Goal: Use online tool/utility: Use online tool/utility

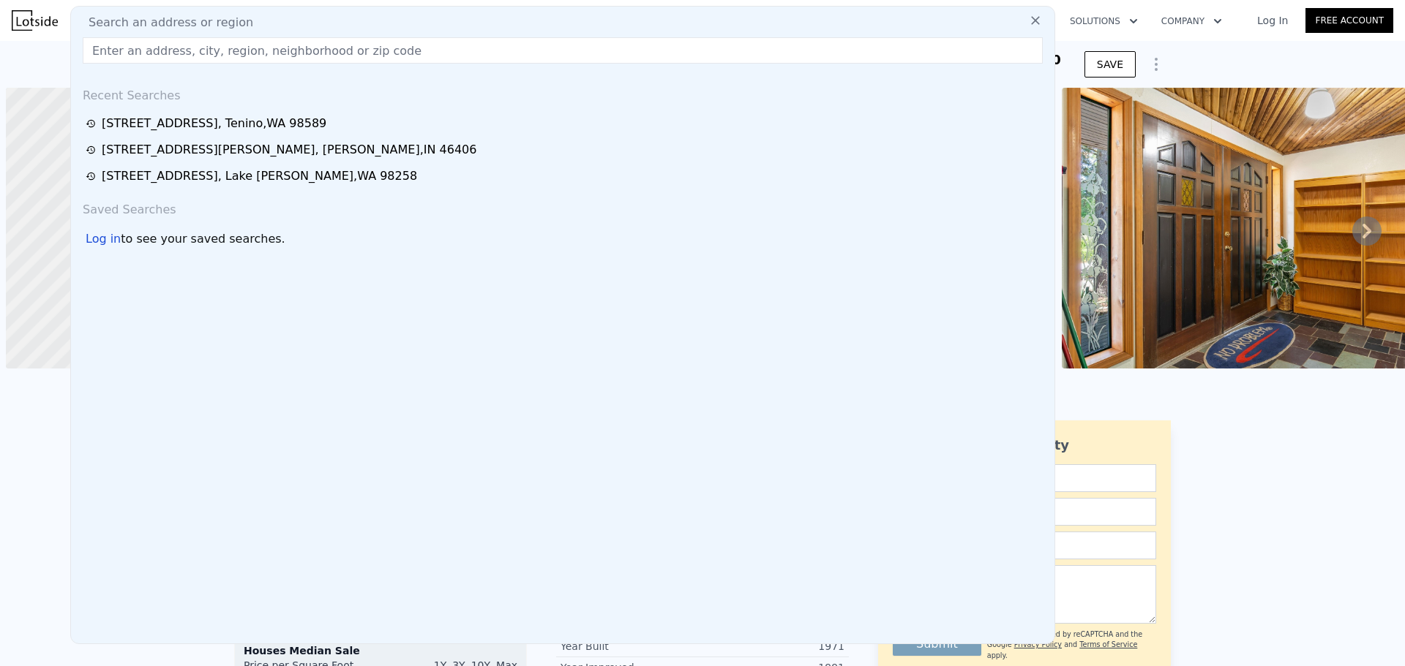
scroll to position [0, 6]
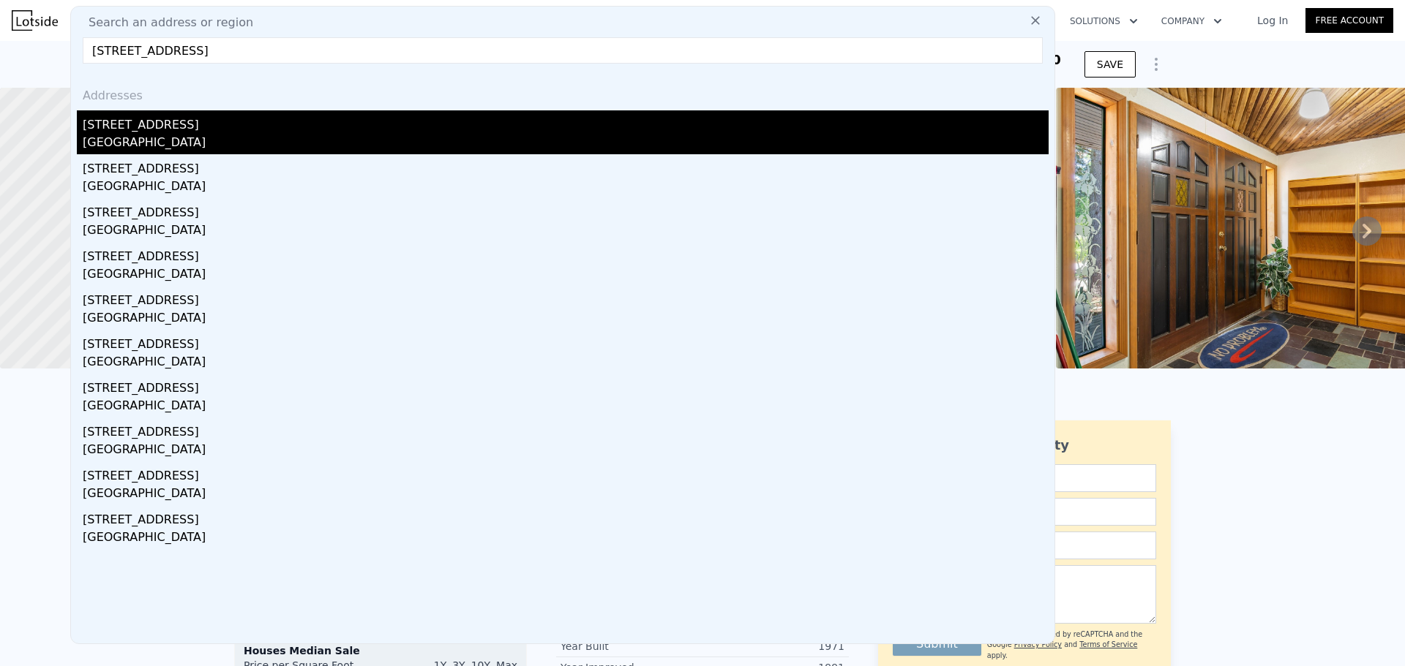
type input "[STREET_ADDRESS]"
click at [152, 129] on div "[STREET_ADDRESS]" at bounding box center [566, 121] width 966 height 23
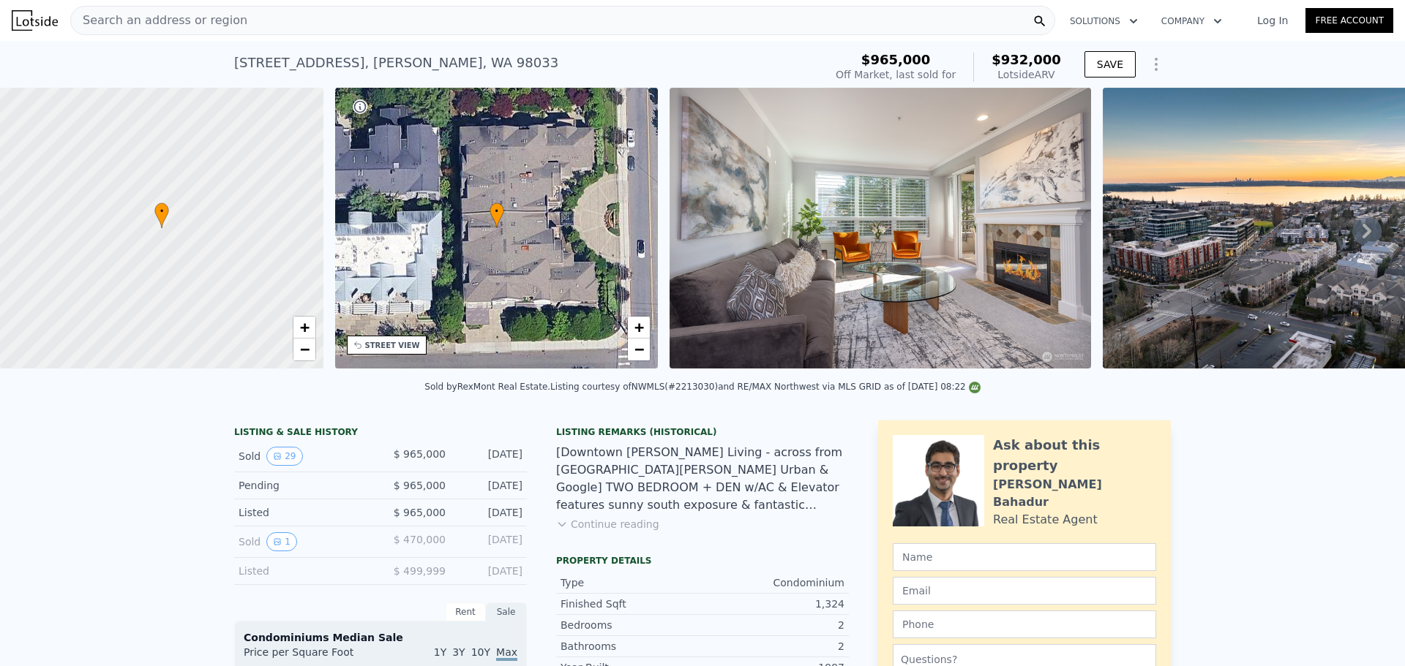
click at [234, 23] on div "Search an address or region" at bounding box center [562, 20] width 985 height 29
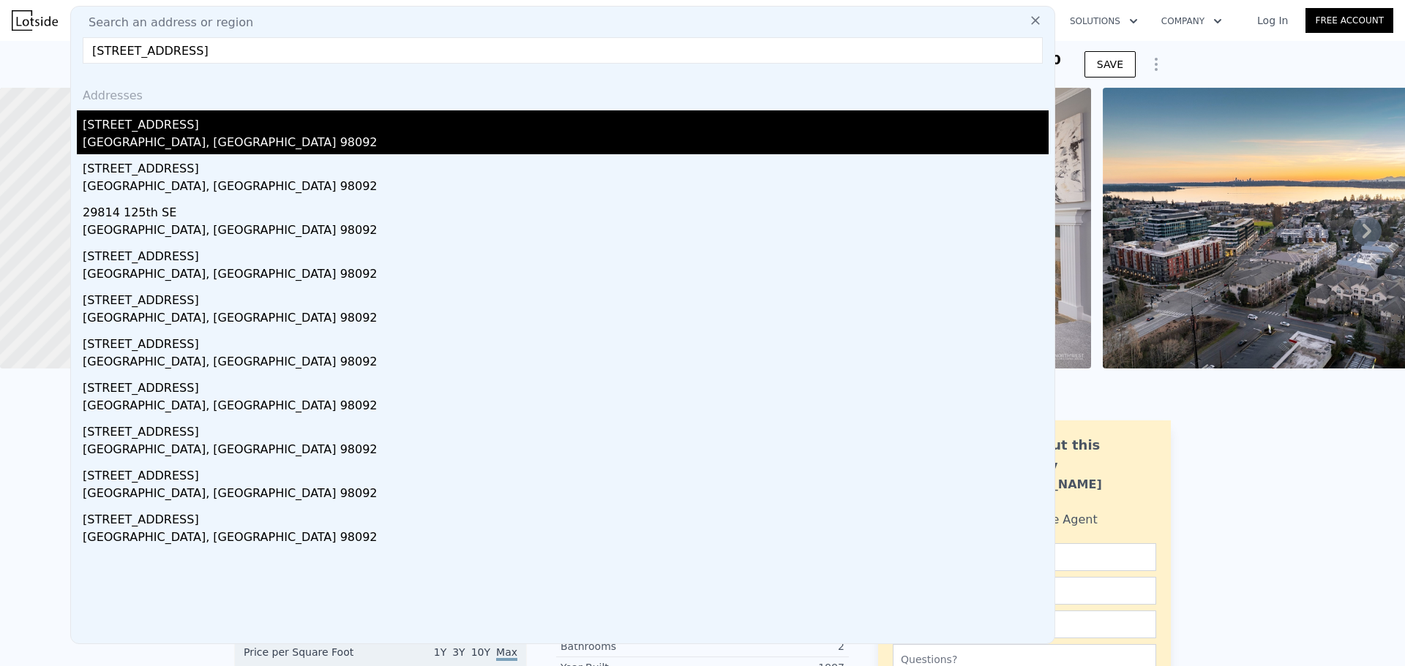
type input "[STREET_ADDRESS]"
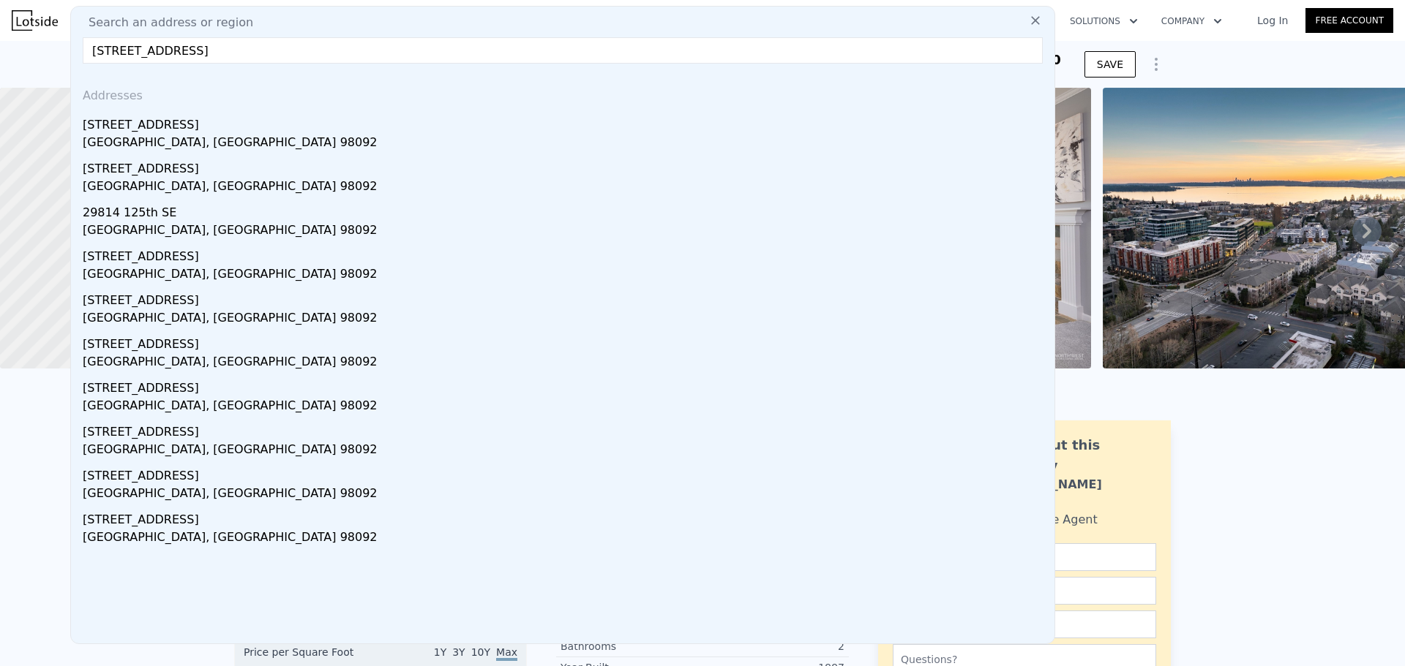
drag, startPoint x: 195, startPoint y: 125, endPoint x: 420, endPoint y: 99, distance: 226.1
click at [195, 125] on div "[STREET_ADDRESS]" at bounding box center [566, 121] width 966 height 23
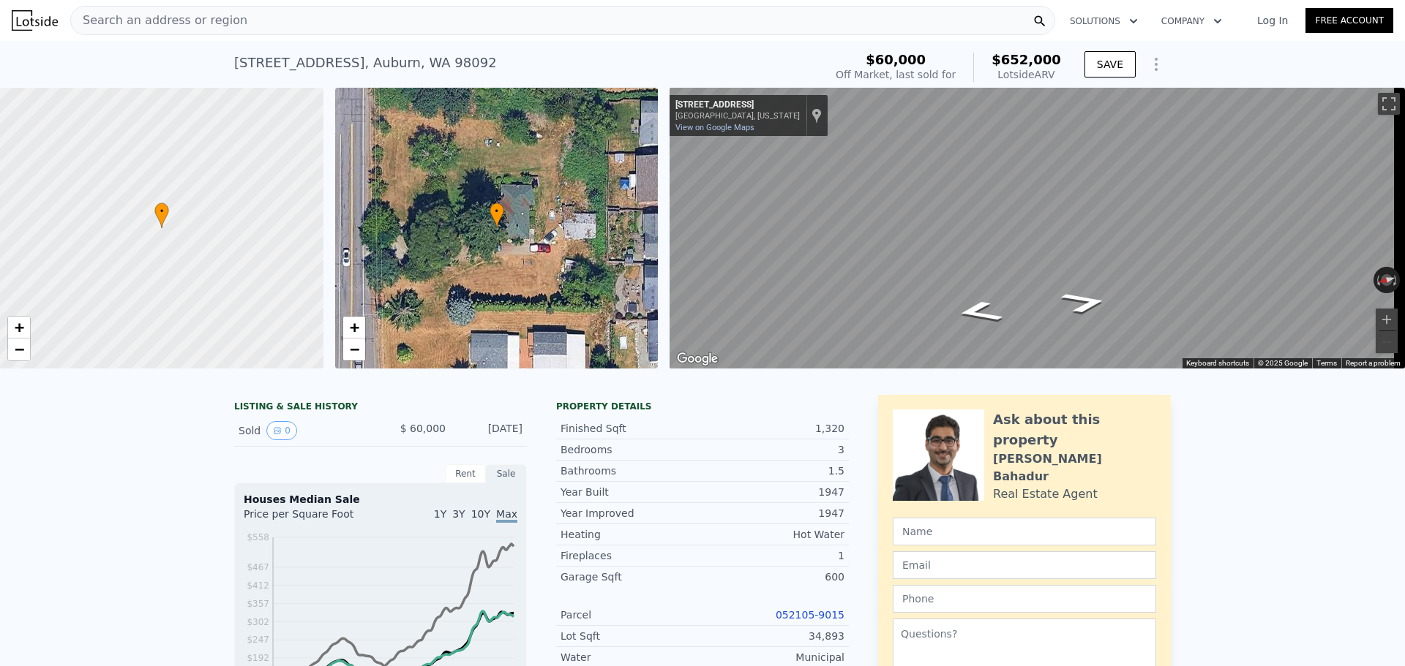
click at [225, 22] on span "Search an address or region" at bounding box center [159, 21] width 176 height 18
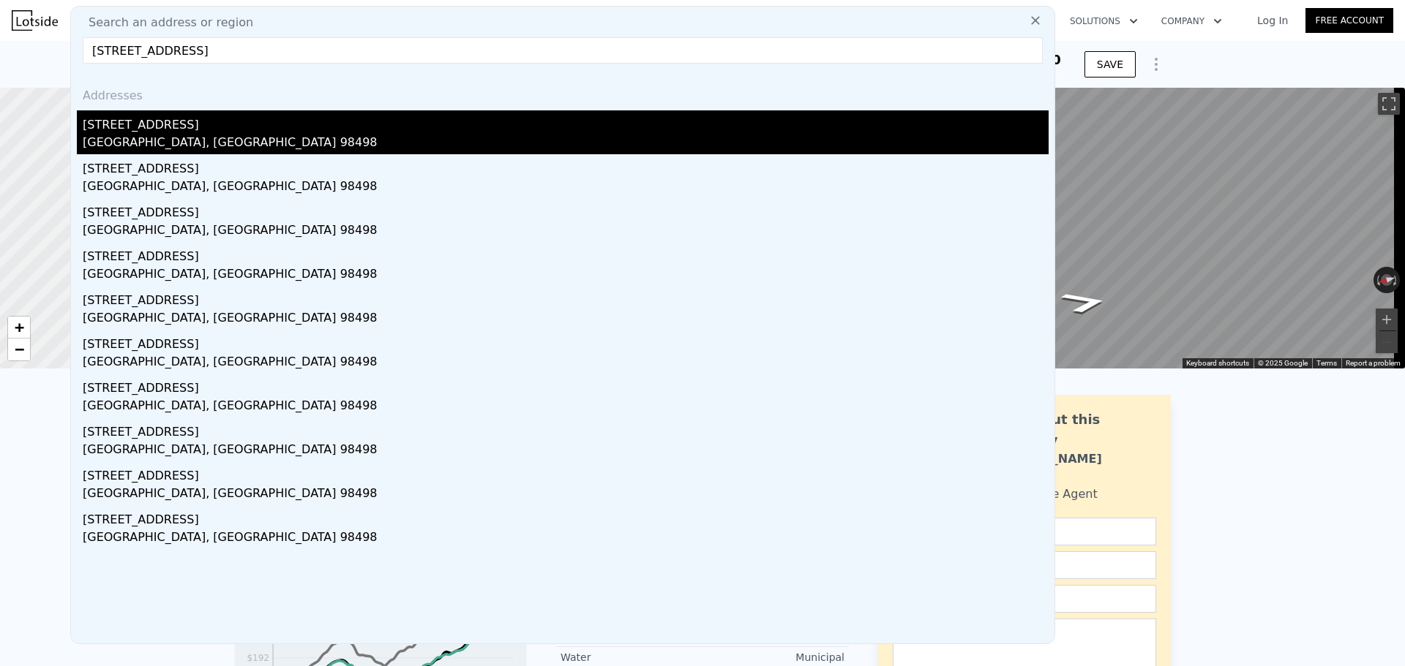
type input "[STREET_ADDRESS]"
click at [159, 129] on div "[STREET_ADDRESS]" at bounding box center [566, 121] width 966 height 23
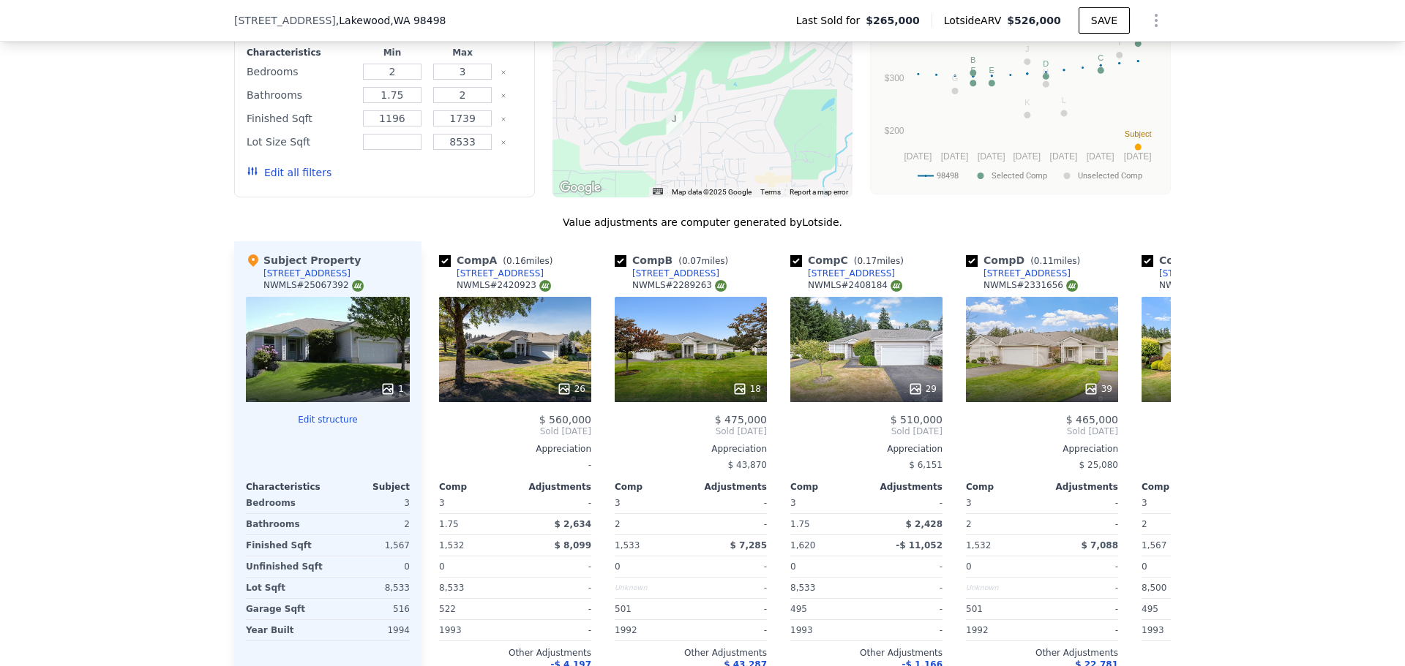
scroll to position [1604, 0]
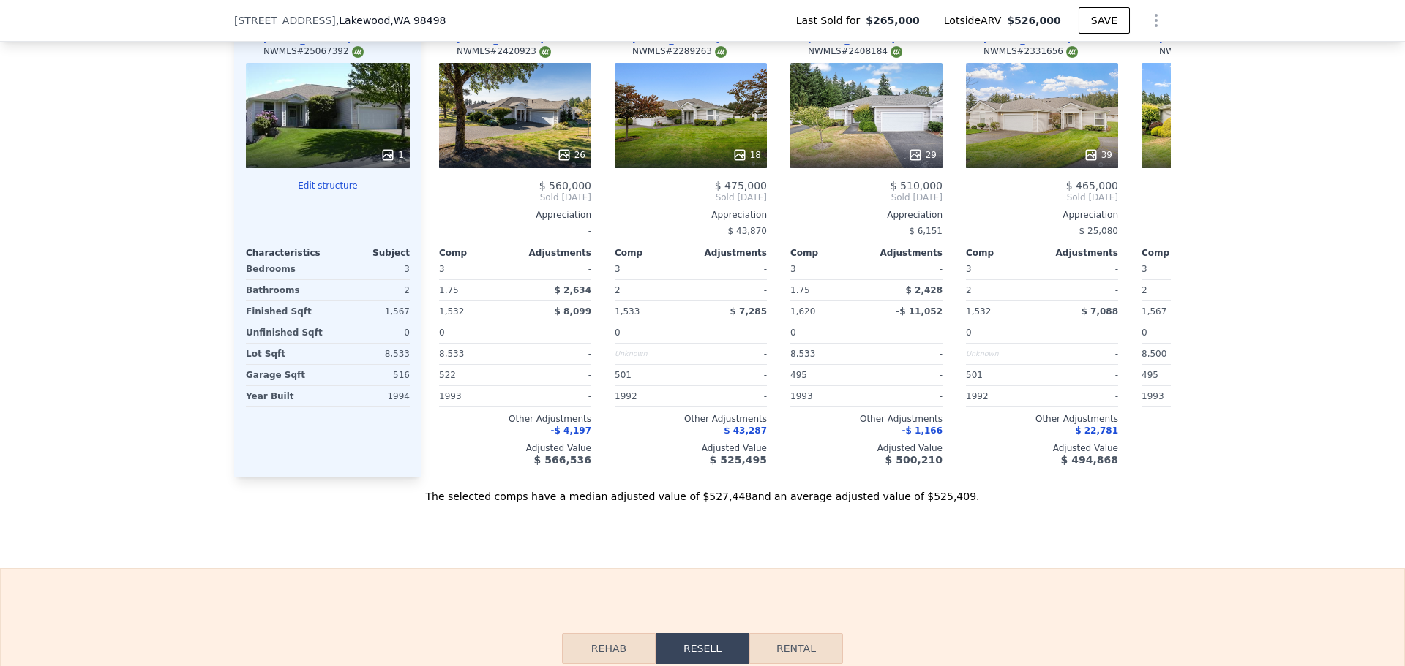
click at [390, 162] on icon at bounding box center [387, 155] width 15 height 15
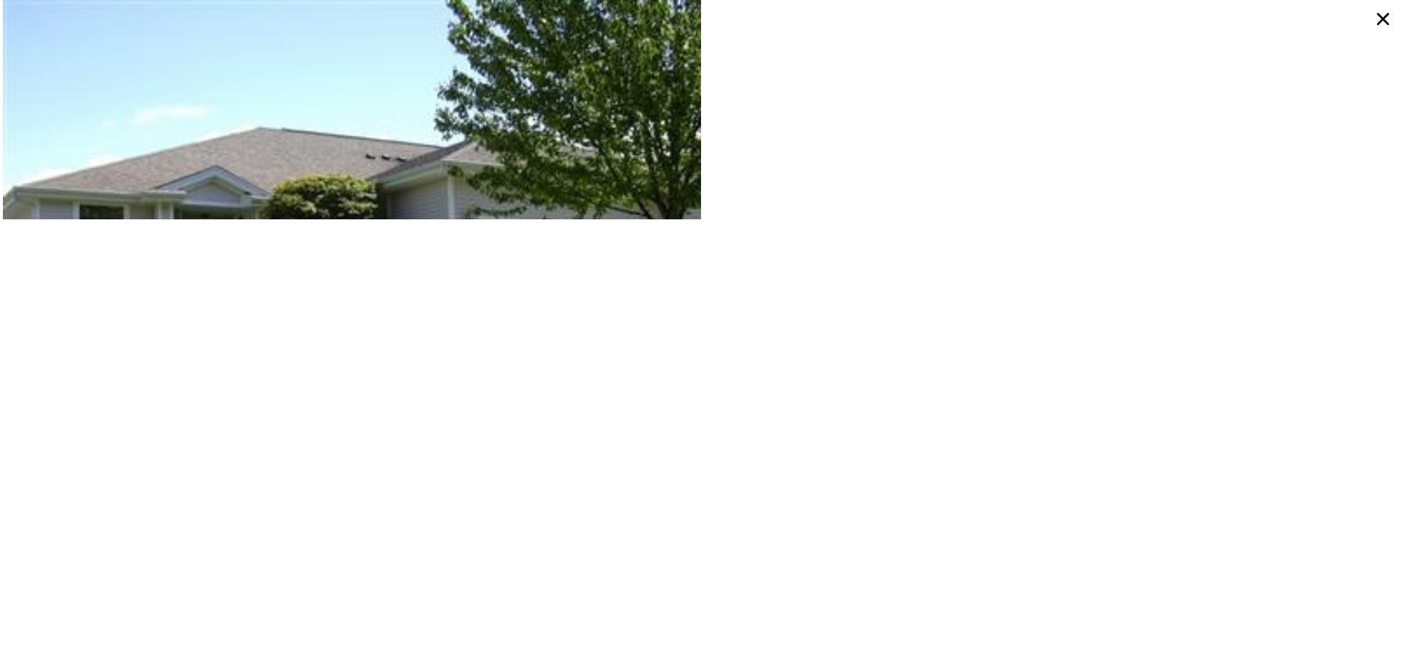
click at [1380, 21] on icon at bounding box center [1382, 19] width 26 height 26
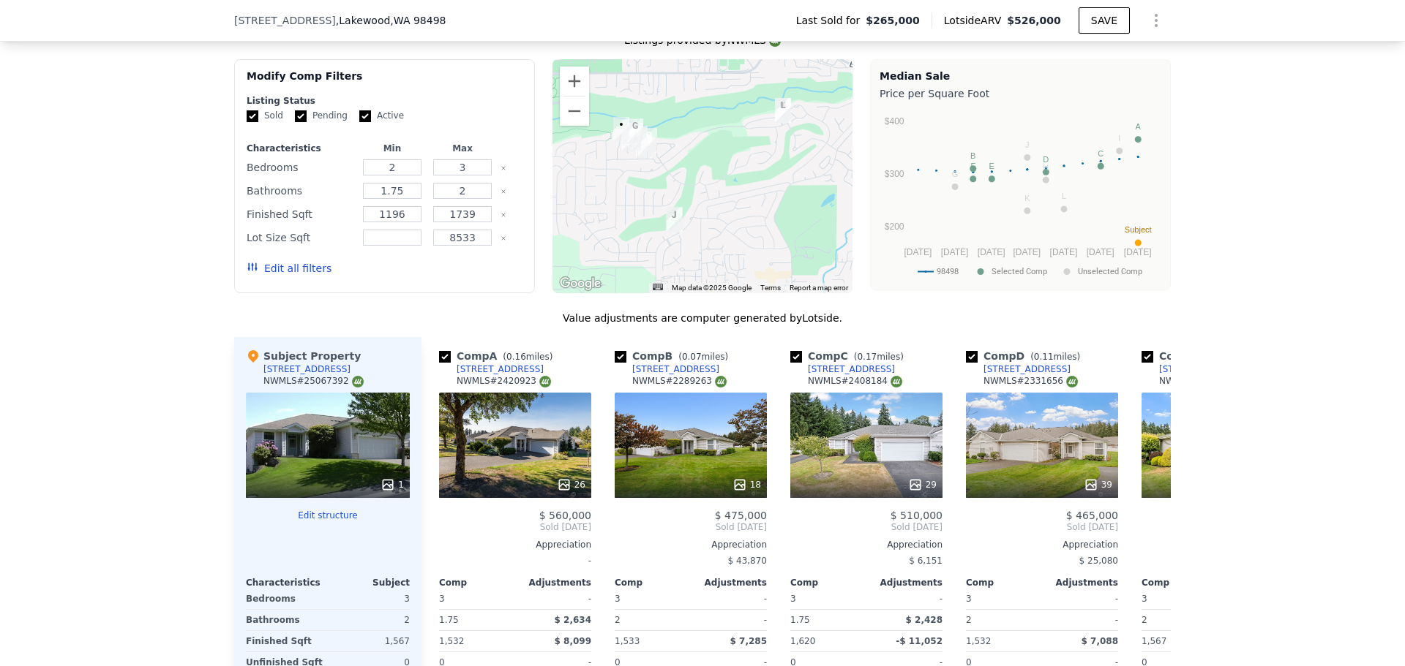
scroll to position [1239, 0]
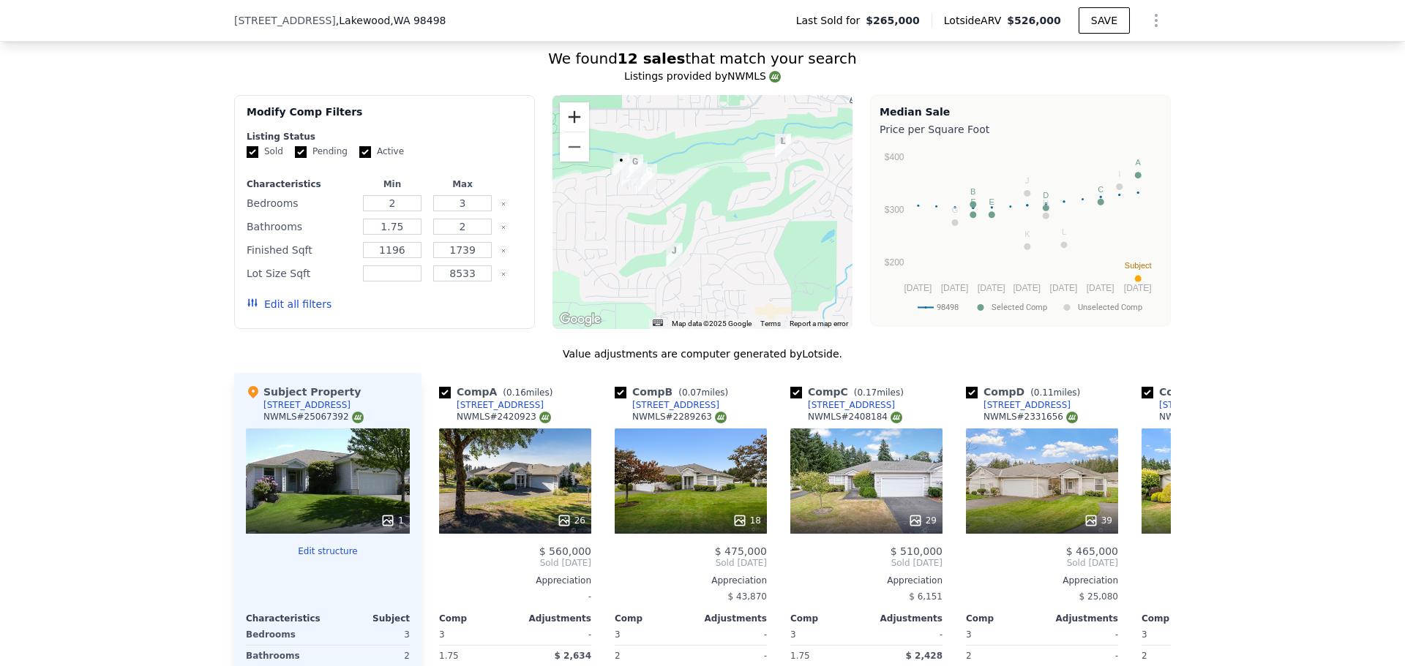
click at [565, 124] on button "Zoom in" at bounding box center [574, 116] width 29 height 29
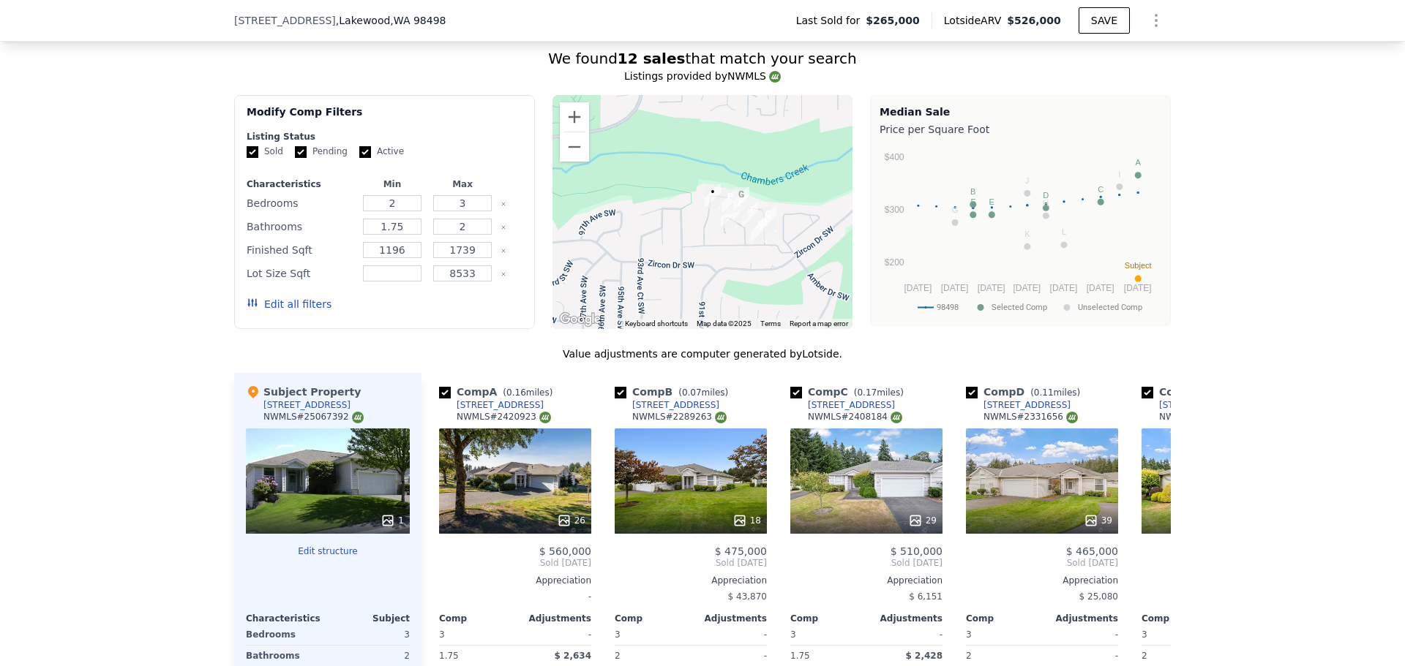
drag, startPoint x: 640, startPoint y: 208, endPoint x: 783, endPoint y: 274, distance: 156.8
click at [784, 273] on div at bounding box center [702, 212] width 301 height 234
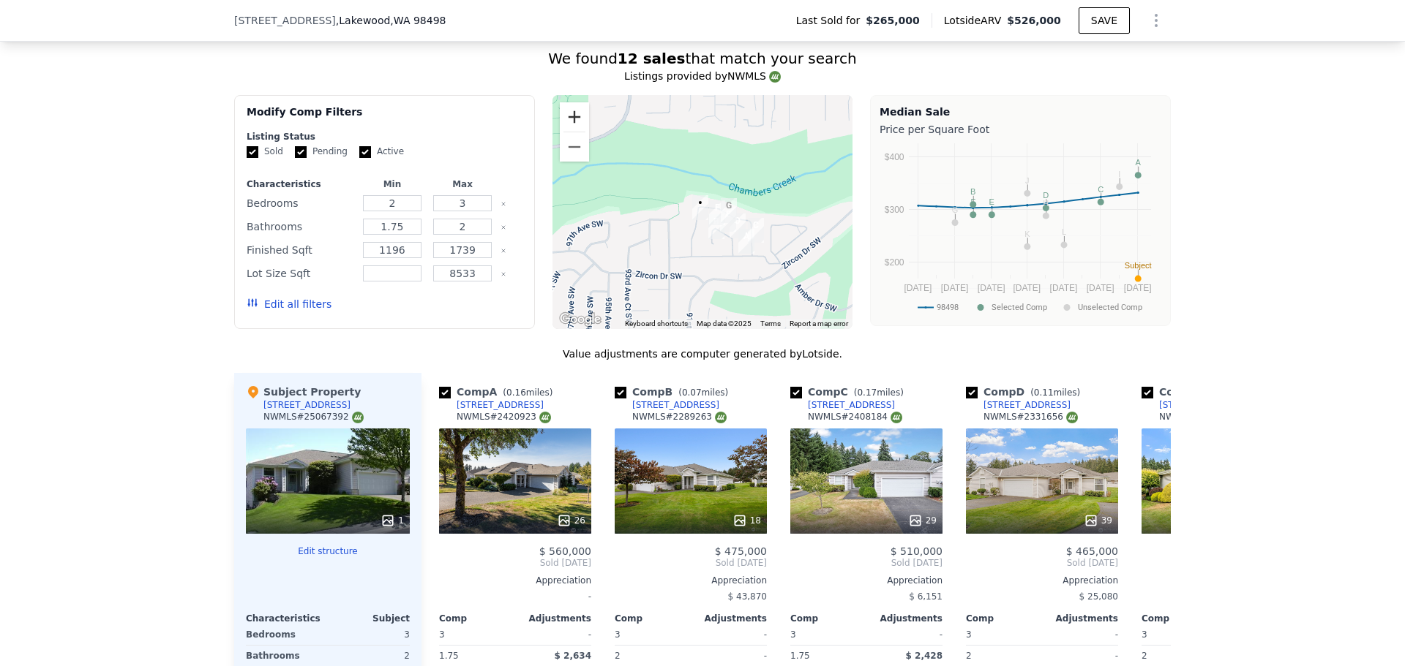
click at [570, 129] on button "Zoom in" at bounding box center [574, 116] width 29 height 29
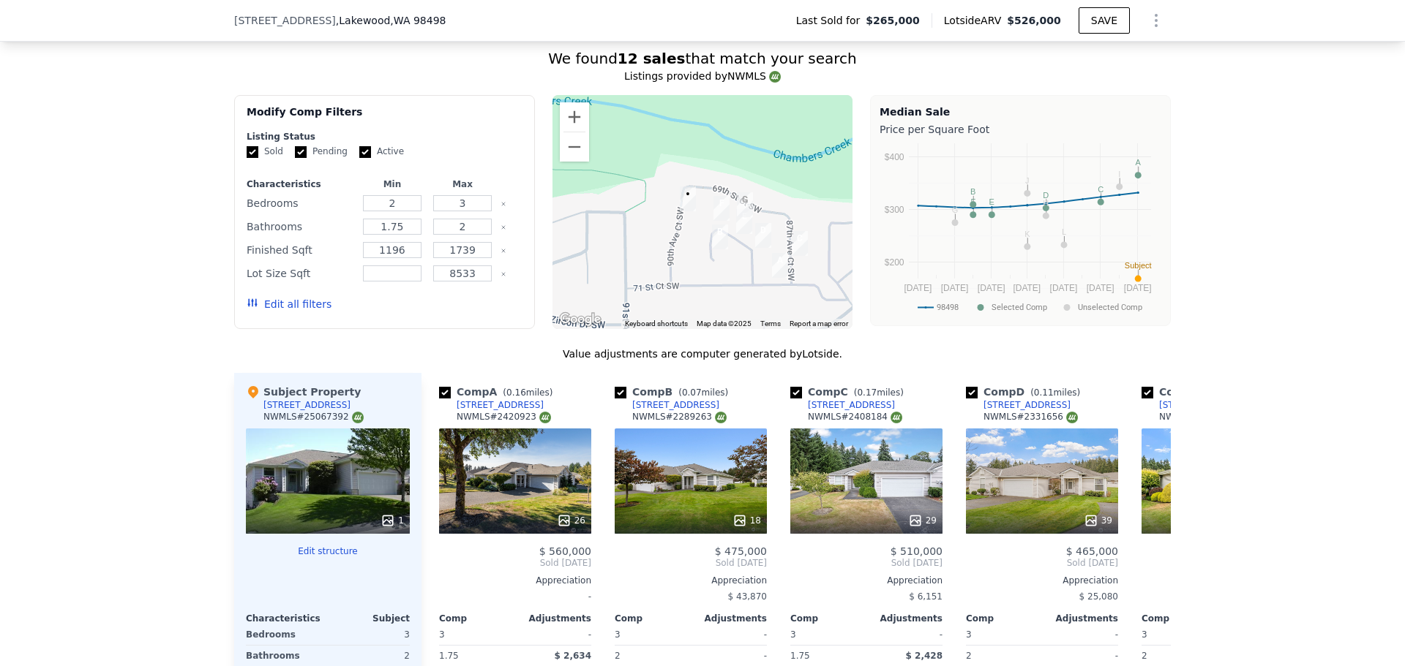
drag, startPoint x: 638, startPoint y: 245, endPoint x: 617, endPoint y: 217, distance: 35.6
click at [617, 217] on div at bounding box center [702, 212] width 301 height 234
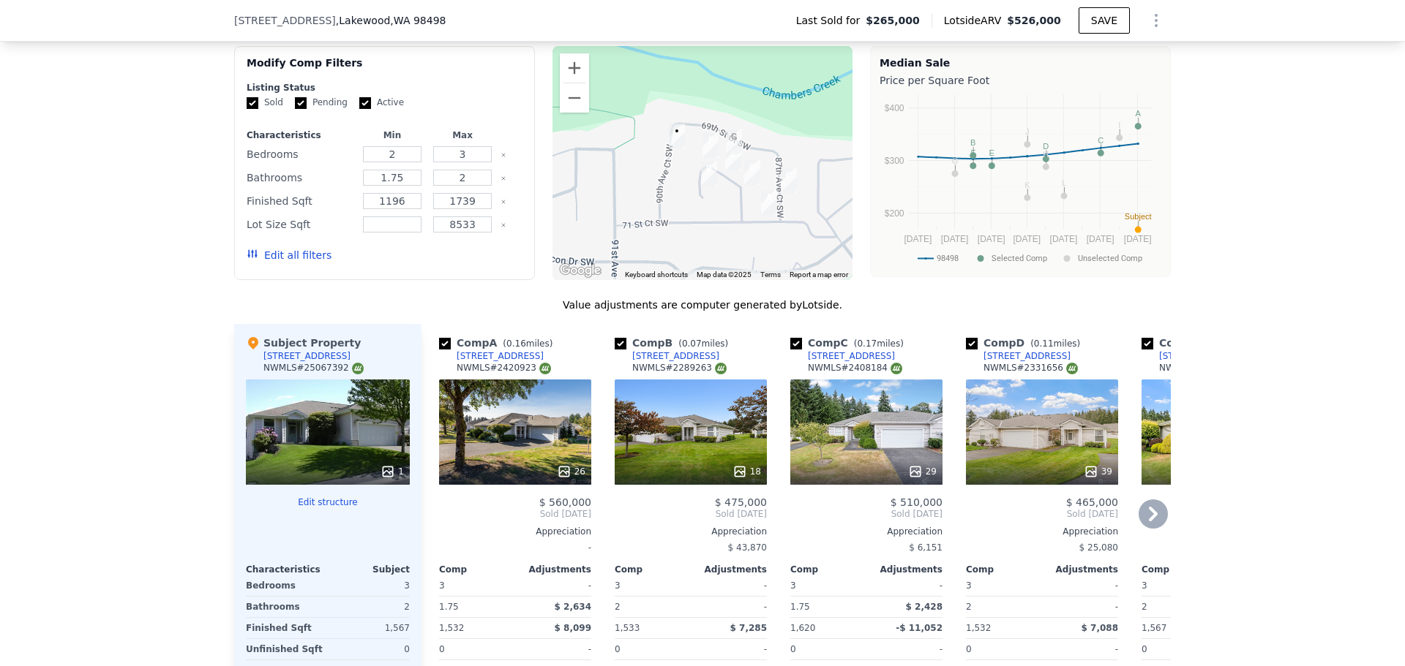
scroll to position [1312, 0]
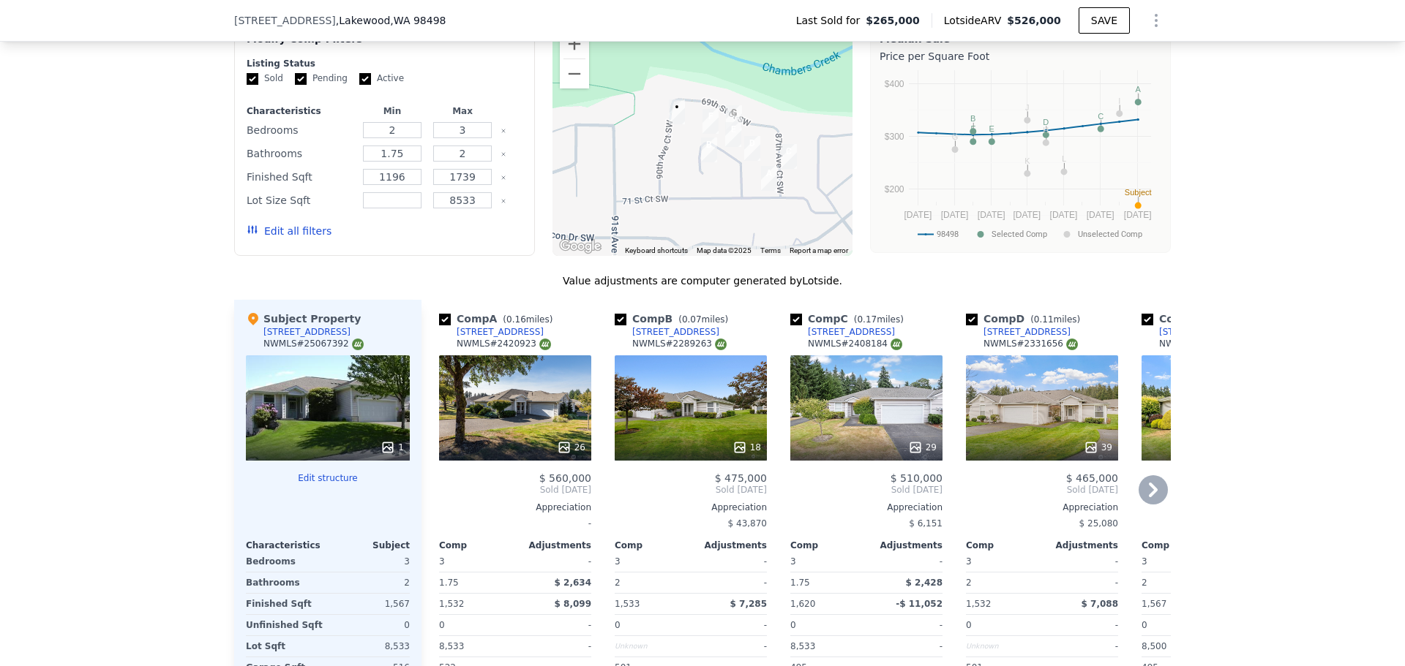
click at [1149, 497] on icon at bounding box center [1153, 490] width 9 height 15
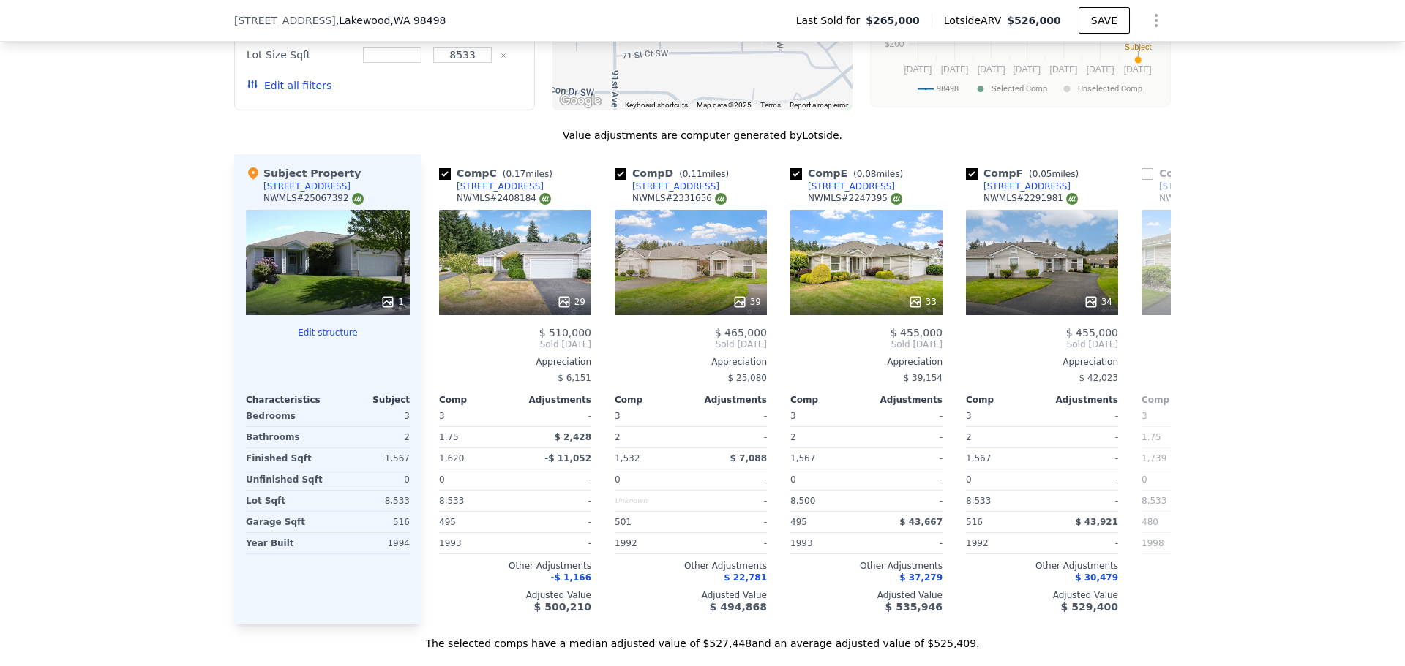
scroll to position [1458, 0]
click at [1143, 354] on icon at bounding box center [1152, 343] width 29 height 29
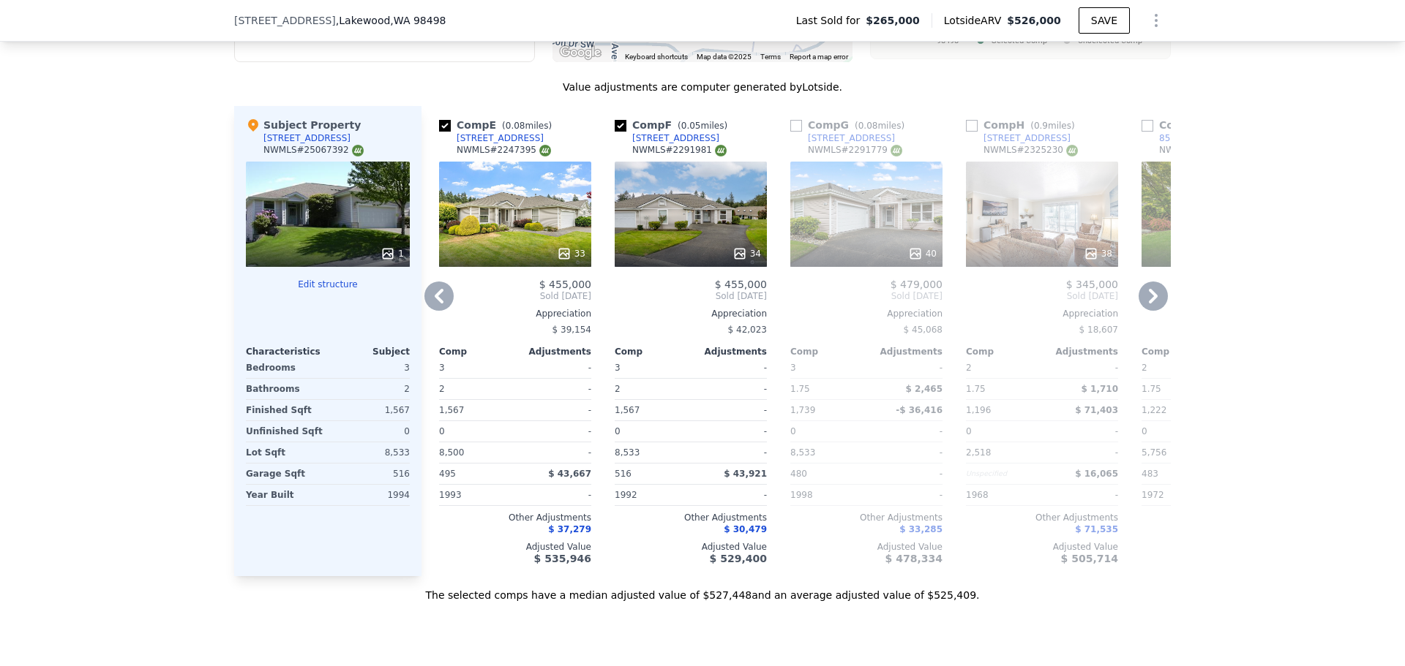
scroll to position [1531, 0]
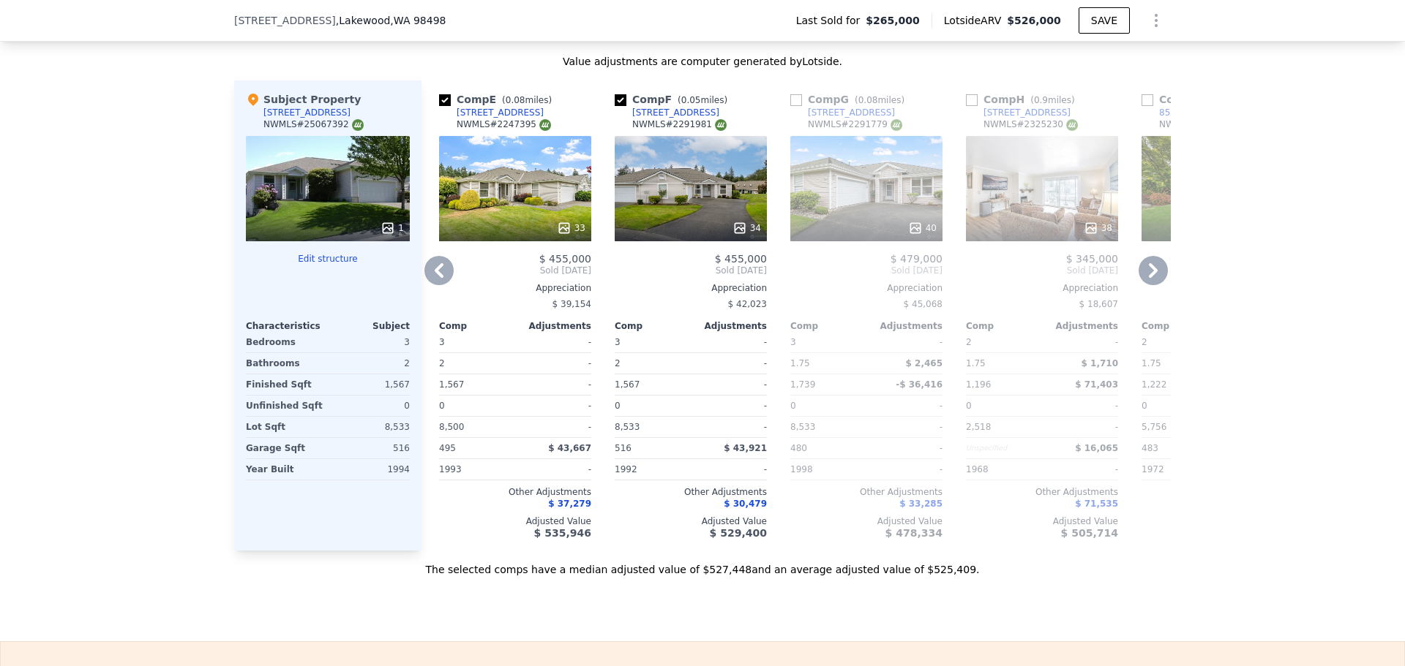
click at [1147, 285] on icon at bounding box center [1152, 270] width 29 height 29
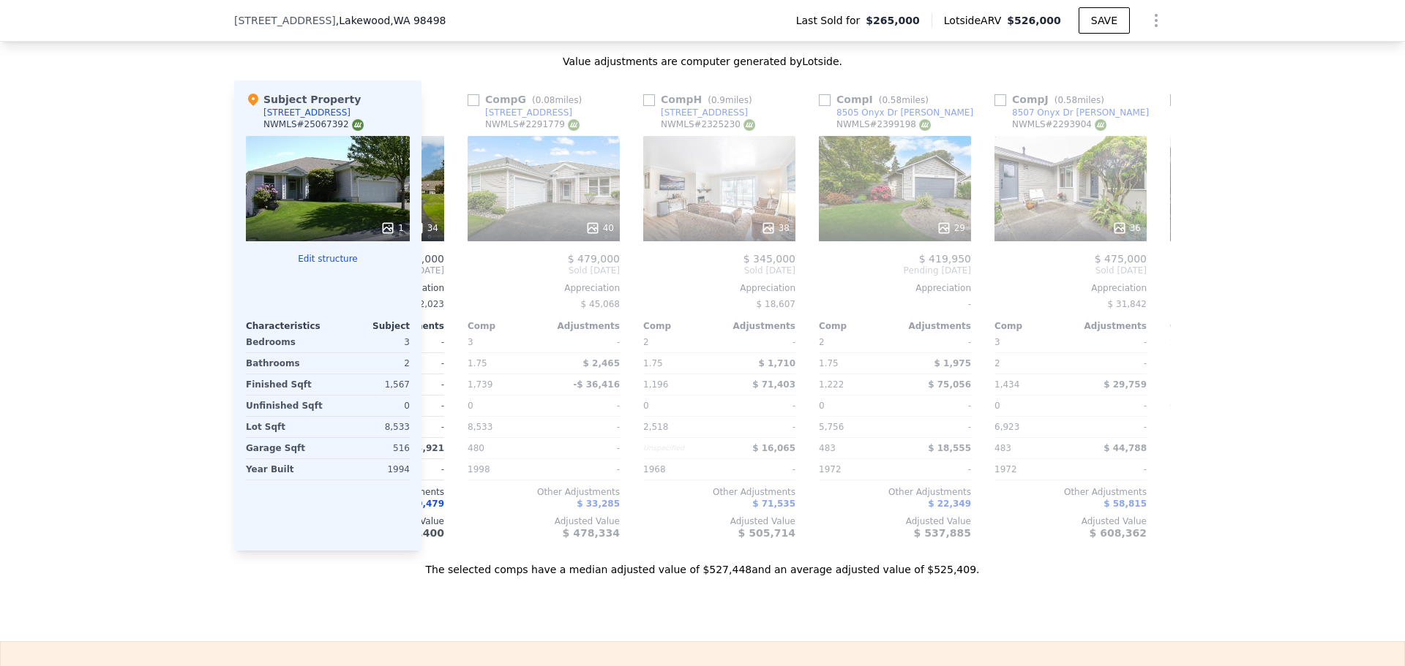
scroll to position [0, 1053]
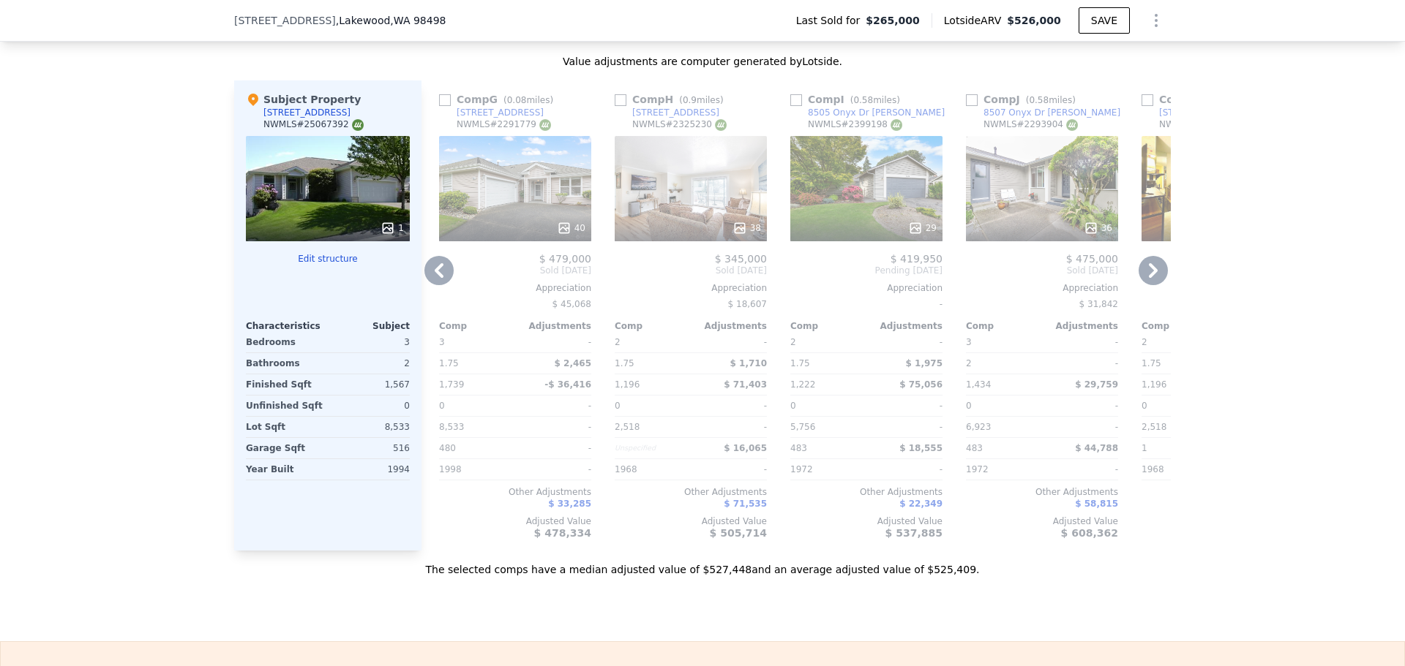
click at [429, 280] on icon at bounding box center [438, 270] width 29 height 29
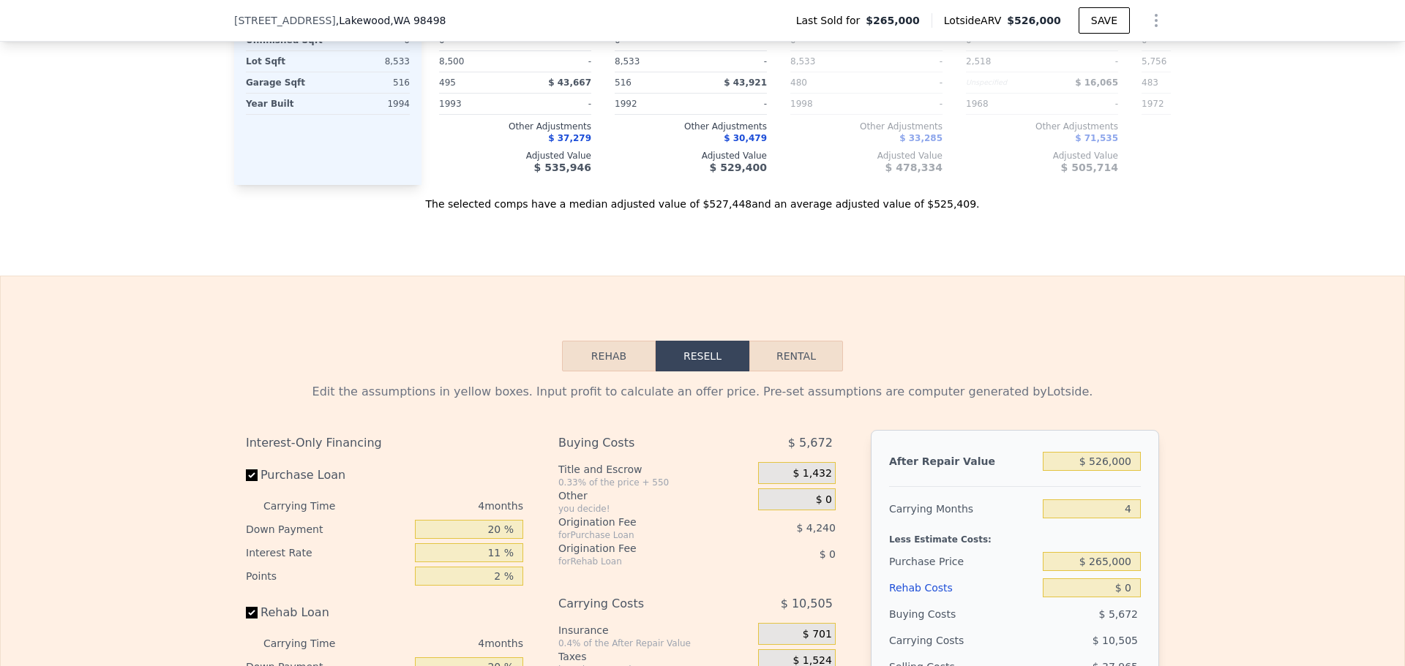
scroll to position [2043, 0]
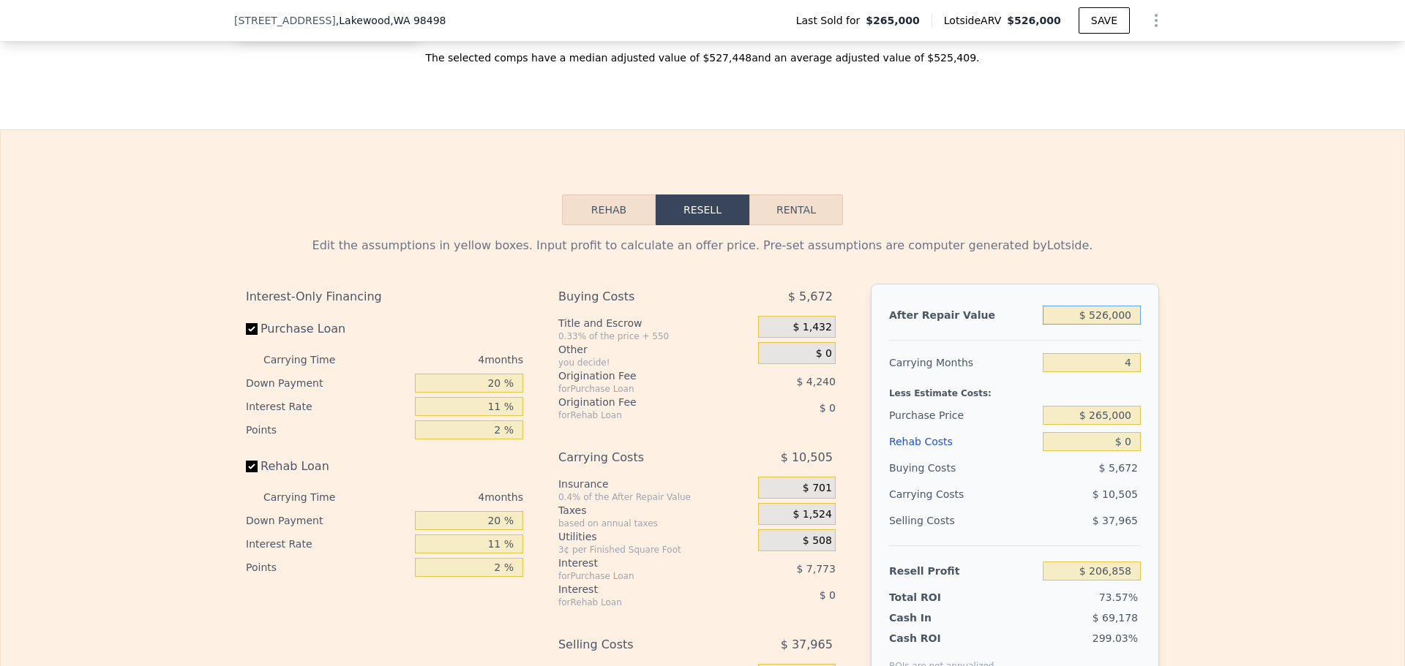
click at [1109, 325] on input "$ 526,000" at bounding box center [1091, 315] width 98 height 19
click at [1111, 325] on input "$ 526,000" at bounding box center [1091, 315] width 98 height 19
type input "$ 47"
type input "-$ 280,982"
type input "$ 475,000"
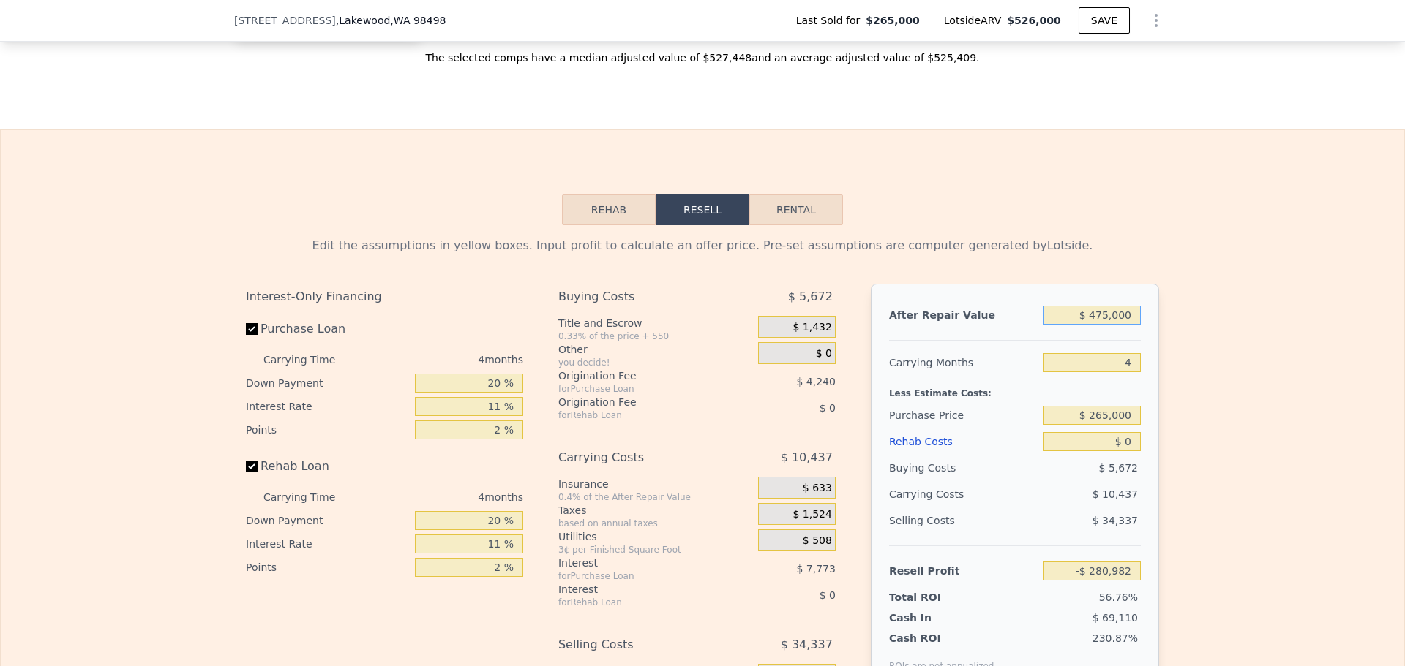
type input "$ 159,554"
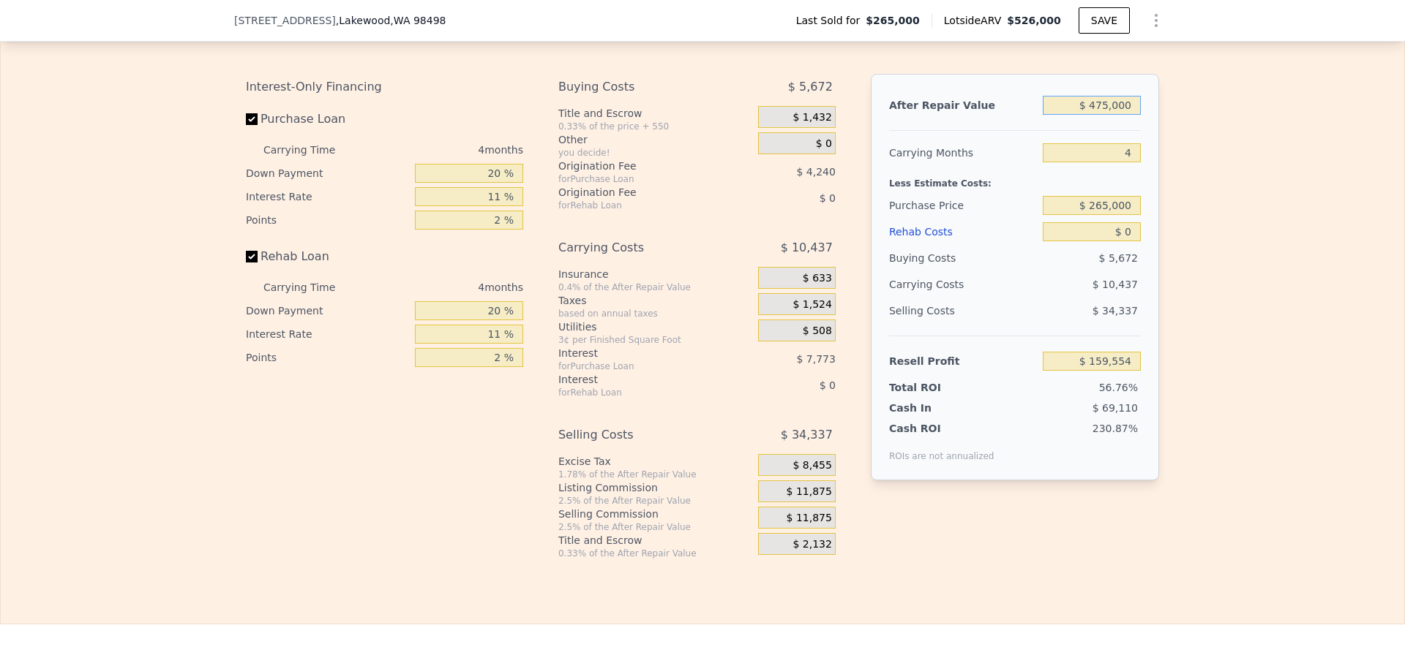
scroll to position [2336, 0]
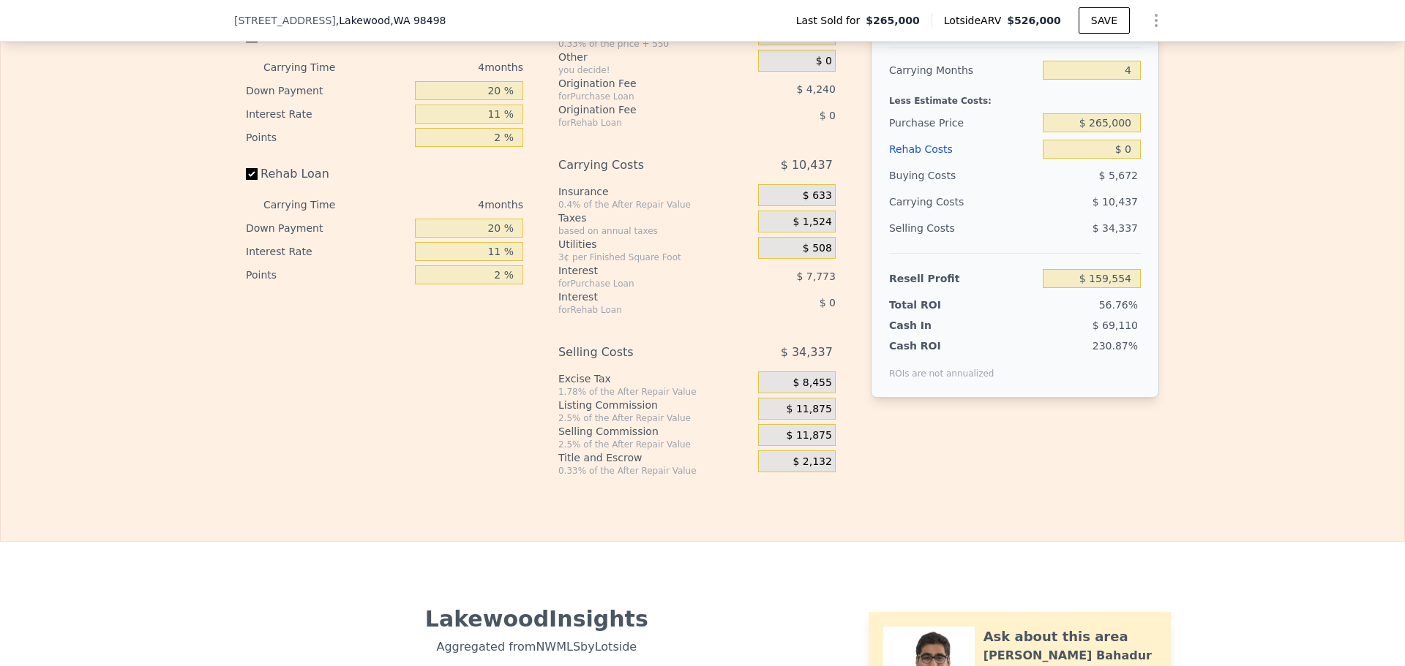
type input "$ 475,000"
click at [497, 100] on input "20 %" at bounding box center [469, 90] width 108 height 19
click at [490, 100] on input "20 %" at bounding box center [469, 90] width 108 height 19
type input "10 %"
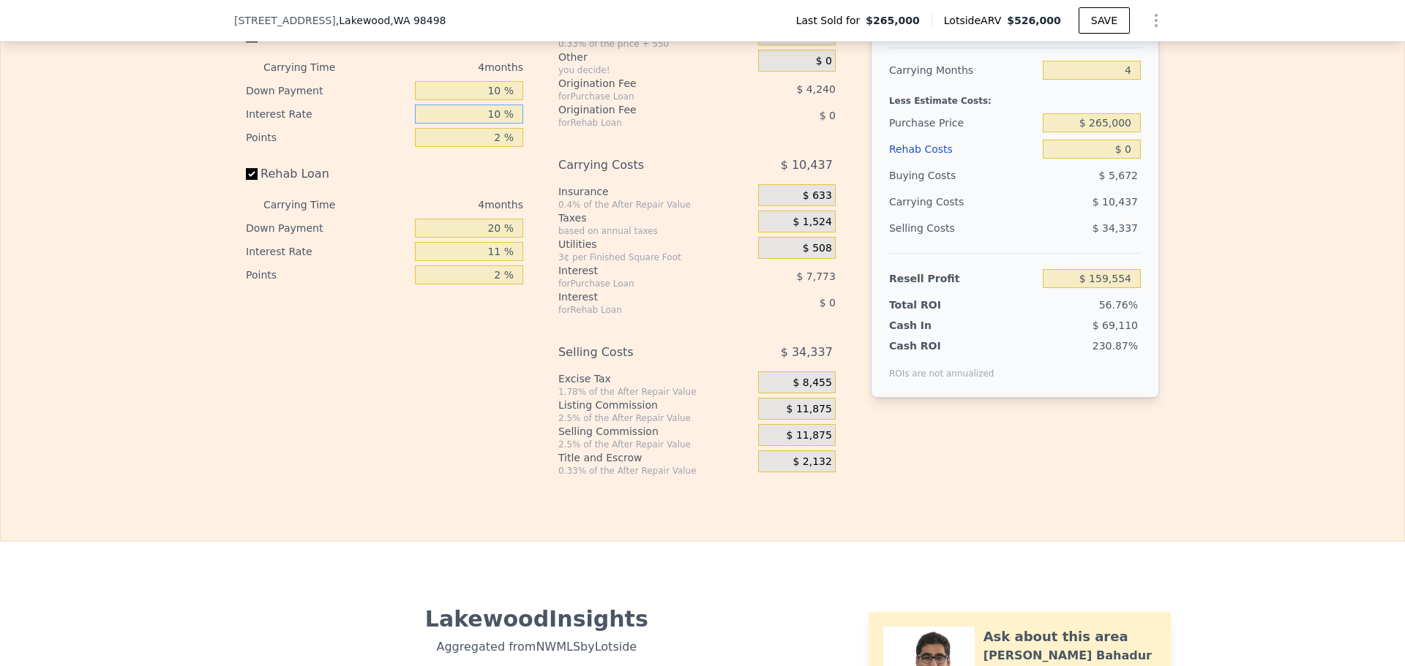
type input "10 %"
type input "1 %"
type input "$ 161,229"
type input "10 %"
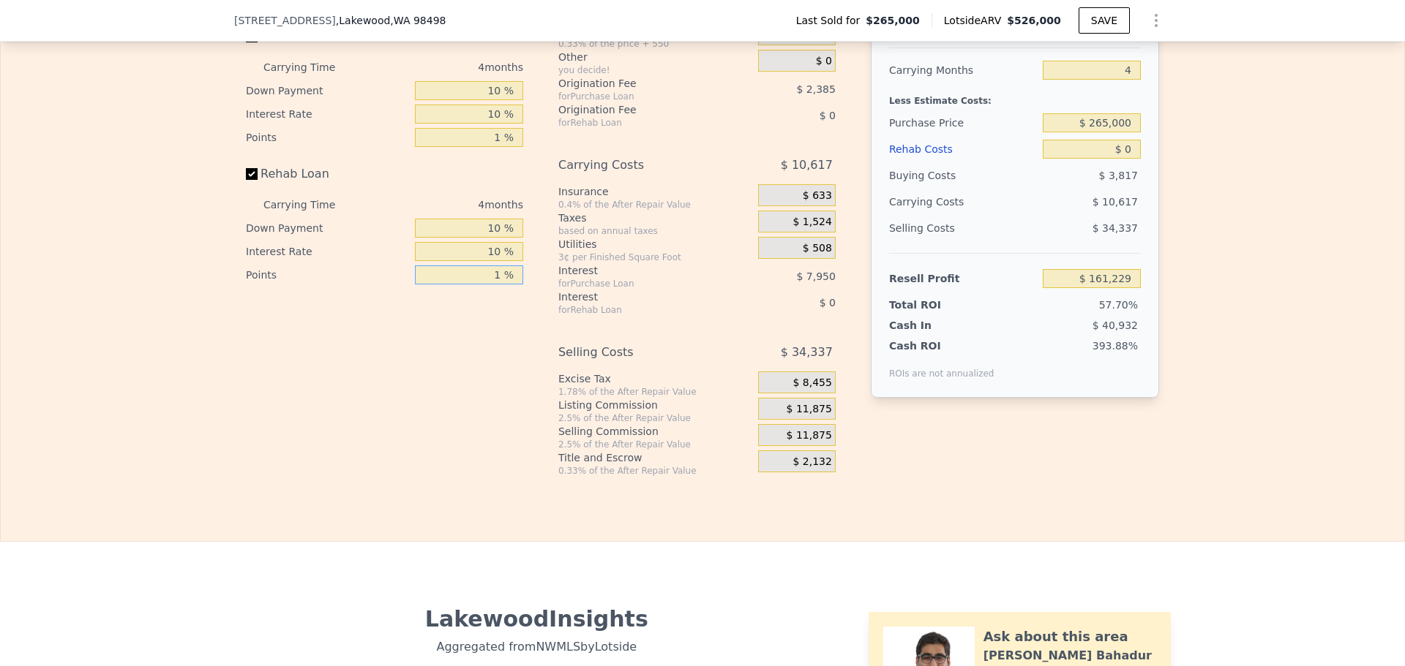
type input "1 %"
click at [806, 416] on span "$ 11,875" at bounding box center [808, 409] width 45 height 13
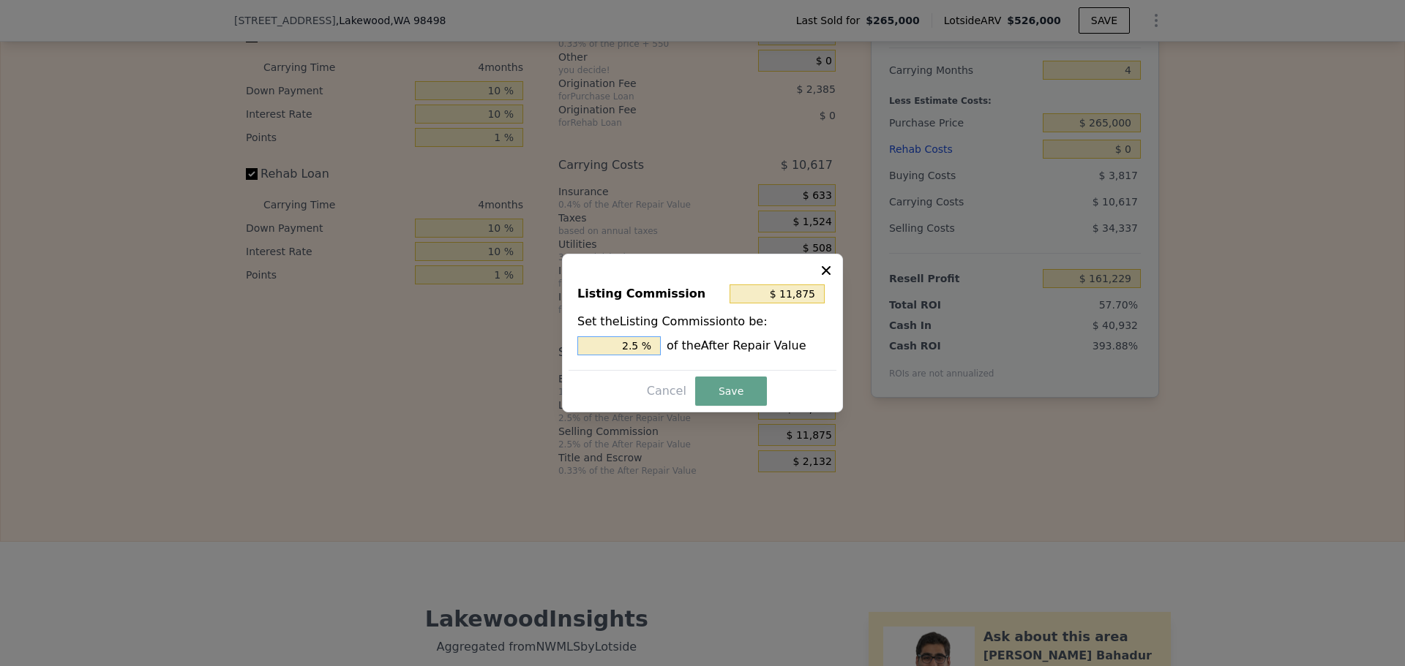
drag, startPoint x: 631, startPoint y: 347, endPoint x: 644, endPoint y: 345, distance: 12.8
click at [642, 345] on input "2.5 %" at bounding box center [618, 346] width 83 height 19
type input "$ 9,500"
type input "2 %"
click at [710, 387] on button "Save" at bounding box center [731, 391] width 72 height 29
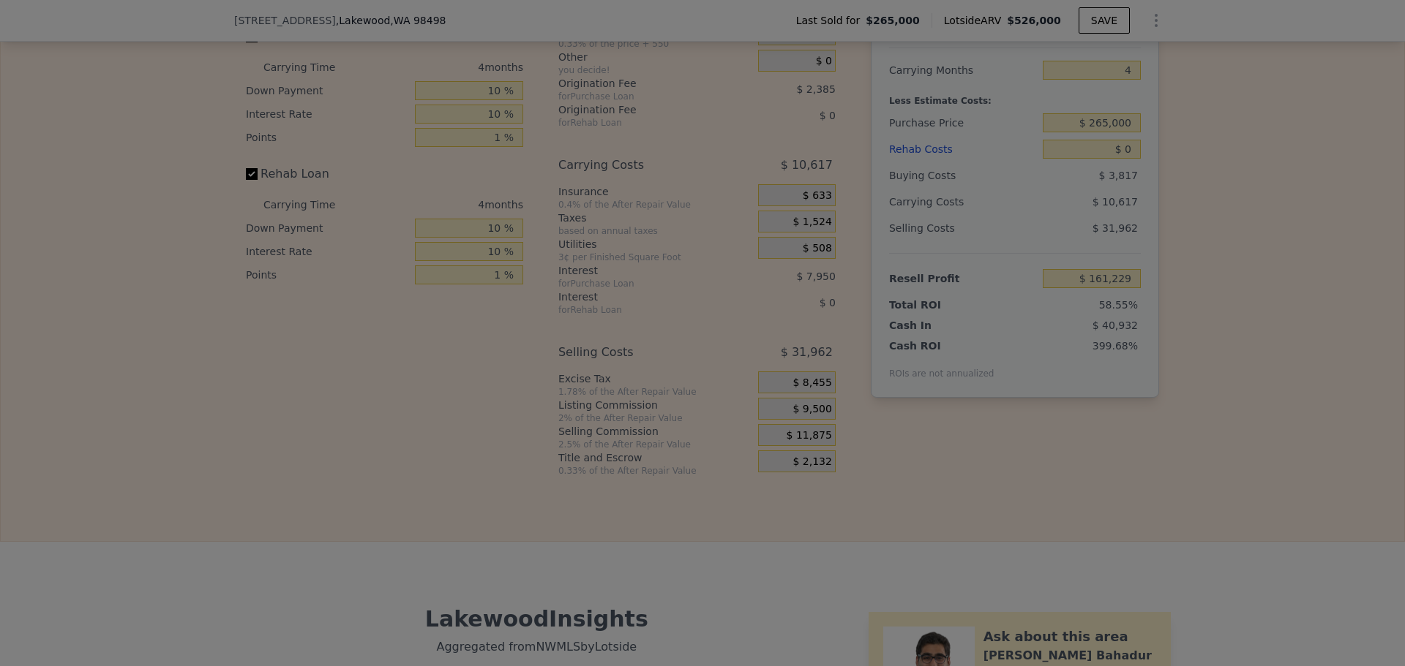
type input "$ 163,604"
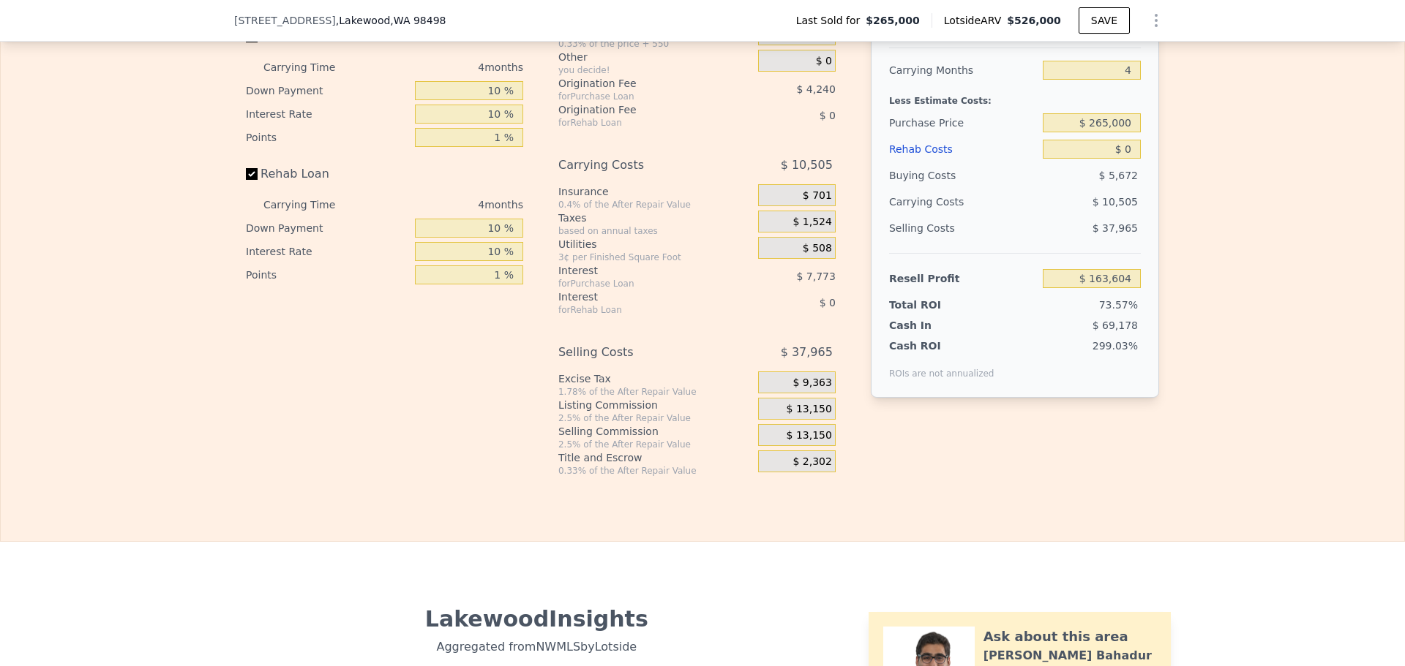
type input "$ 526,000"
type input "$ 206,858"
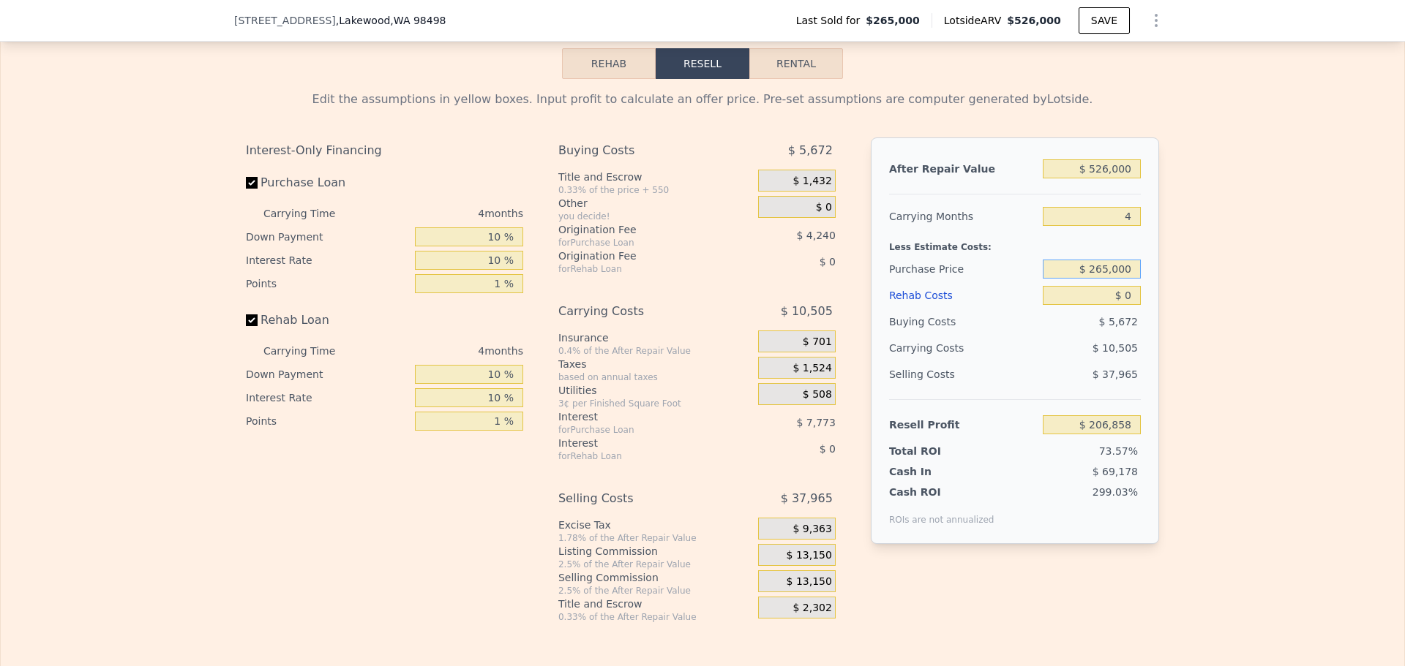
click at [1108, 279] on input "$ 265,000" at bounding box center [1091, 269] width 98 height 19
type input "$ 350,000"
click at [1221, 253] on div "Edit the assumptions in yellow boxes. Input profit to calculate an offer price.…" at bounding box center [702, 351] width 1403 height 544
type input "$ 117,718"
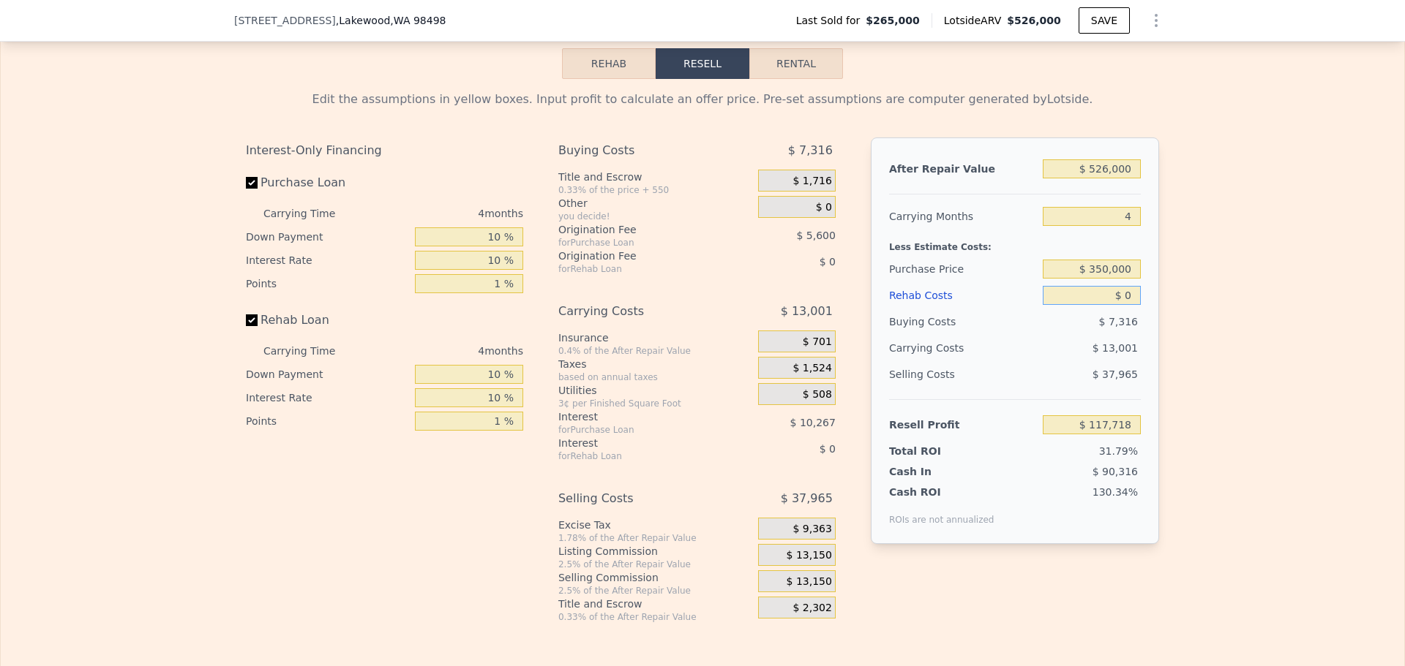
click at [1124, 305] on input "$ 0" at bounding box center [1091, 295] width 98 height 19
type input "$ 45,000"
type input "$ 70,678"
type input "$ 45,000"
click at [1203, 335] on div "Edit the assumptions in yellow boxes. Input profit to calculate an offer price.…" at bounding box center [702, 351] width 1403 height 544
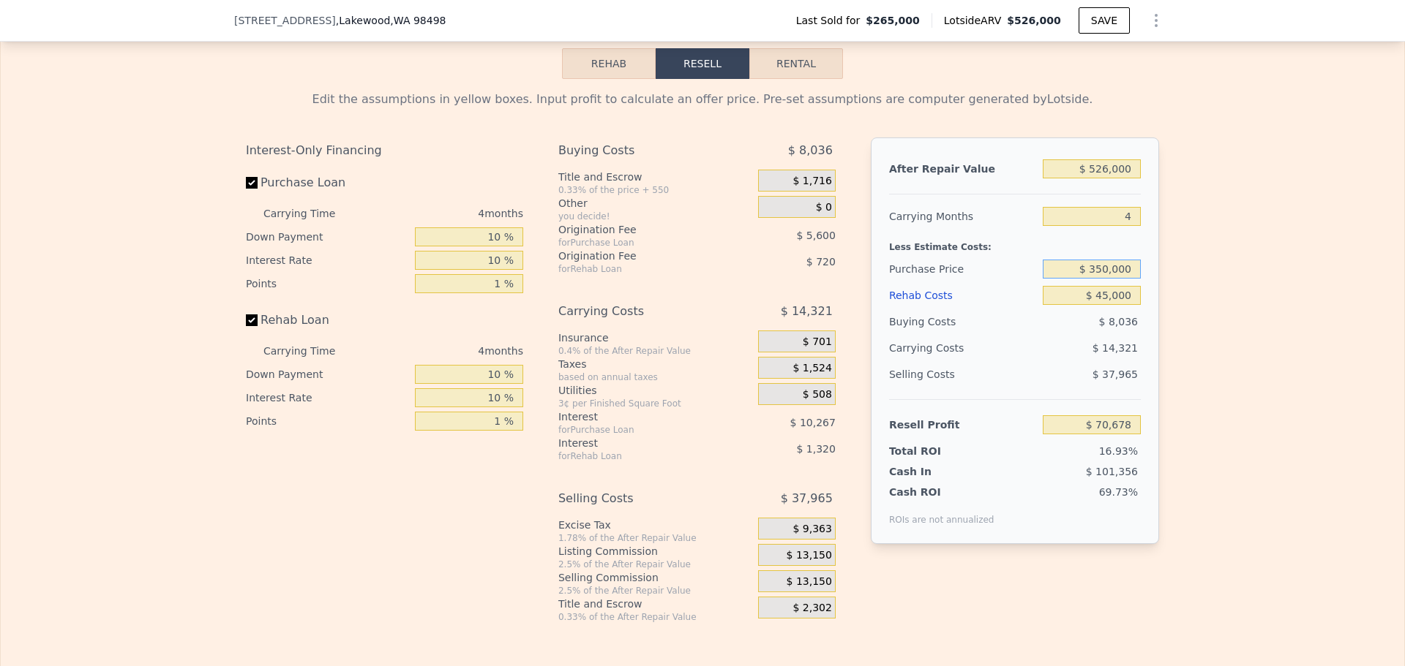
click at [1100, 279] on input "$ 350,000" at bounding box center [1091, 269] width 98 height 19
type input "$ 380,000"
click at [1200, 301] on div "Edit the assumptions in yellow boxes. Input profit to calculate an offer price.…" at bounding box center [702, 351] width 1403 height 544
type input "$ 39,219"
click at [1102, 279] on input "$ 380,000" at bounding box center [1091, 269] width 98 height 19
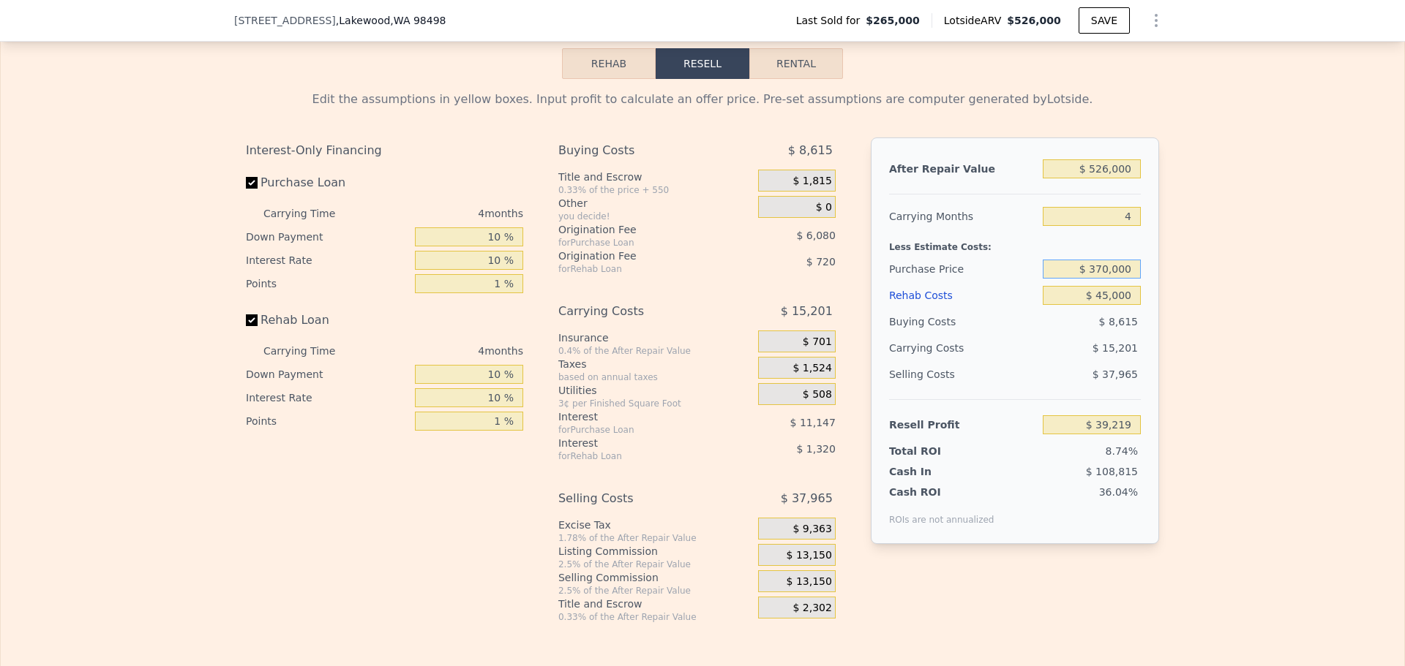
type input "$ 370,000"
click at [1204, 320] on div "Edit the assumptions in yellow boxes. Input profit to calculate an offer price.…" at bounding box center [702, 351] width 1403 height 544
type input "$ 49,708"
click at [811, 563] on span "$ 13,150" at bounding box center [808, 555] width 45 height 13
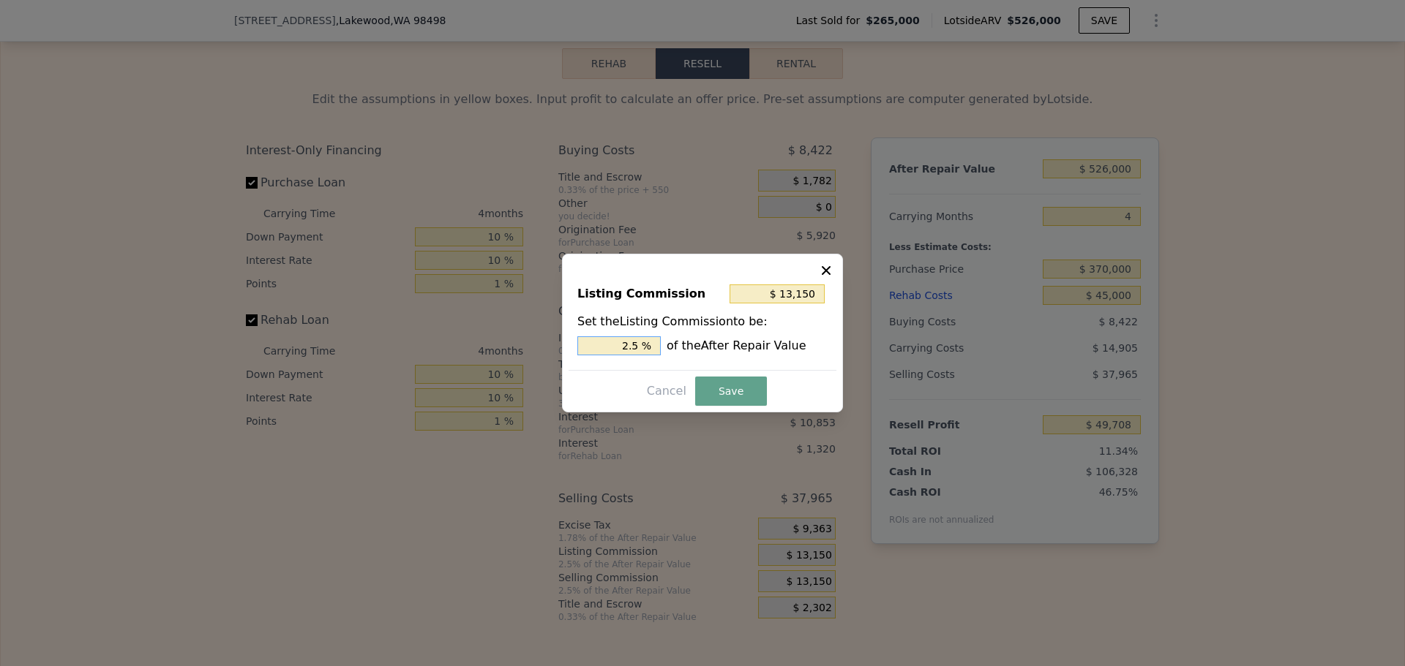
drag, startPoint x: 632, startPoint y: 345, endPoint x: 641, endPoint y: 345, distance: 8.8
click at [641, 345] on input "2.5 %" at bounding box center [618, 346] width 83 height 19
type input "$ 10,520"
type input "2 %"
click at [720, 399] on button "Save" at bounding box center [731, 391] width 72 height 29
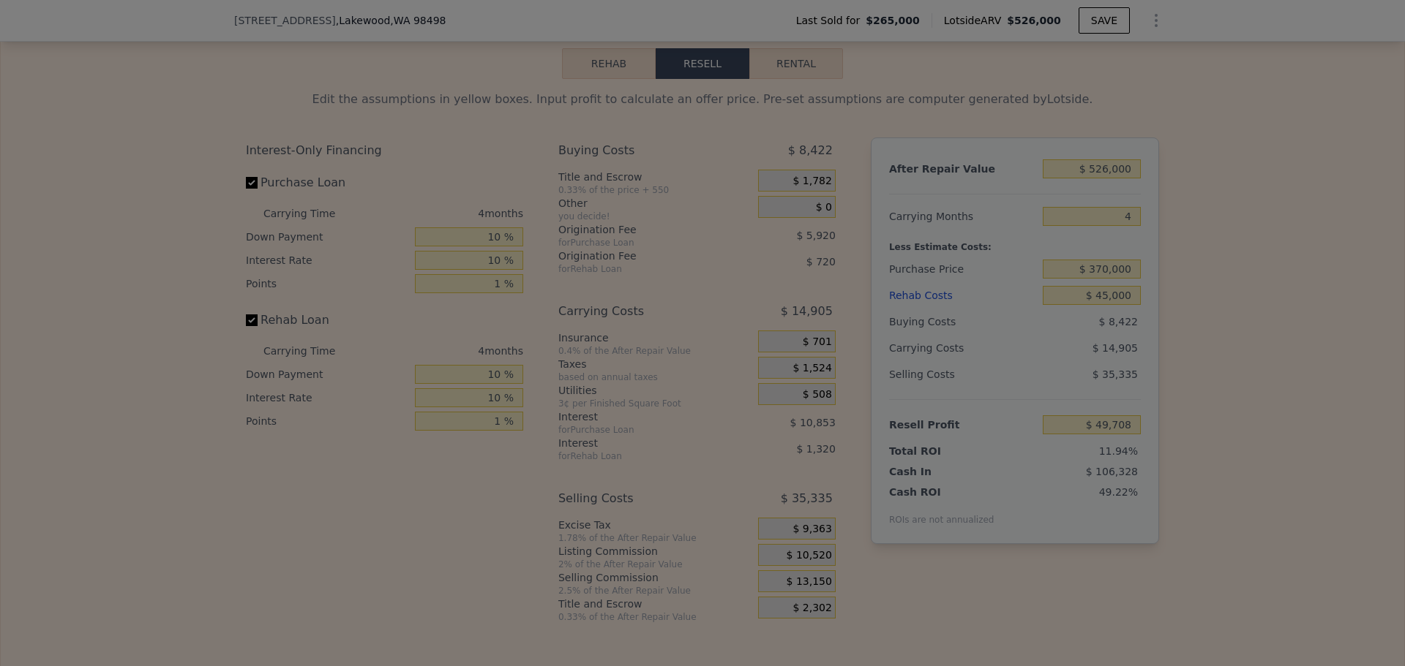
type input "$ 52,338"
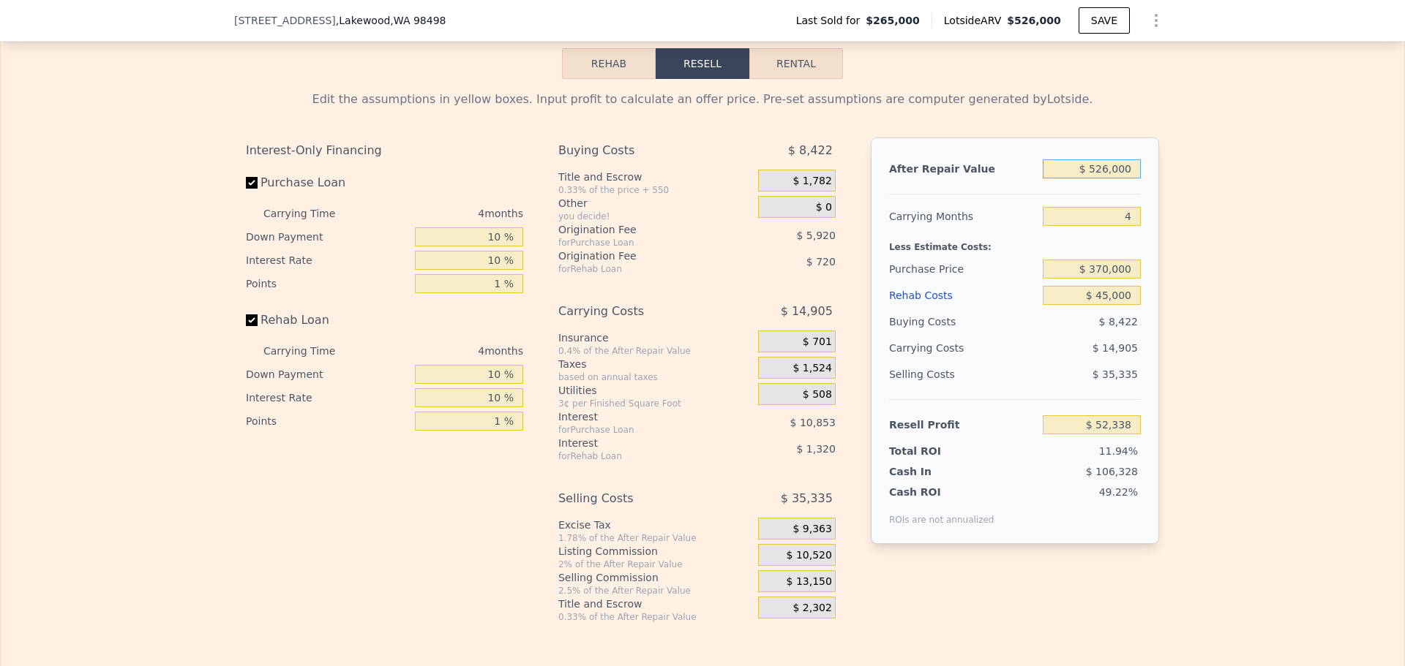
drag, startPoint x: 1089, startPoint y: 191, endPoint x: 1105, endPoint y: 189, distance: 16.2
click at [1105, 178] on input "$ 526,000" at bounding box center [1091, 168] width 98 height 19
type input "$ 4,000"
type input "-$ 434,445"
type input "$ 480,000"
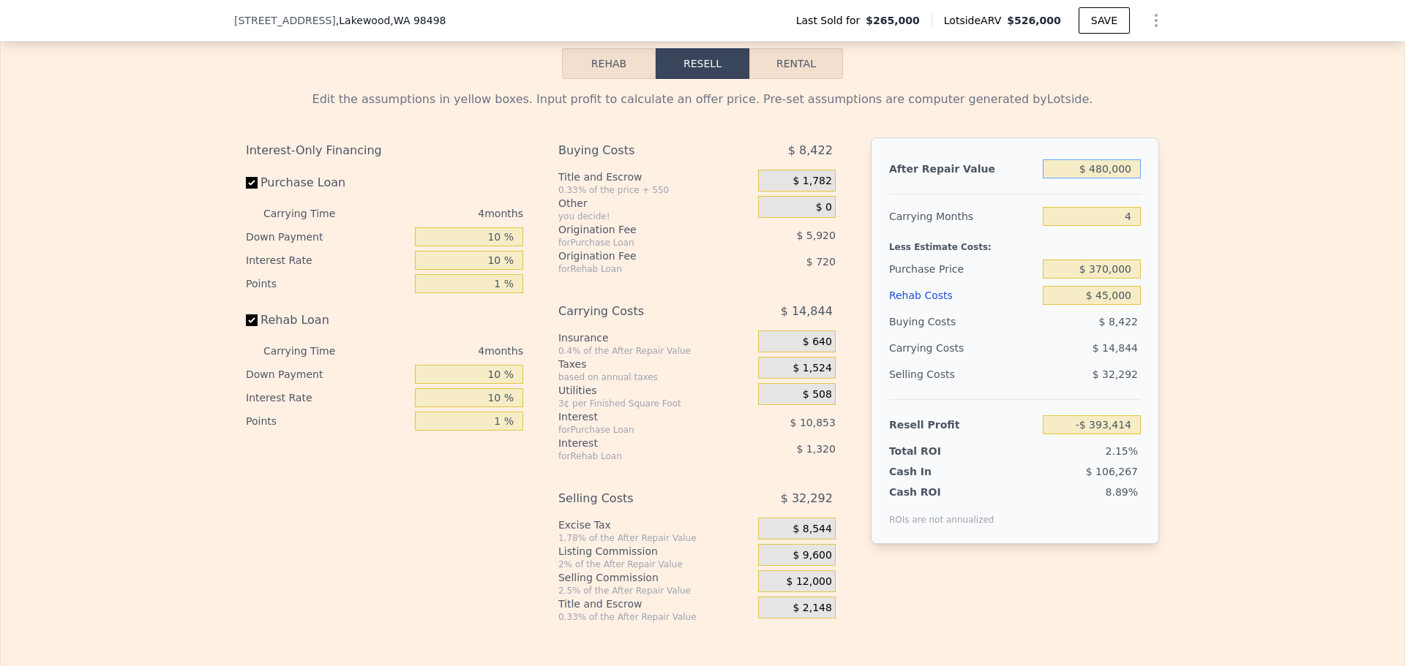
type input "$ 9,442"
type input "$ 480,000"
click at [1277, 242] on div "Edit the assumptions in yellow boxes. Input profit to calculate an offer price.…" at bounding box center [702, 351] width 1403 height 544
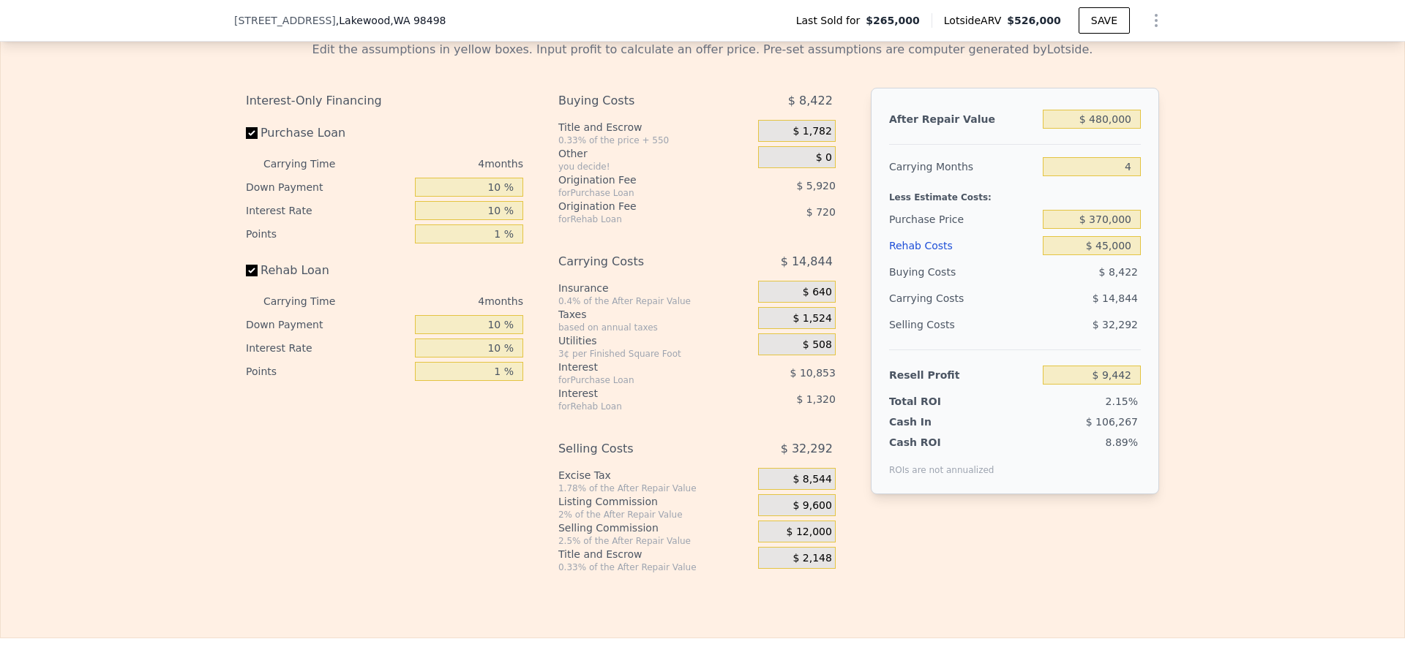
scroll to position [2263, 0]
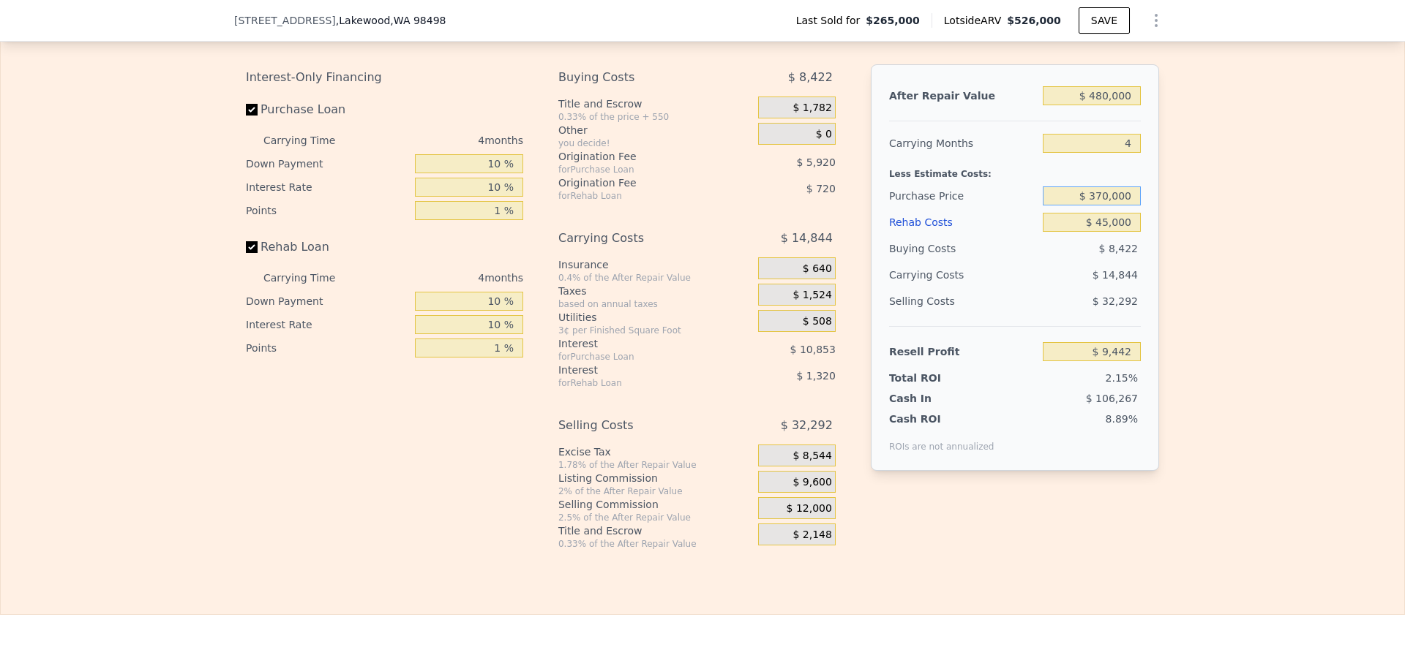
drag, startPoint x: 1098, startPoint y: 217, endPoint x: 1105, endPoint y: 216, distance: 7.5
click at [1103, 206] on input "$ 370,000" at bounding box center [1091, 196] width 98 height 19
type input "$ 340,000"
click at [1203, 279] on div "Edit the assumptions in yellow boxes. Input profit to calculate an offer price.…" at bounding box center [702, 278] width 1403 height 544
type input "$ 40,902"
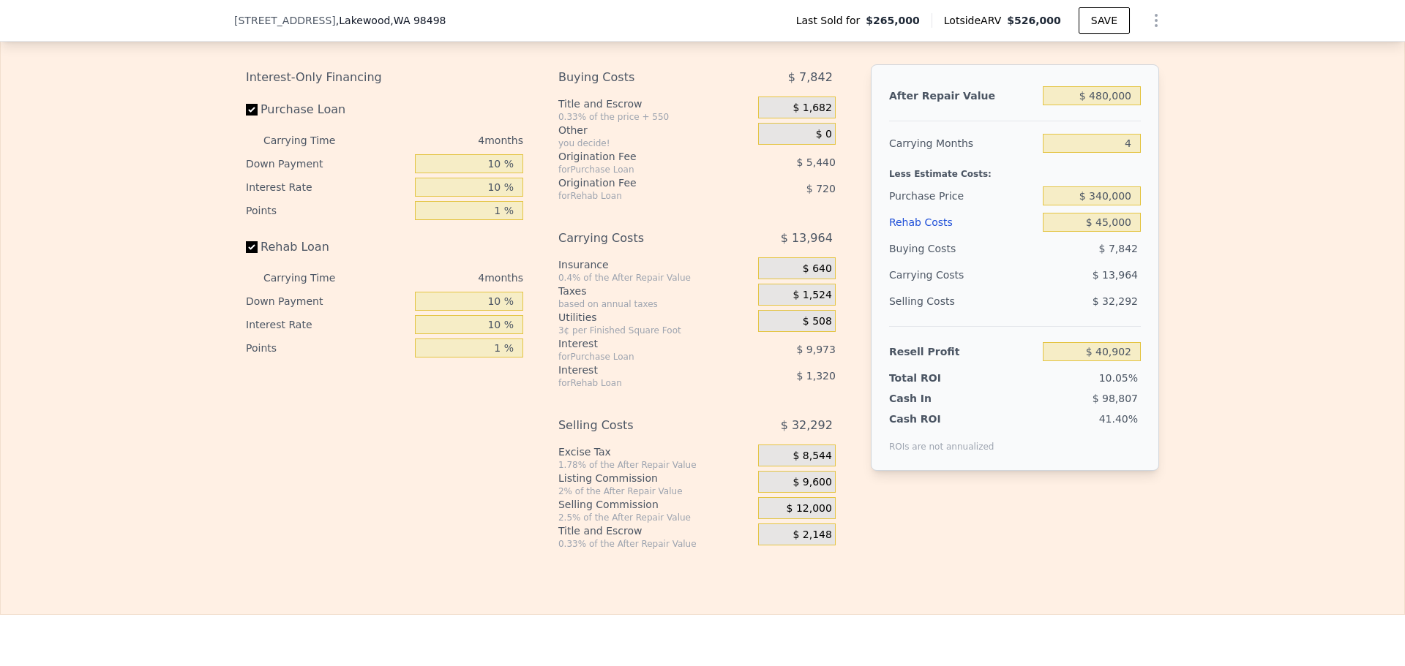
type input "$ 526,000"
type input "$ 0"
type input "$ 206,858"
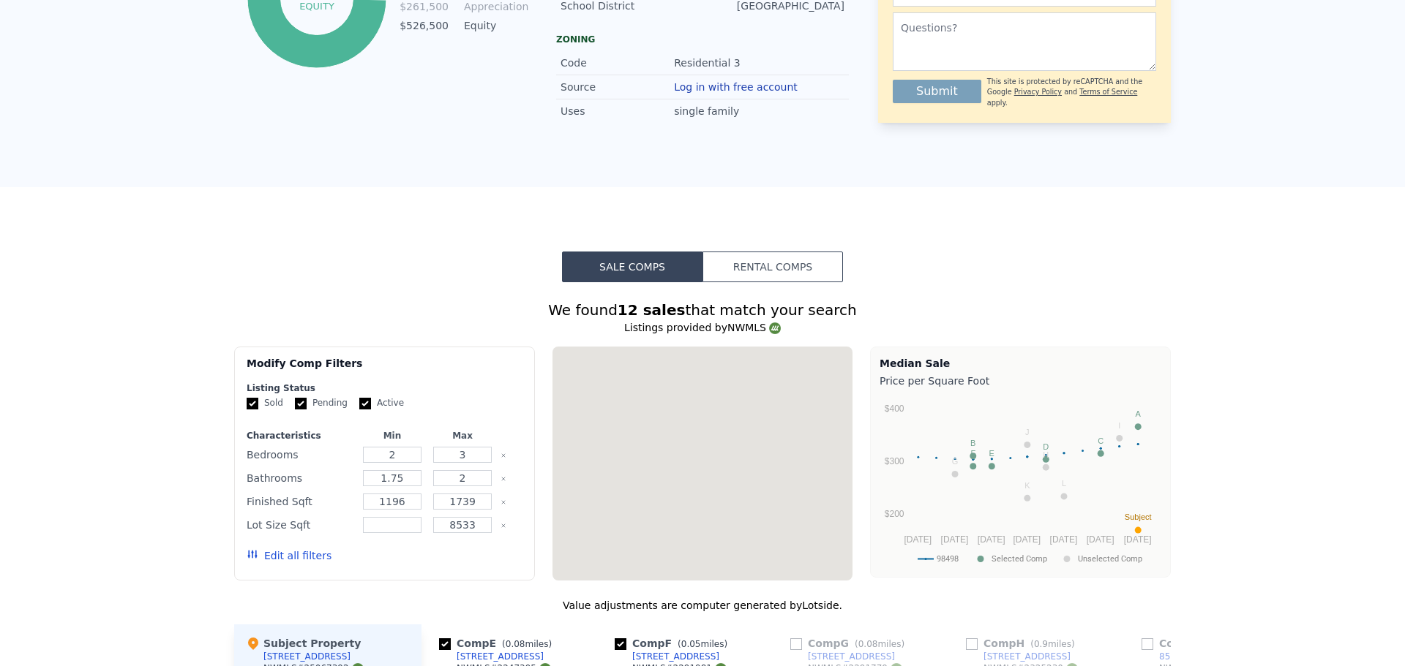
scroll to position [0, 0]
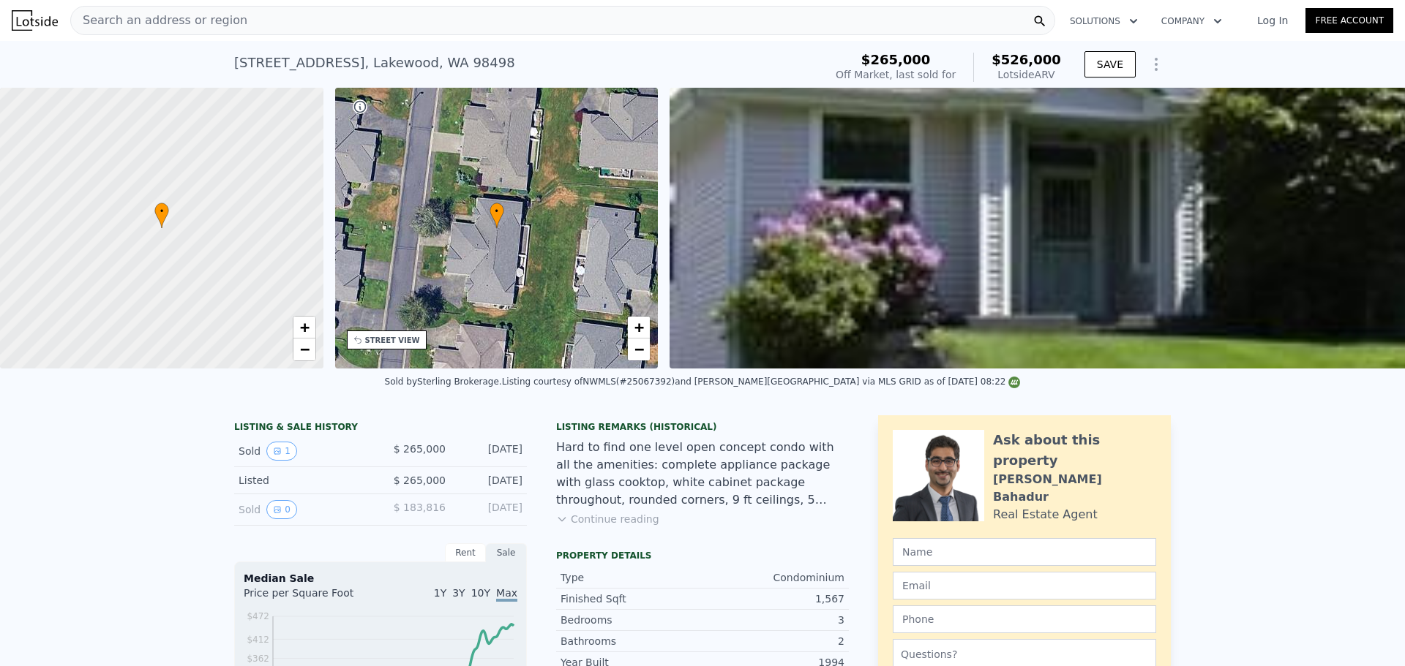
click at [212, 16] on span "Search an address or region" at bounding box center [159, 21] width 176 height 18
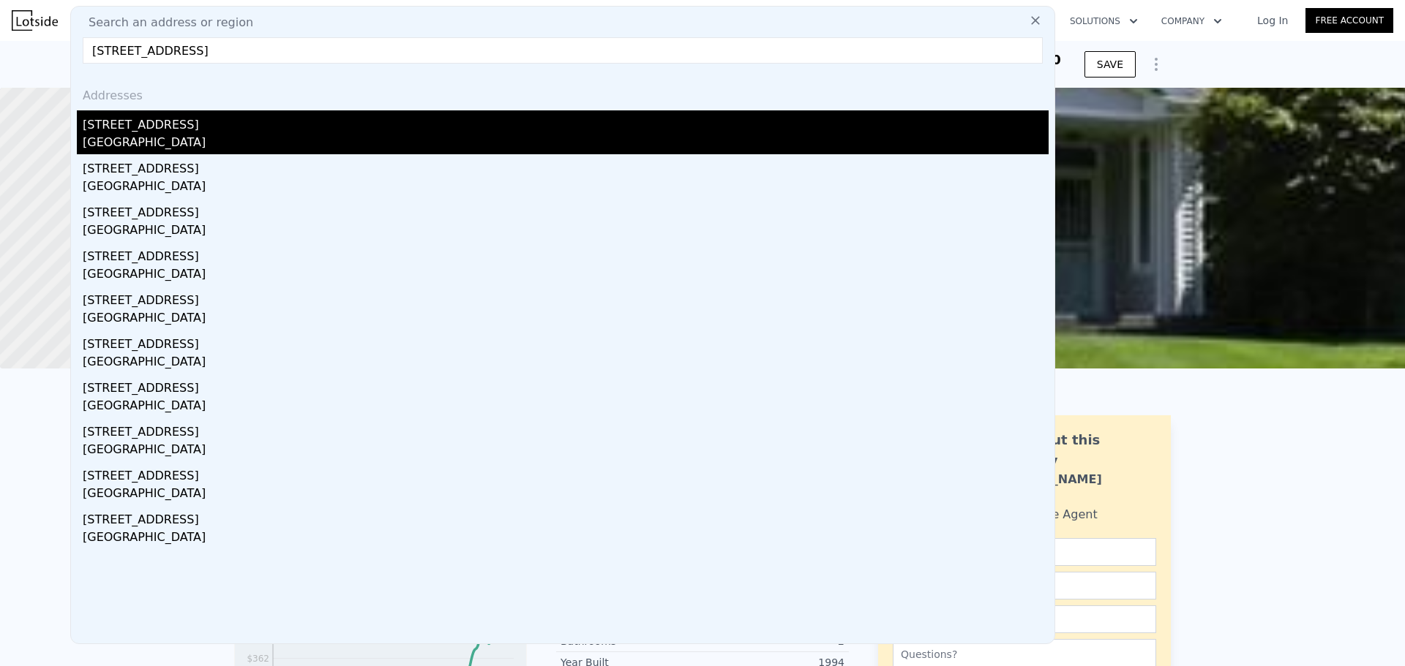
type input "[STREET_ADDRESS]"
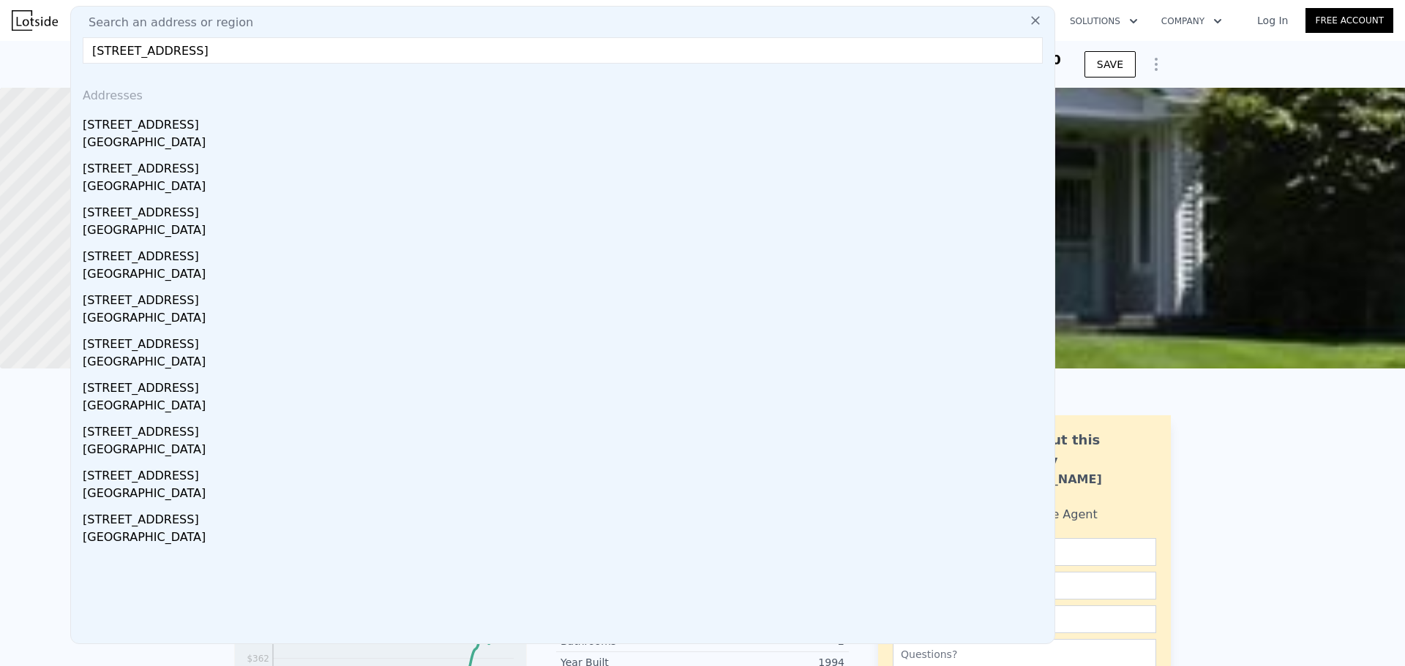
drag, startPoint x: 199, startPoint y: 133, endPoint x: 759, endPoint y: 160, distance: 560.3
click at [199, 133] on div "[STREET_ADDRESS]" at bounding box center [566, 121] width 966 height 23
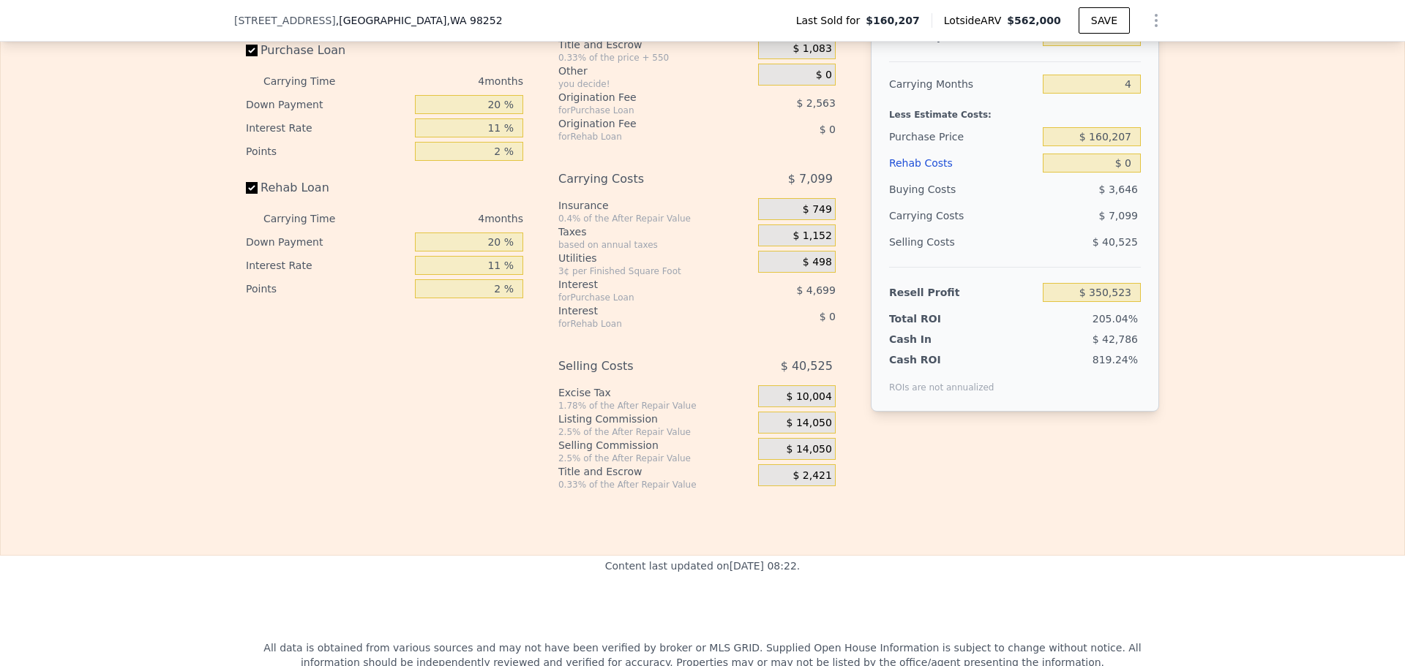
scroll to position [2043, 0]
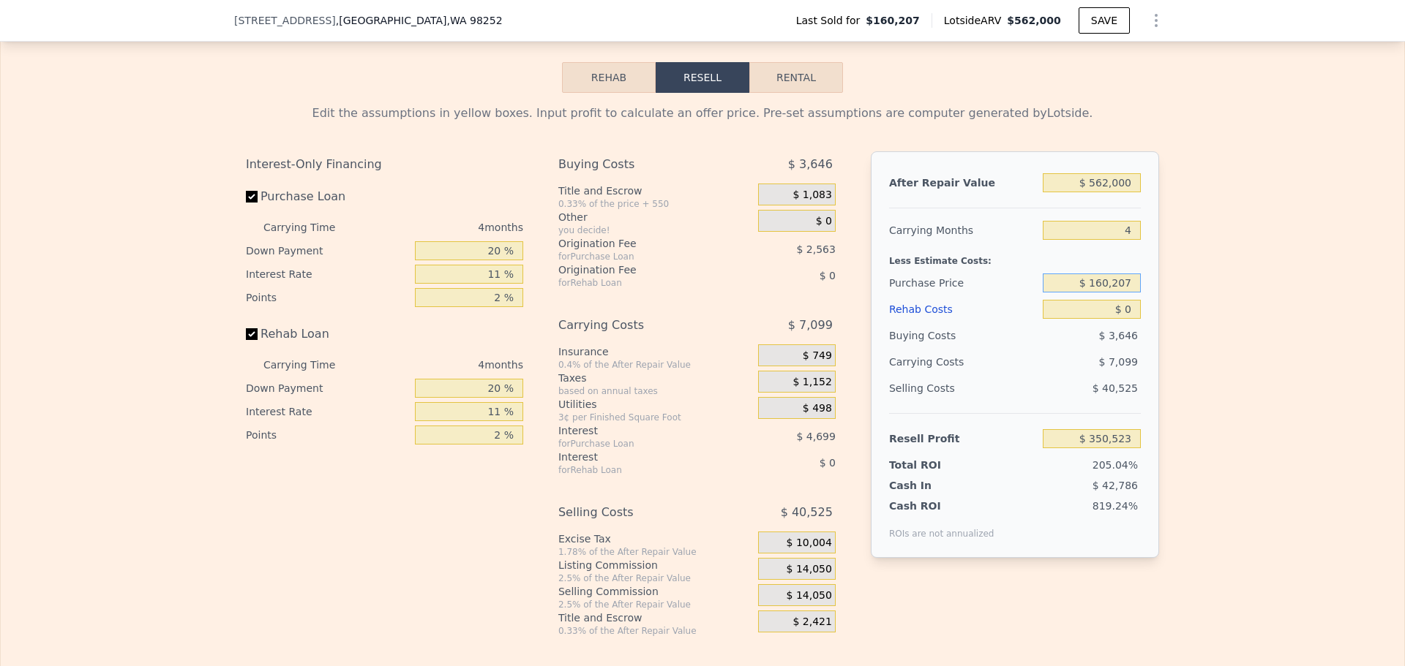
click at [1106, 292] on input "$ 160,207" at bounding box center [1091, 283] width 98 height 19
type input "$ 450,000"
click at [1312, 317] on div "Edit the assumptions in yellow boxes. Input profit to calculate an offer price.…" at bounding box center [702, 365] width 1403 height 544
type input "$ 46,627"
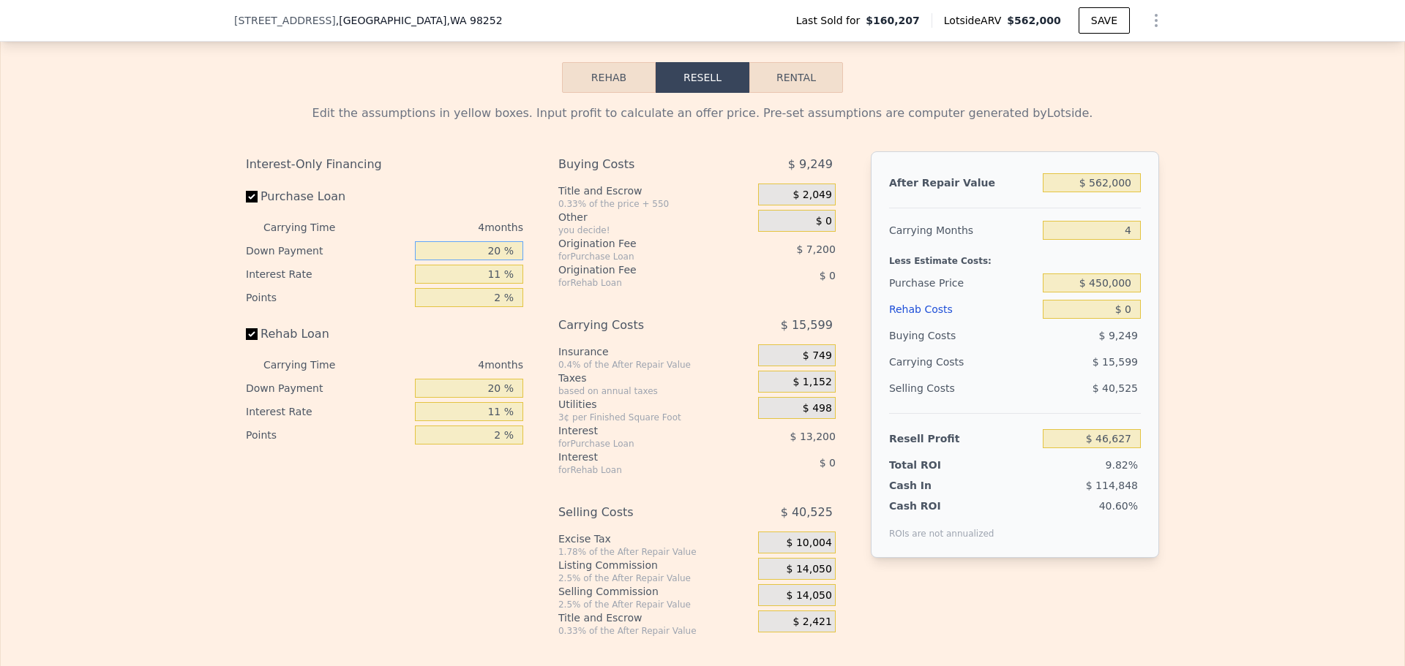
click at [489, 260] on input "20 %" at bounding box center [469, 250] width 108 height 19
type input "10 %"
type input "$ 44,075"
type input "10 %"
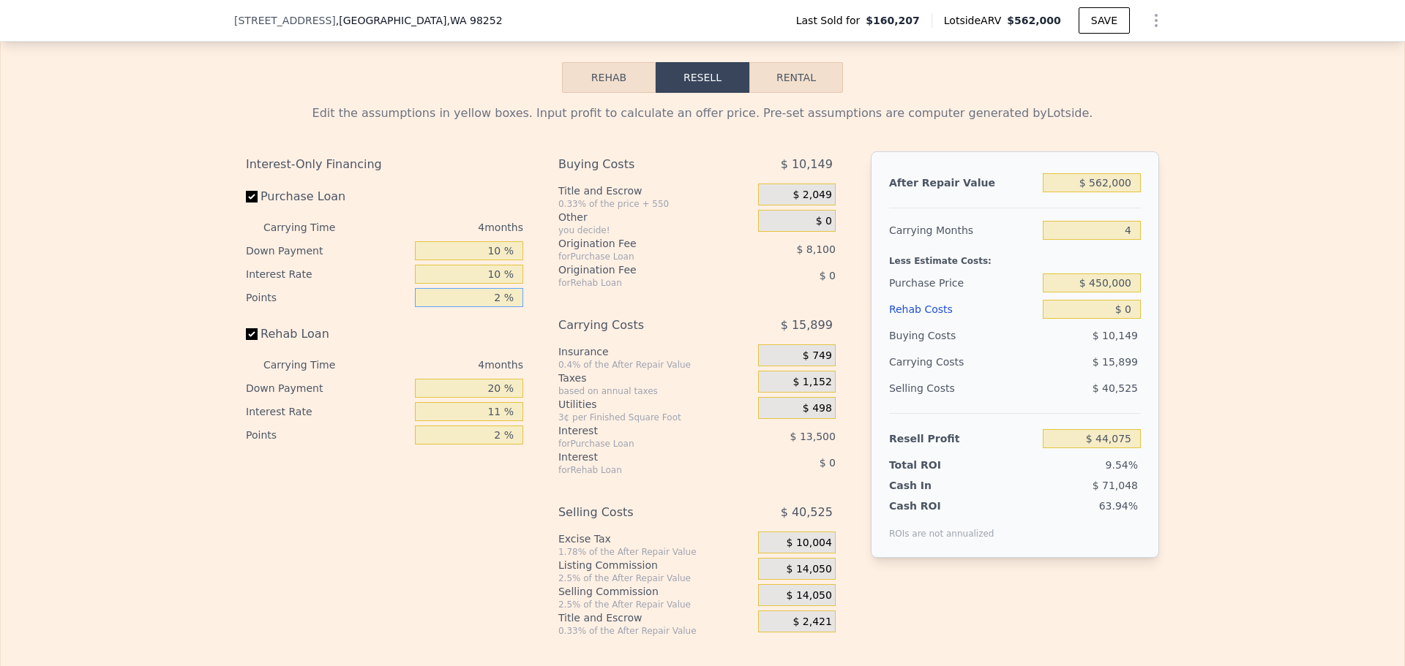
type input "$ 45,427"
type input "1 %"
type input "$ 49,477"
type input "1 %"
type input "10 %"
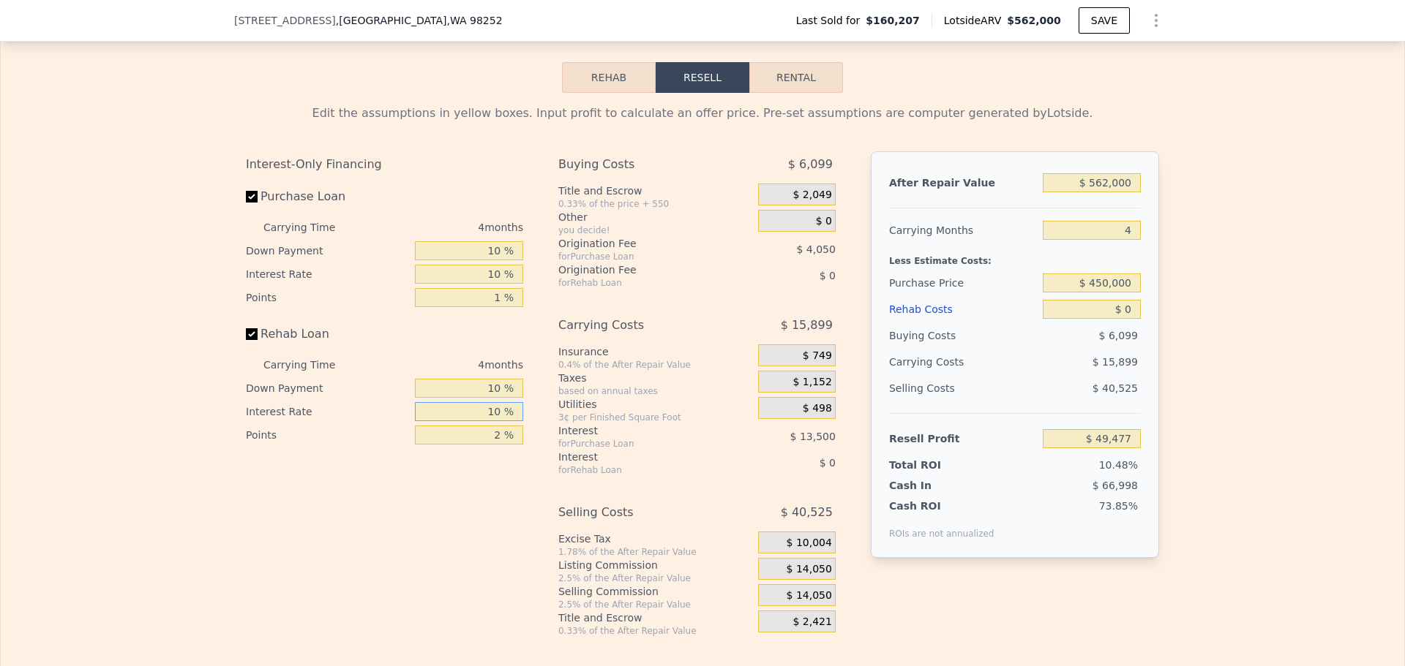
type input "10 %"
type input "1 %"
click at [808, 576] on span "$ 14,050" at bounding box center [808, 569] width 45 height 13
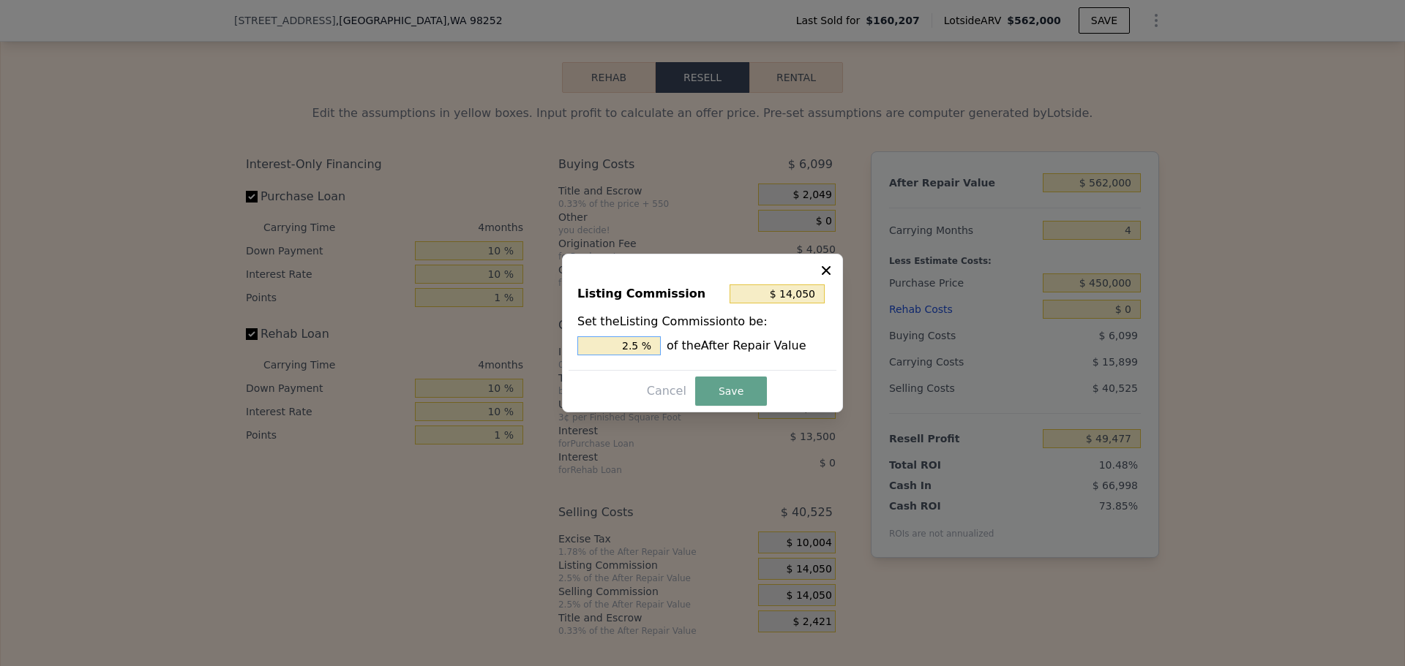
drag, startPoint x: 631, startPoint y: 349, endPoint x: 643, endPoint y: 346, distance: 12.1
click at [643, 346] on input "2.5 %" at bounding box center [618, 346] width 83 height 19
type input "$ 11,240"
type input "2 %"
drag, startPoint x: 710, startPoint y: 389, endPoint x: 798, endPoint y: 391, distance: 88.5
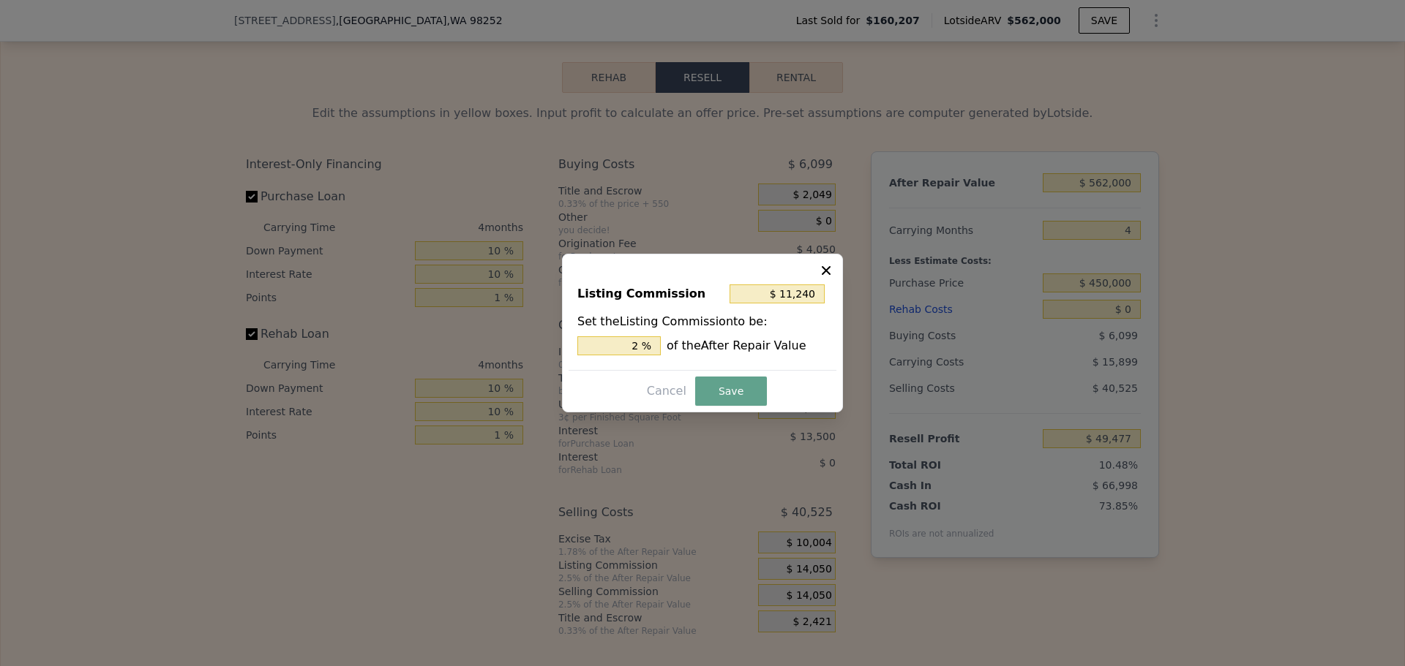
click at [710, 389] on button "Save" at bounding box center [731, 391] width 72 height 29
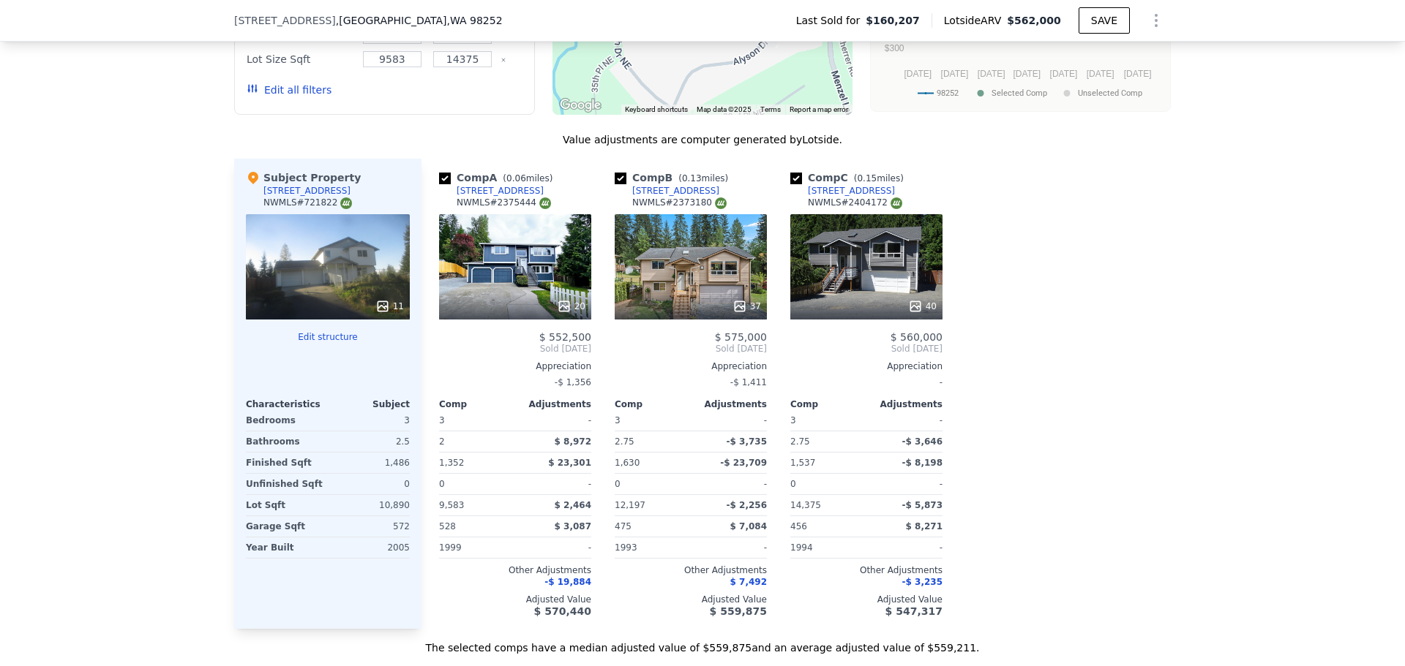
scroll to position [1312, 0]
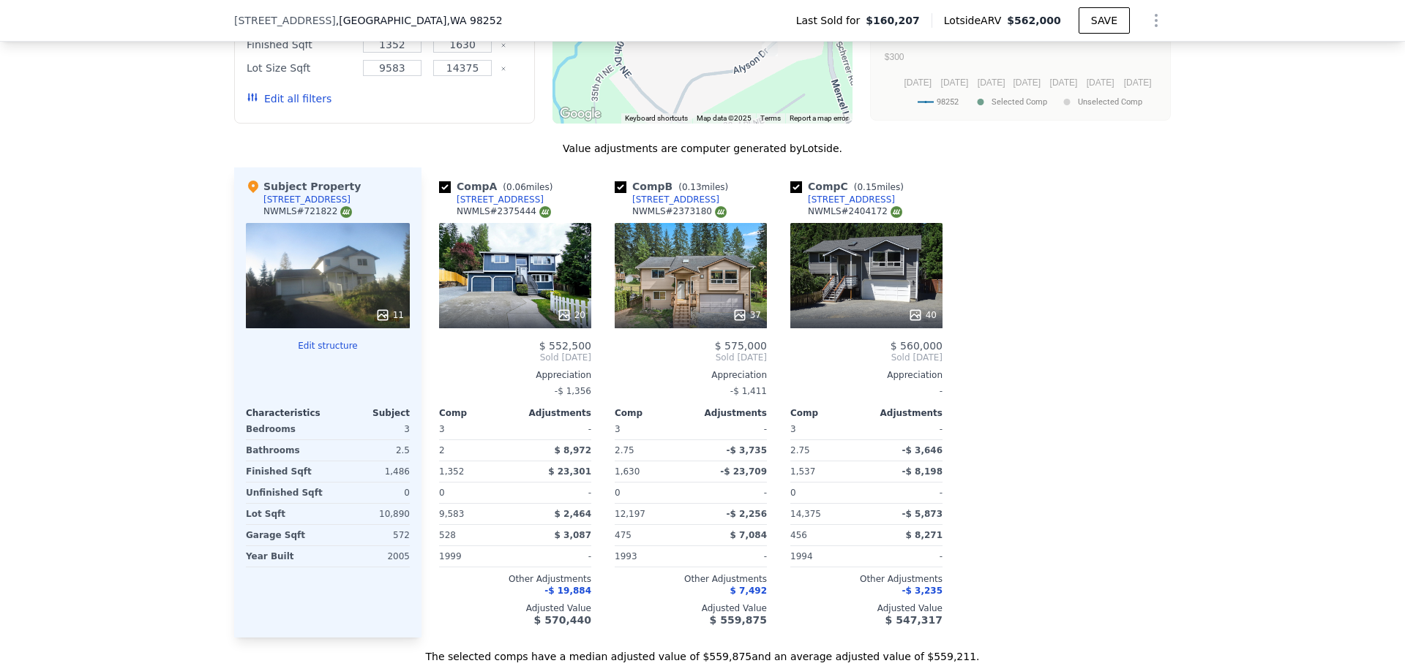
click at [379, 323] on icon at bounding box center [382, 315] width 15 height 15
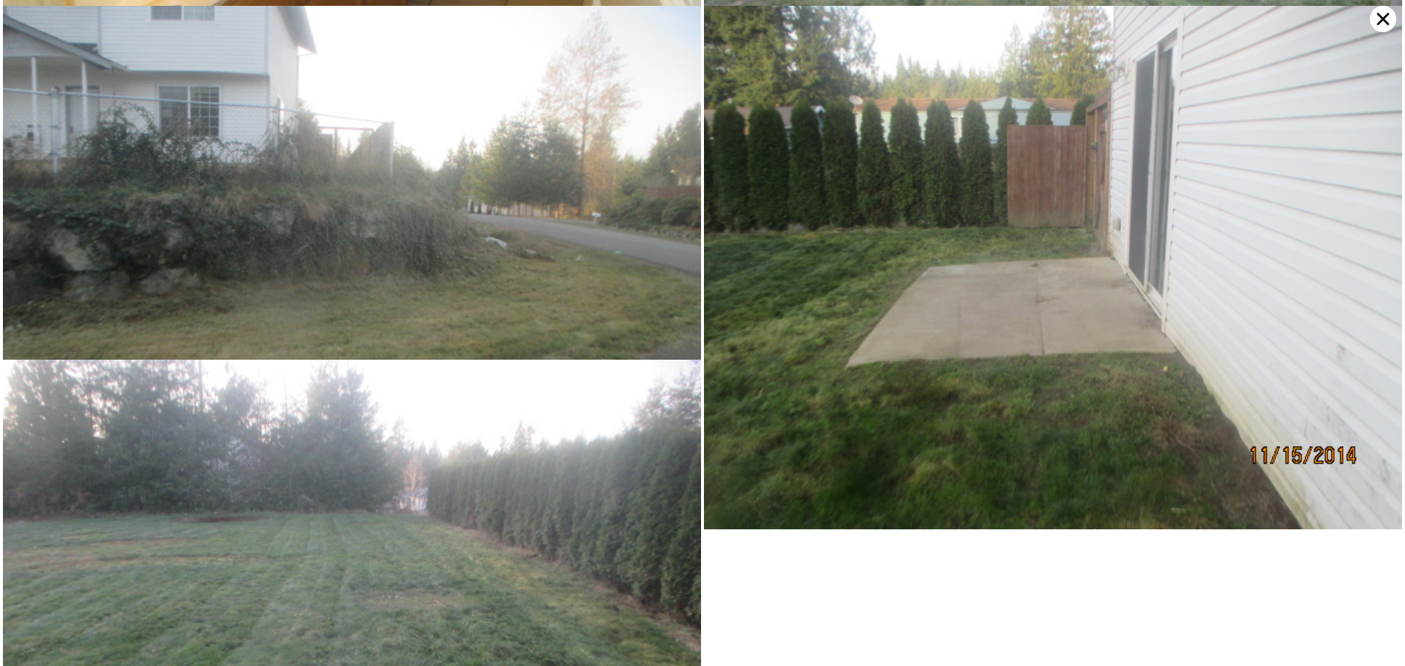
scroll to position [1720, 0]
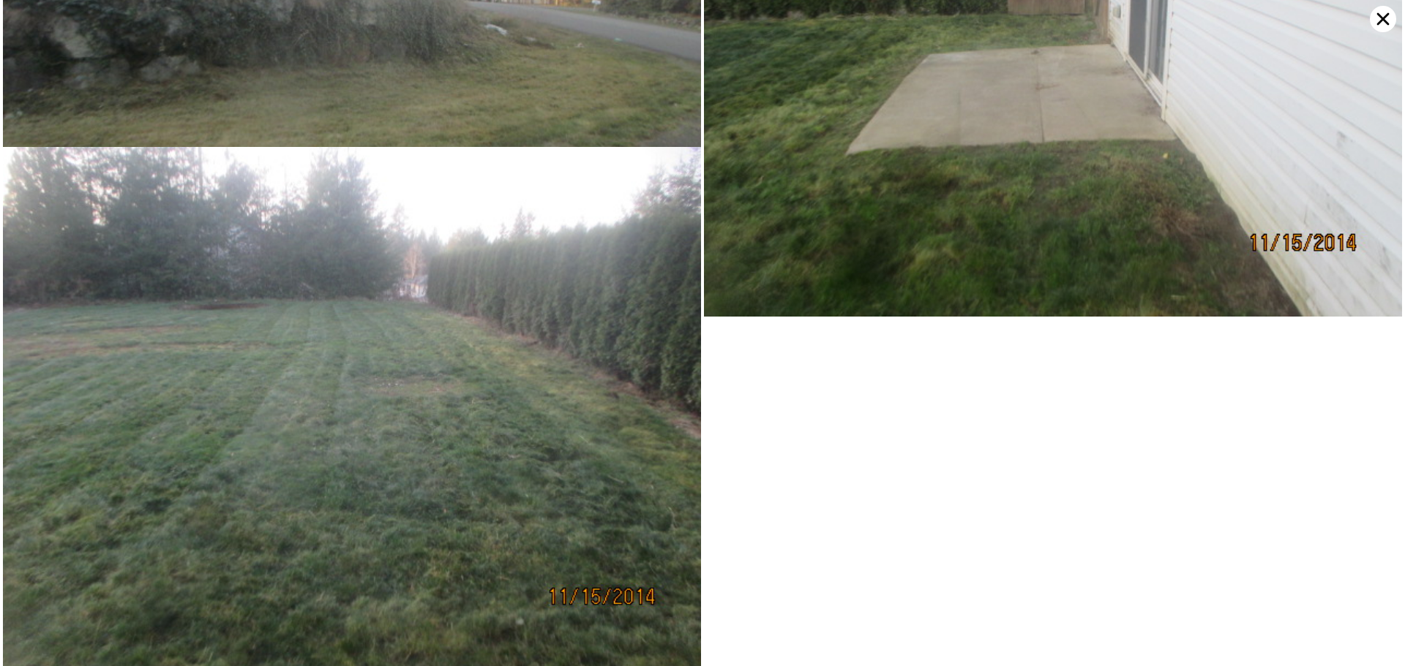
click at [1377, 15] on icon at bounding box center [1382, 19] width 26 height 26
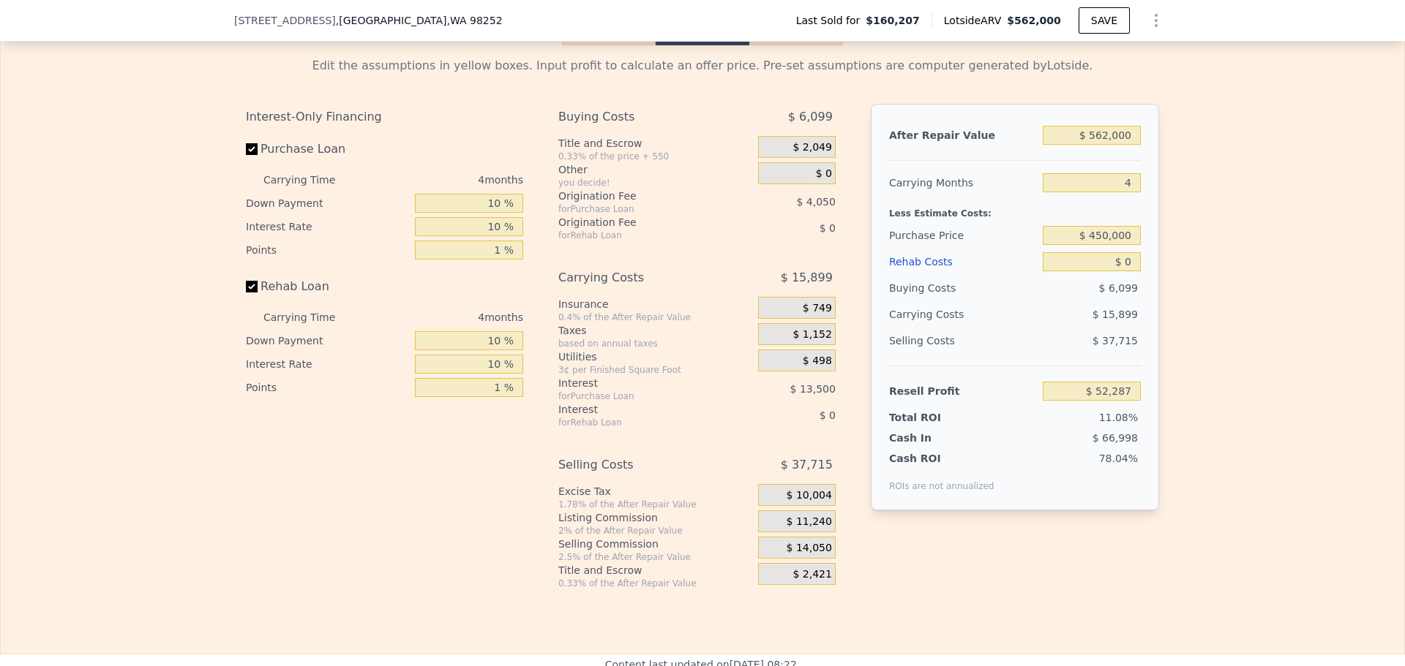
scroll to position [2116, 0]
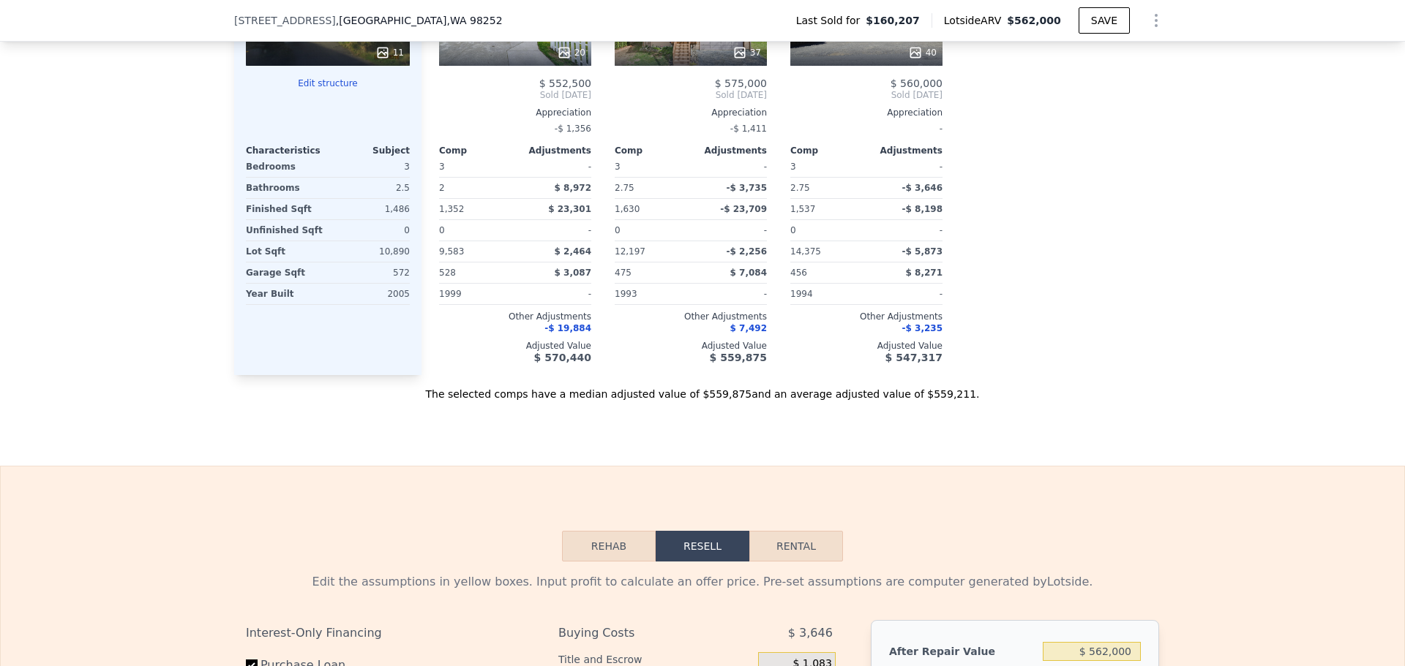
type input "$ 350,523"
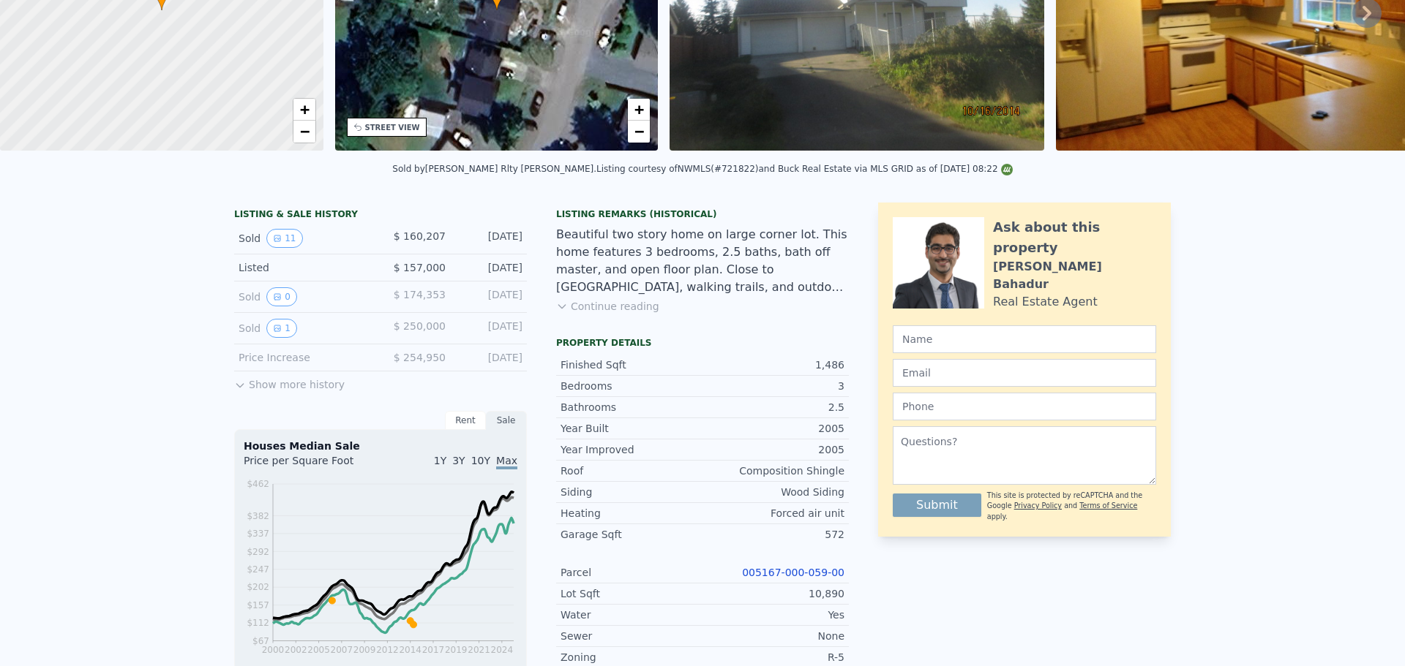
scroll to position [5, 0]
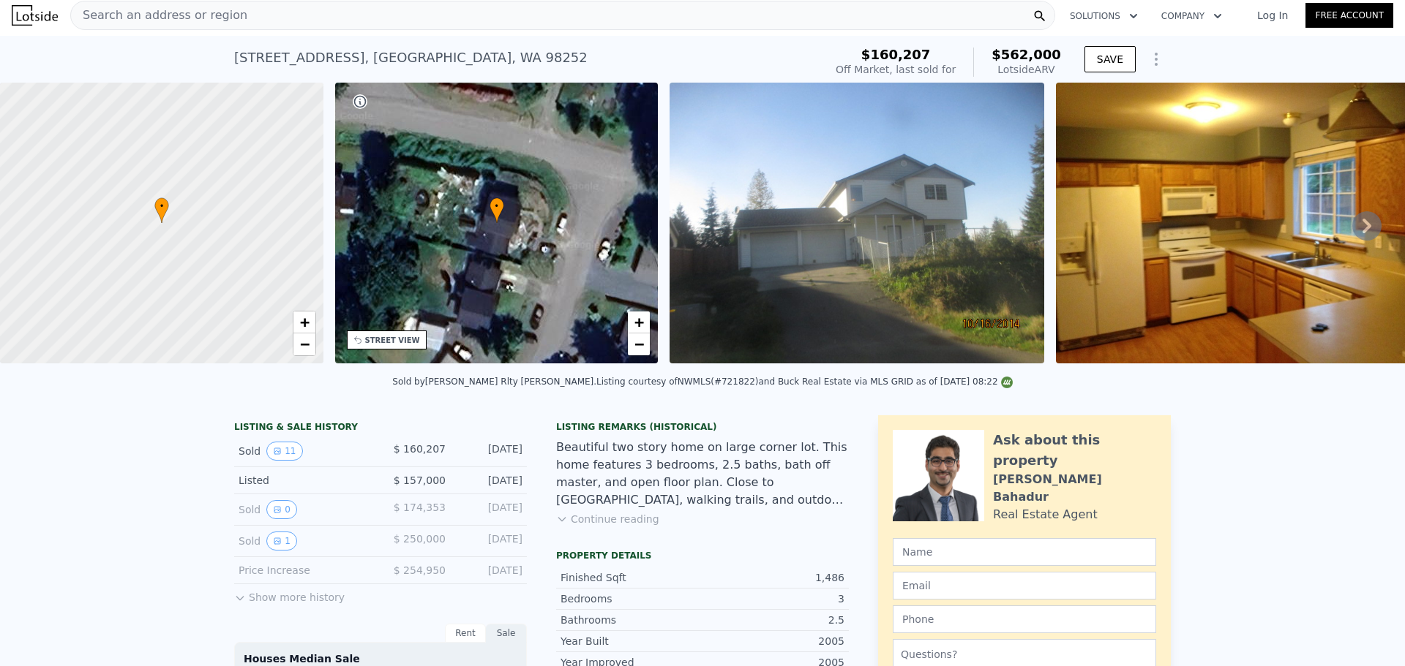
click at [168, 25] on div "Search an address or region" at bounding box center [159, 15] width 176 height 28
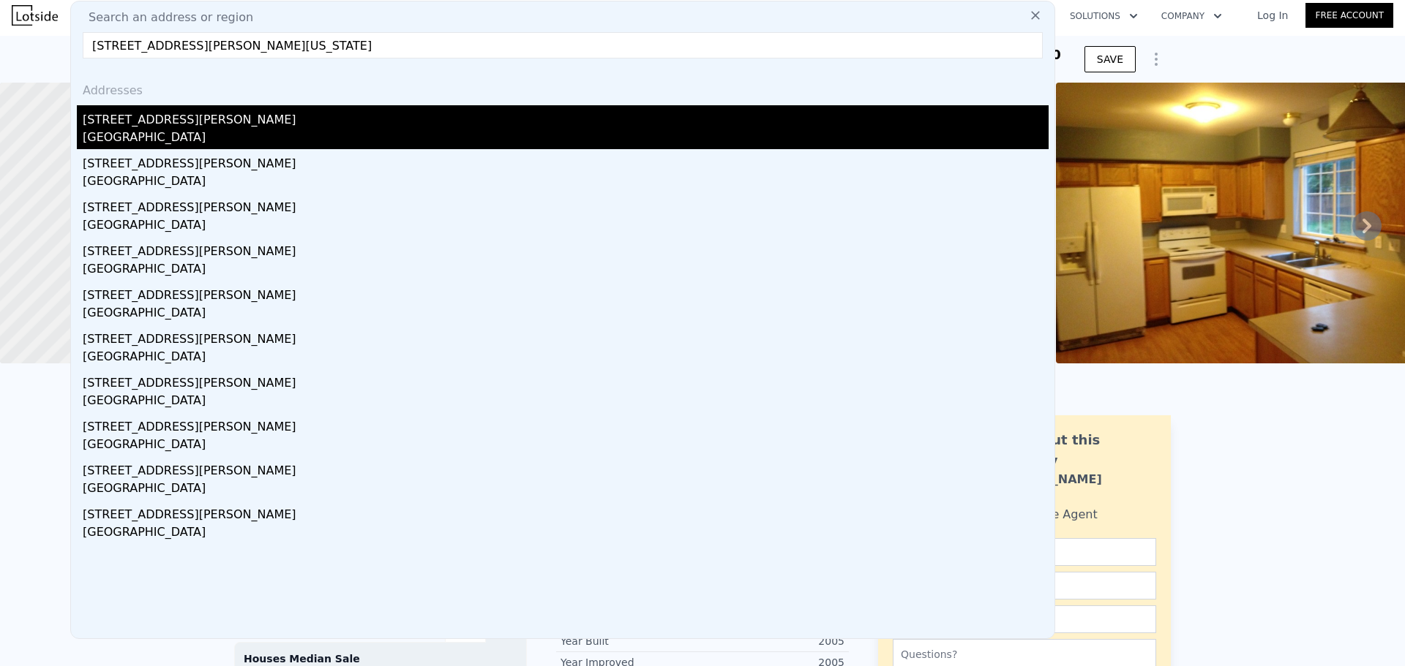
type input "[STREET_ADDRESS][PERSON_NAME][US_STATE]"
click at [174, 134] on div "[GEOGRAPHIC_DATA]" at bounding box center [566, 139] width 966 height 20
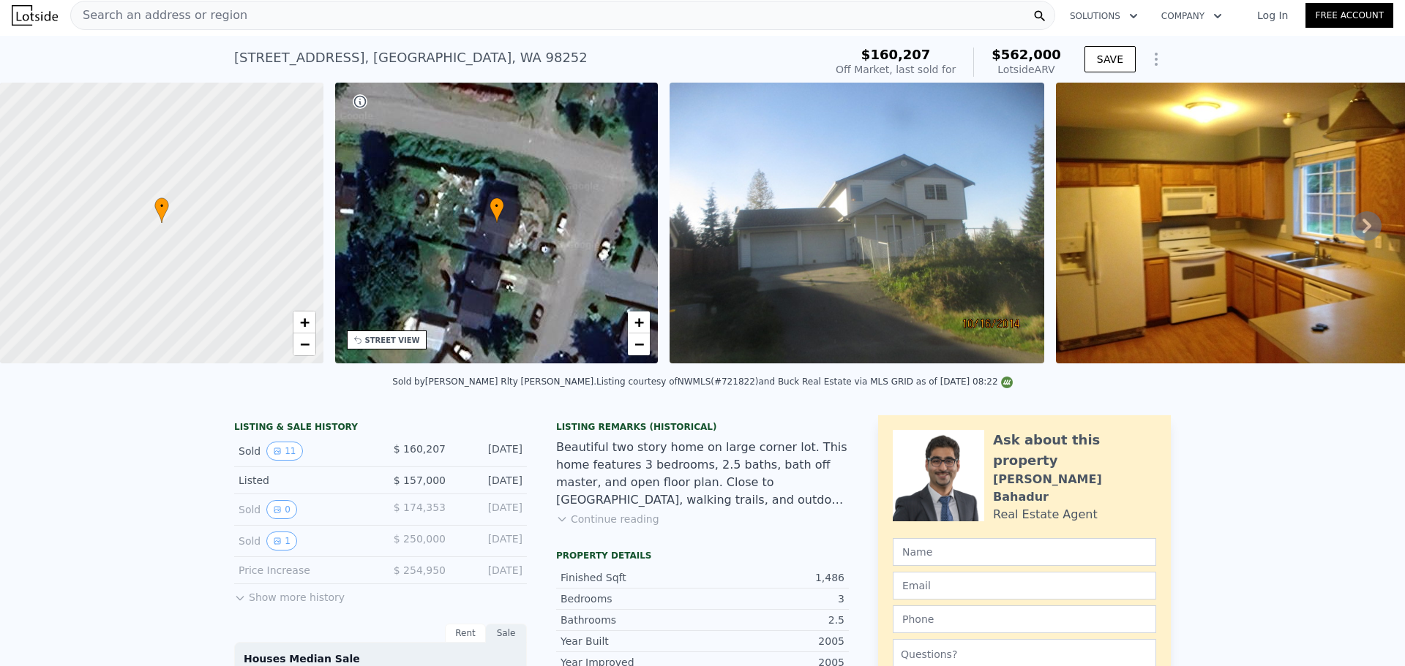
type input "2"
type input "5"
type input "1"
type input "4"
type input "1131"
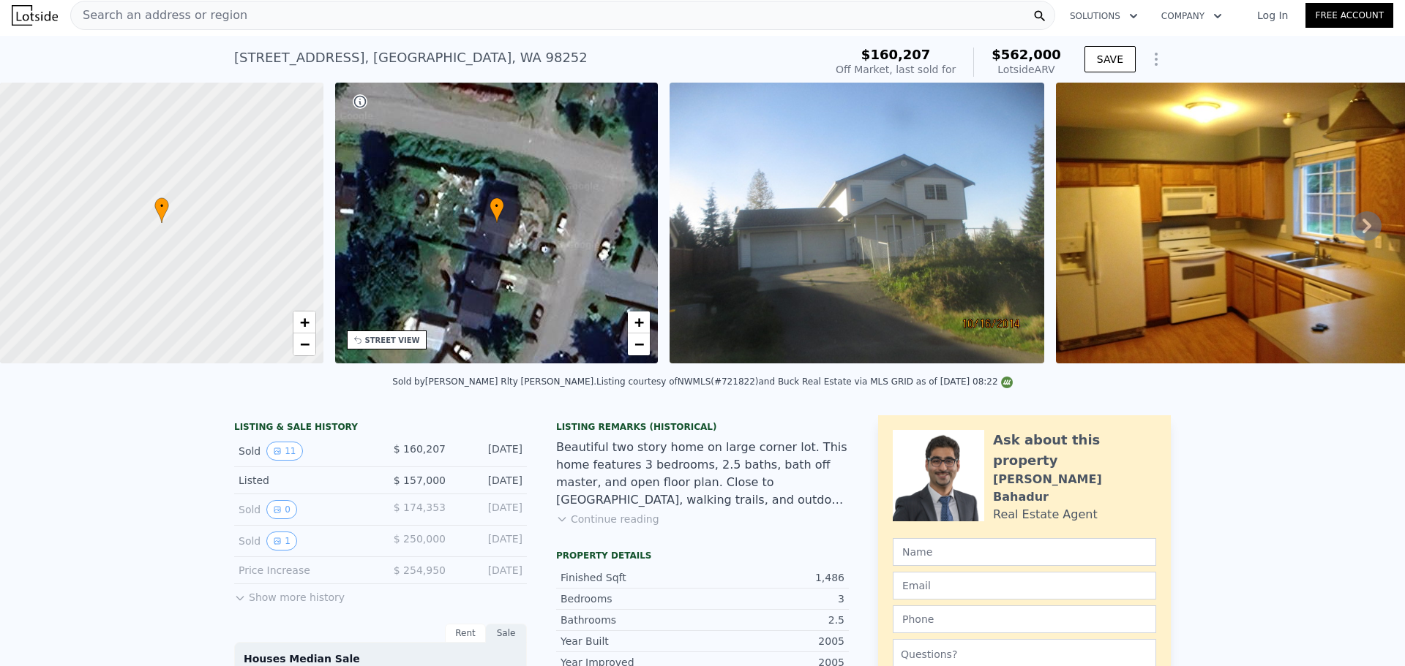
type input "1831"
type input "4399.56"
type input "8494.2"
type input "$ 270,000"
type input "$ 62,698"
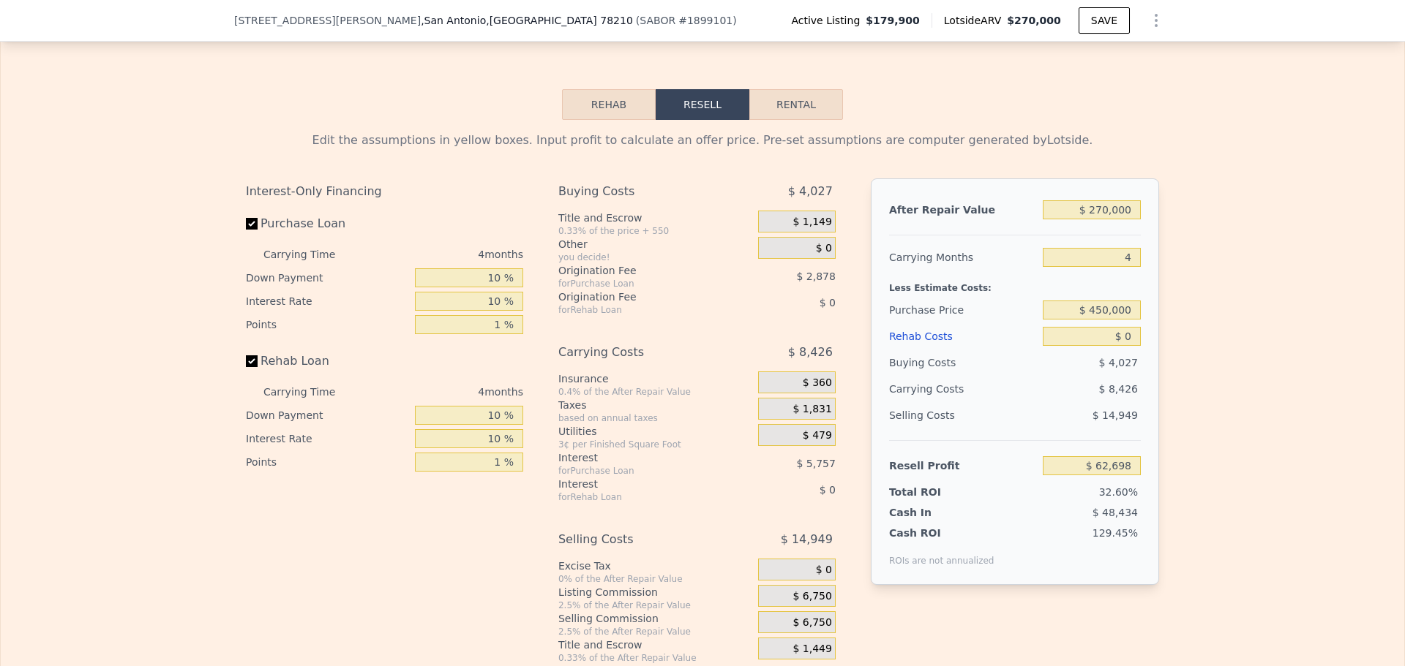
scroll to position [2048, 0]
click at [1107, 320] on div "$ 450,000" at bounding box center [1091, 307] width 98 height 26
click at [1116, 317] on input "$ 450,000" at bounding box center [1091, 307] width 98 height 19
type input "$ 179,000"
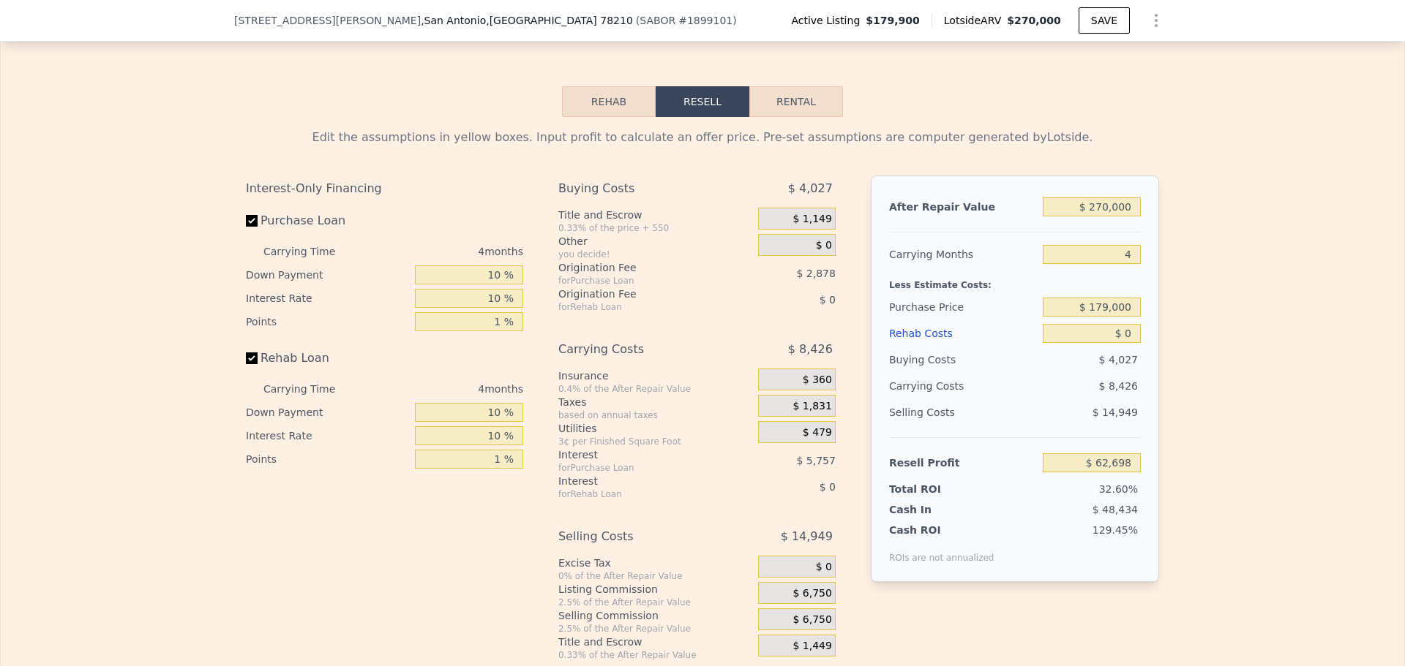
click at [1211, 321] on div "Edit the assumptions in yellow boxes. Input profit to calculate an offer price.…" at bounding box center [702, 389] width 1403 height 544
type input "$ 63,643"
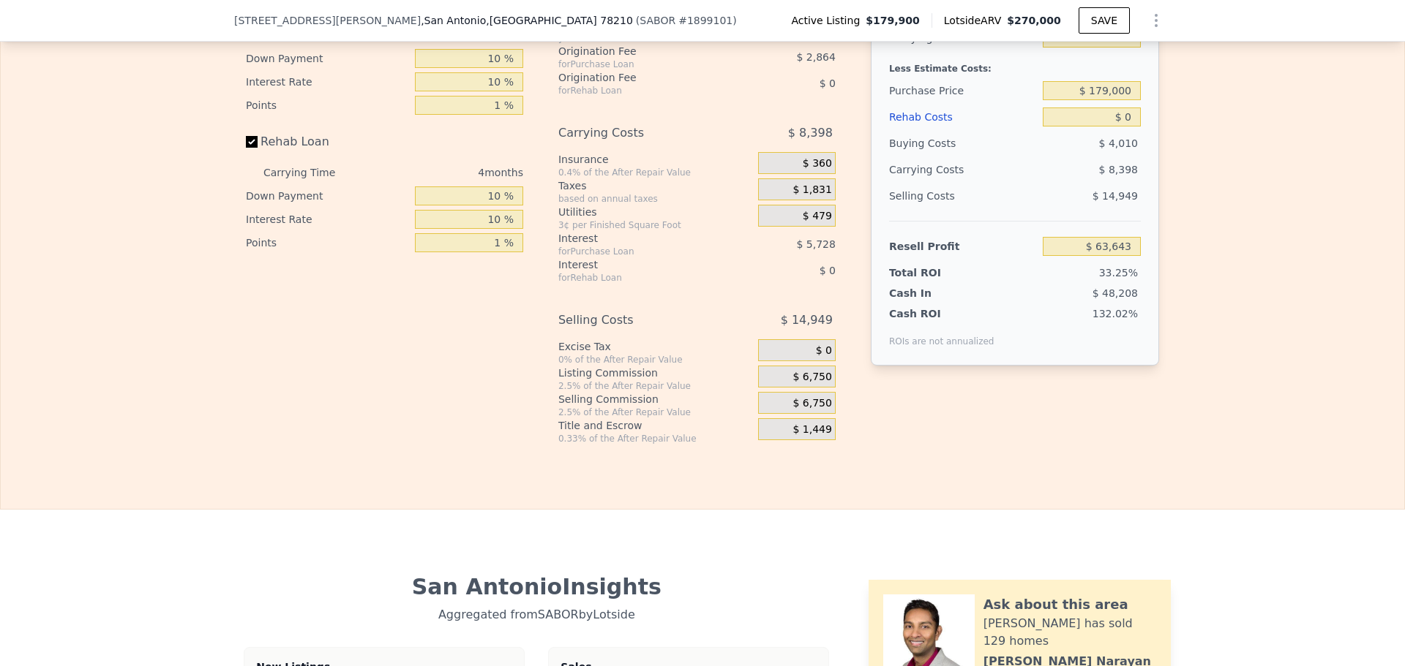
scroll to position [2268, 0]
click at [815, 381] on span "$ 6,750" at bounding box center [811, 374] width 39 height 13
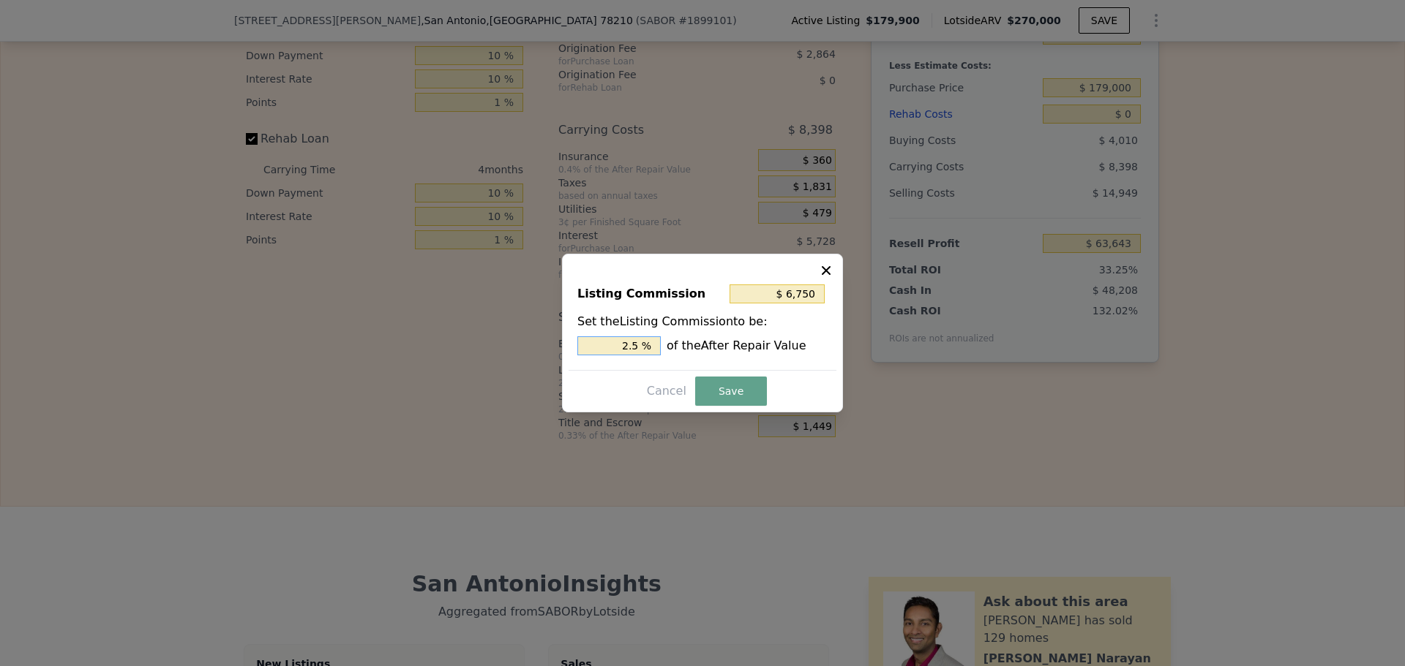
drag, startPoint x: 631, startPoint y: 345, endPoint x: 644, endPoint y: 341, distance: 13.9
click at [644, 341] on input "2.5 %" at bounding box center [618, 346] width 83 height 19
type input "$ 5,400"
type input "2 %"
click at [734, 386] on button "Save" at bounding box center [731, 391] width 72 height 29
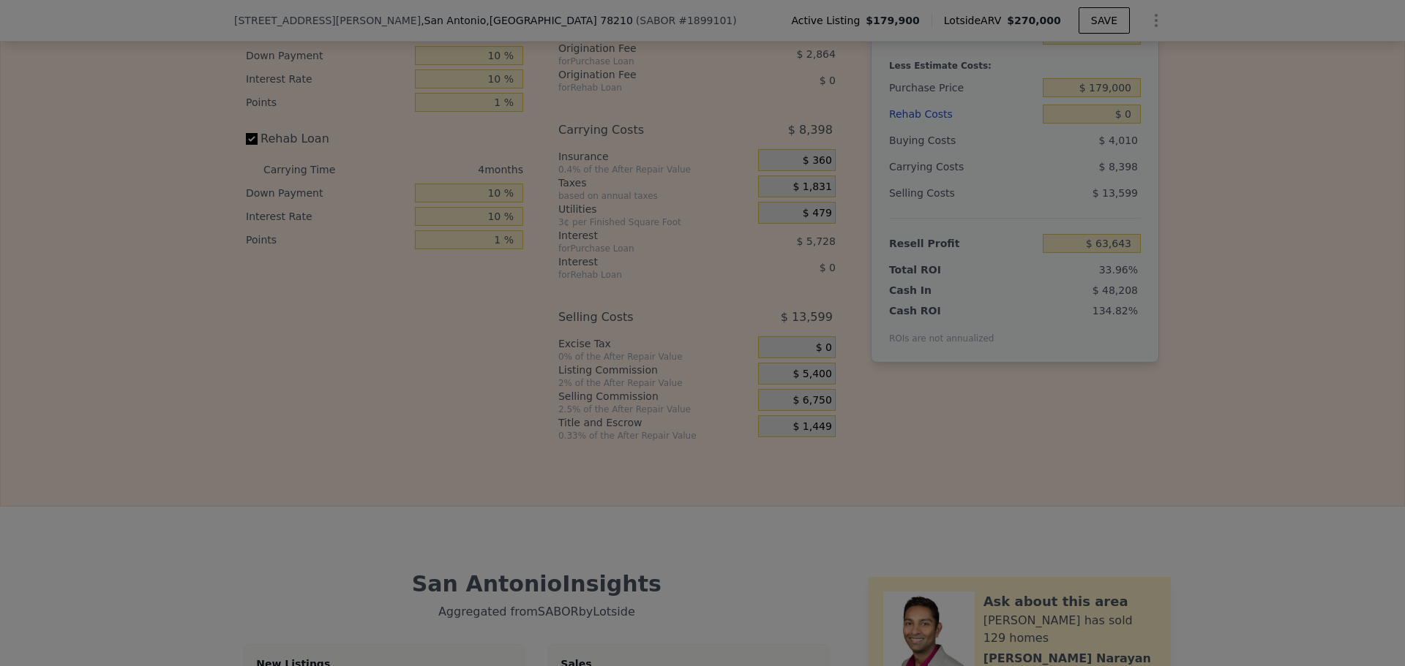
type input "$ 64,993"
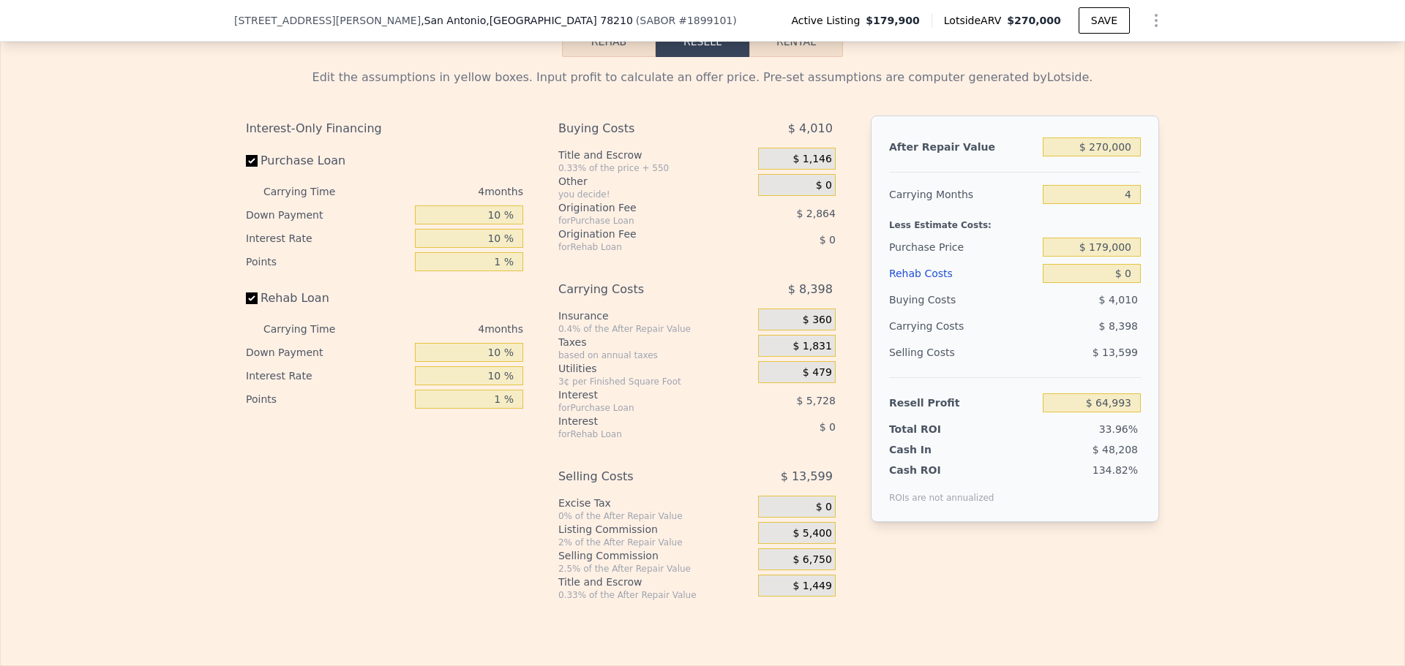
scroll to position [2122, 0]
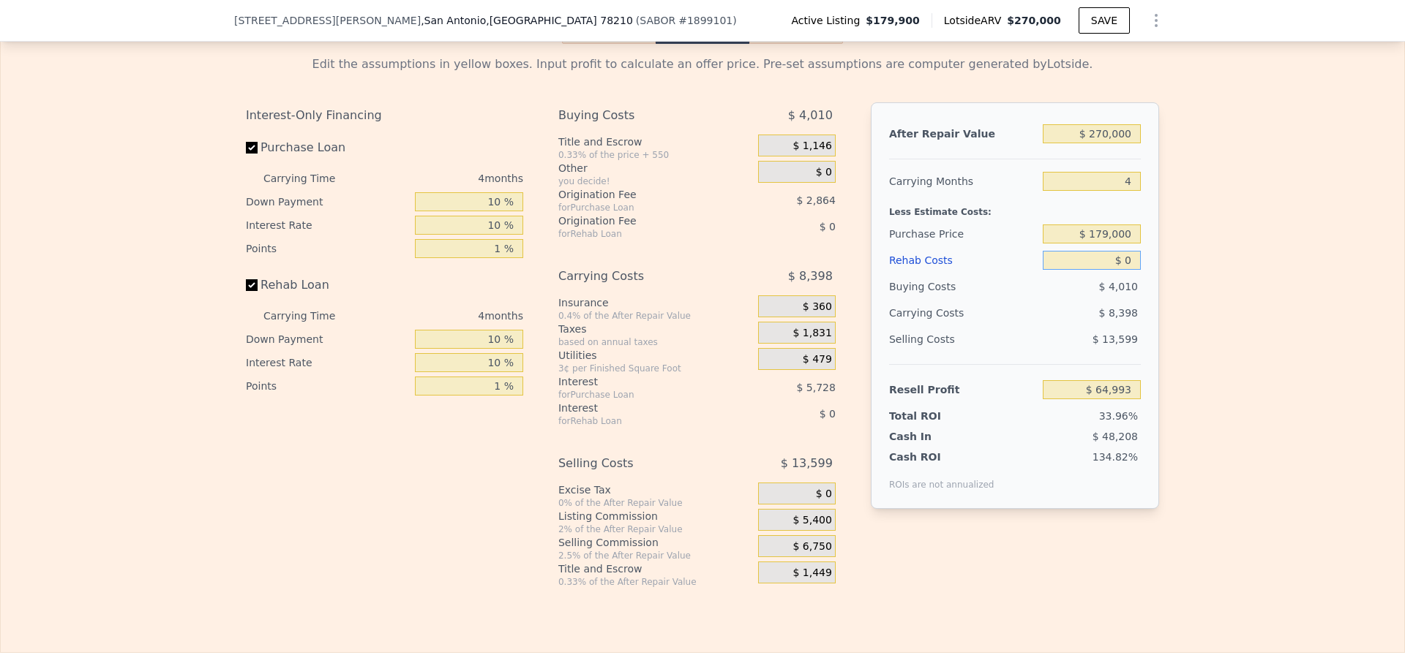
drag, startPoint x: 1124, startPoint y: 283, endPoint x: 1113, endPoint y: 278, distance: 12.1
click at [1116, 270] on input "$ 0" at bounding box center [1091, 260] width 98 height 19
type input "$ 0"
type input "$ 40"
type input "$ 64,952"
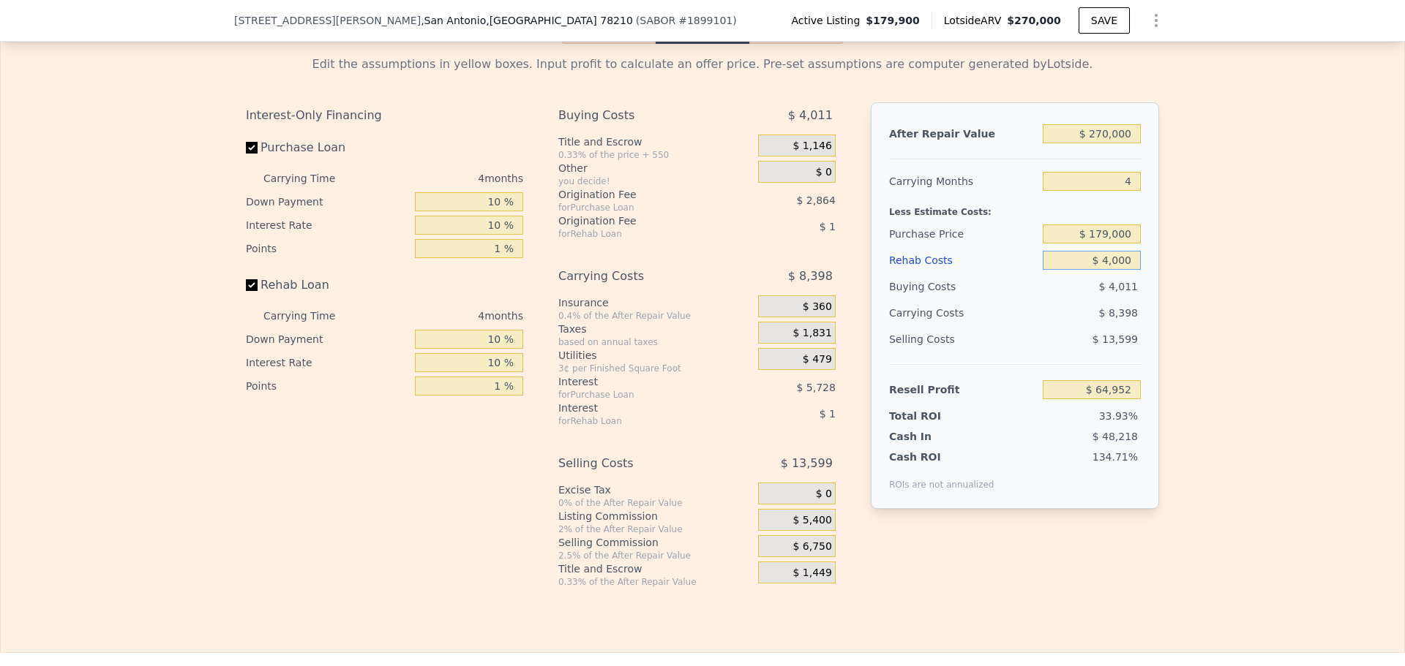
type input "$ 40,000"
type input "$ 23,073"
type input "$ 40,000"
click at [1274, 307] on div "Edit the assumptions in yellow boxes. Input profit to calculate an offer price.…" at bounding box center [702, 316] width 1403 height 544
drag, startPoint x: 1095, startPoint y: 249, endPoint x: 1107, endPoint y: 247, distance: 11.8
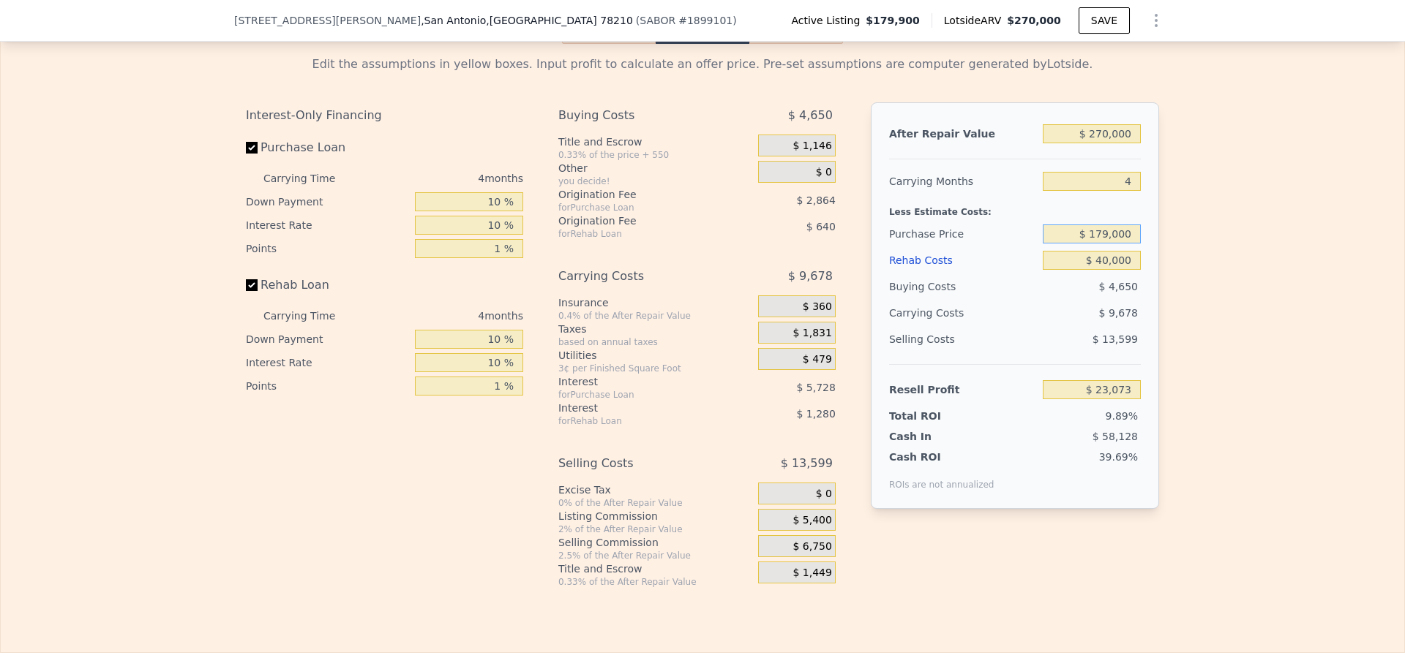
click at [1107, 244] on input "$ 179,000" at bounding box center [1091, 234] width 98 height 19
type input "$ 150,000"
click at [1146, 313] on div "After Repair Value $ 270,000 Carrying Months 4 Less Estimate Costs: Purchase Pr…" at bounding box center [1015, 305] width 288 height 407
type input "$ 53,561"
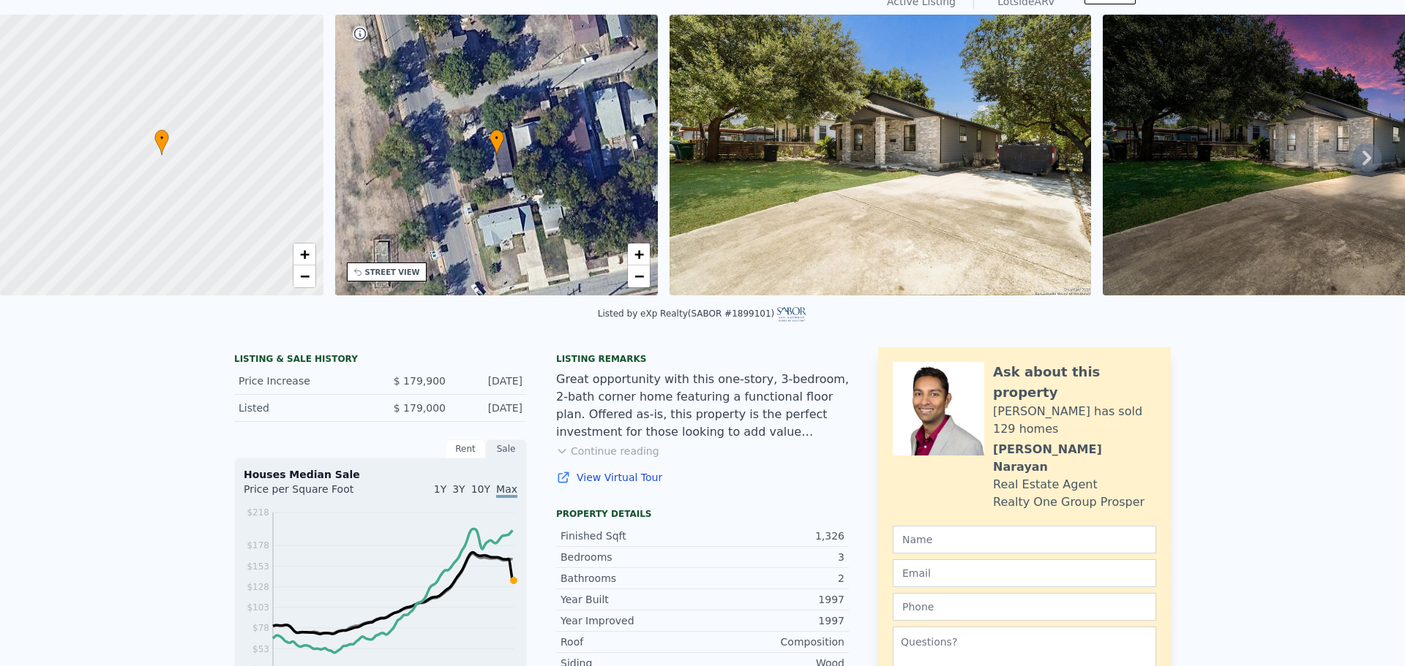
scroll to position [5, 0]
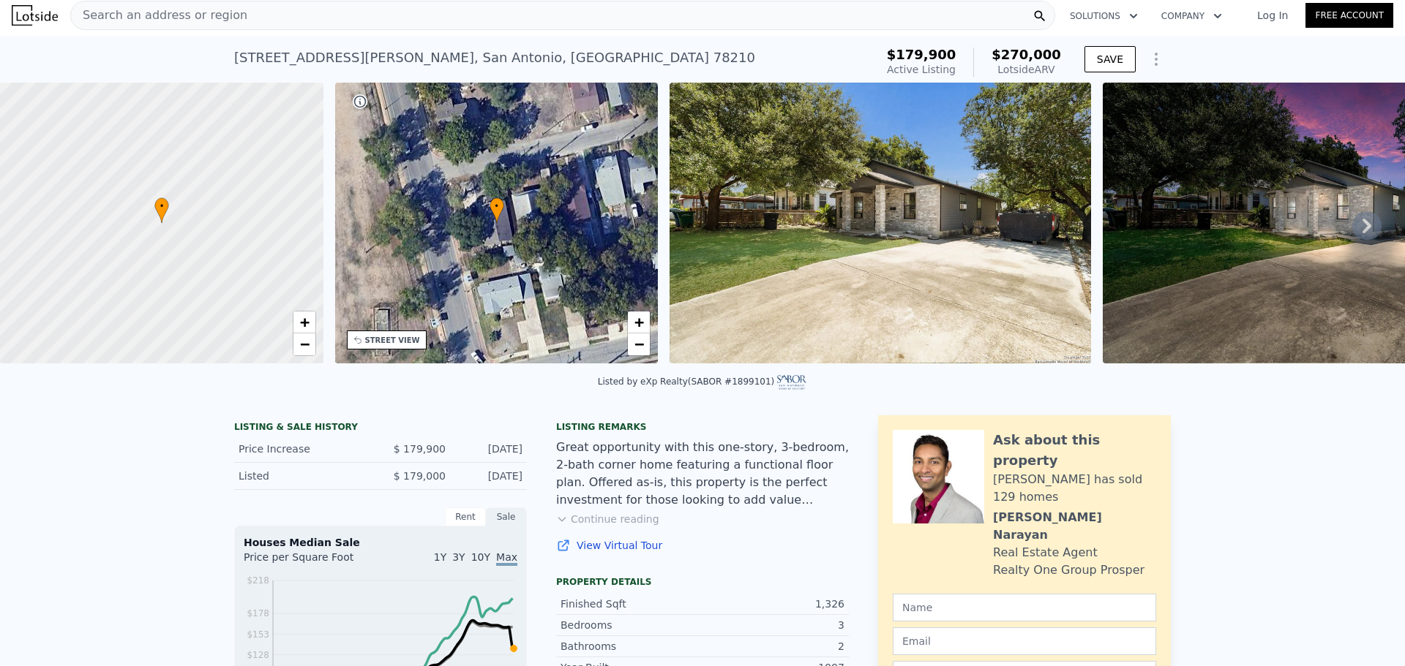
click at [197, 14] on span "Search an address or region" at bounding box center [159, 16] width 176 height 18
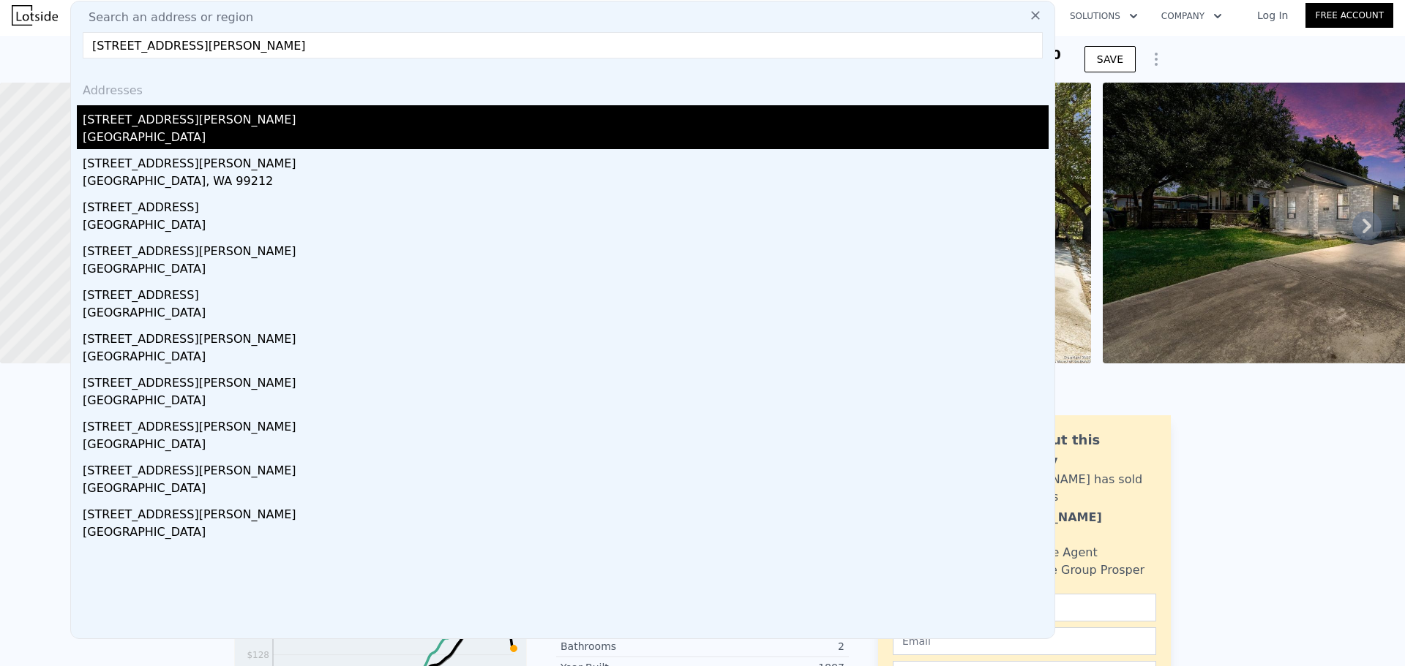
type input "[STREET_ADDRESS][PERSON_NAME]"
click at [157, 124] on div "[STREET_ADDRESS][PERSON_NAME]" at bounding box center [566, 116] width 966 height 23
